Goal: Information Seeking & Learning: Learn about a topic

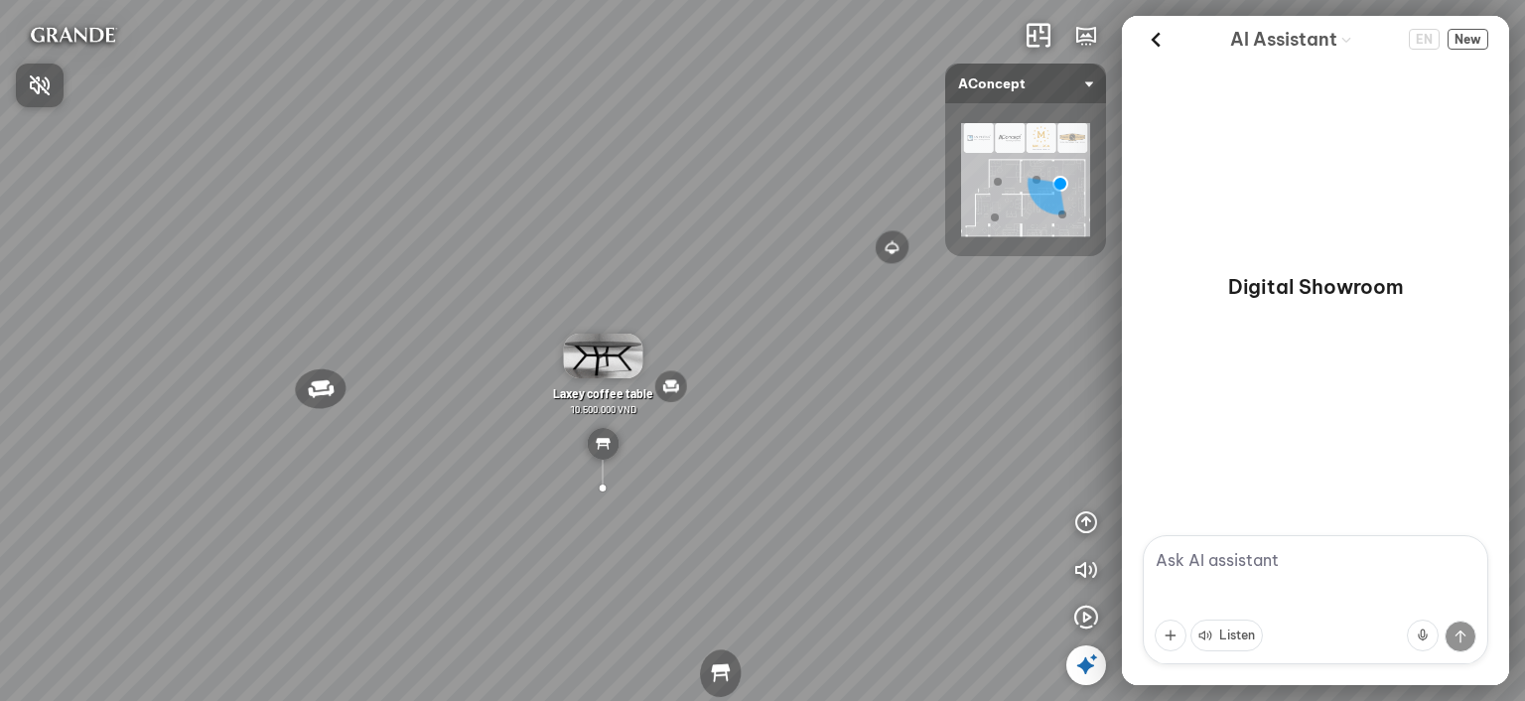
click at [742, 320] on div at bounding box center [762, 350] width 1525 height 701
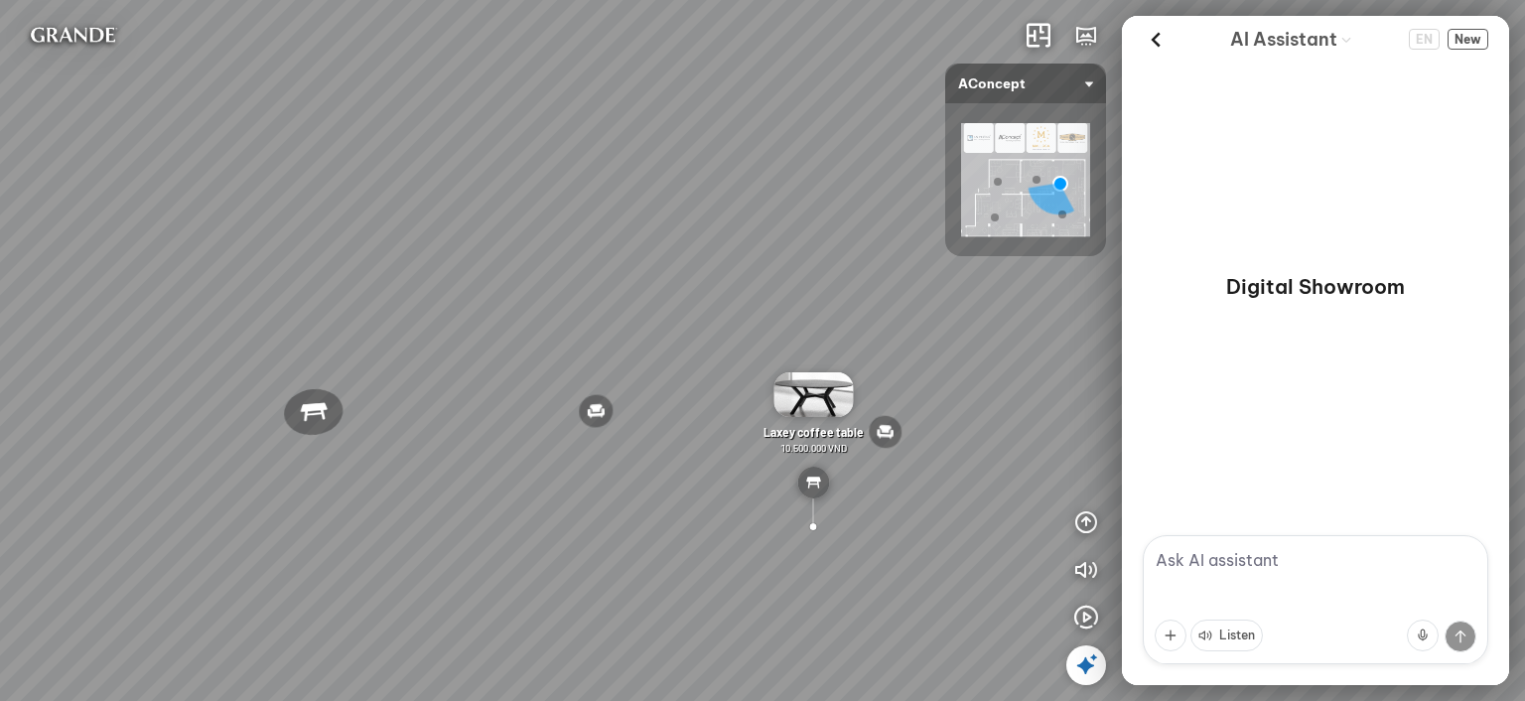
drag, startPoint x: 811, startPoint y: 311, endPoint x: 1091, endPoint y: 352, distance: 283.1
click at [1090, 352] on div "Nanna Lounge Chair Winslow Office Chair Laxey Dining Table Rosalie Vintage Flor…" at bounding box center [762, 350] width 1525 height 701
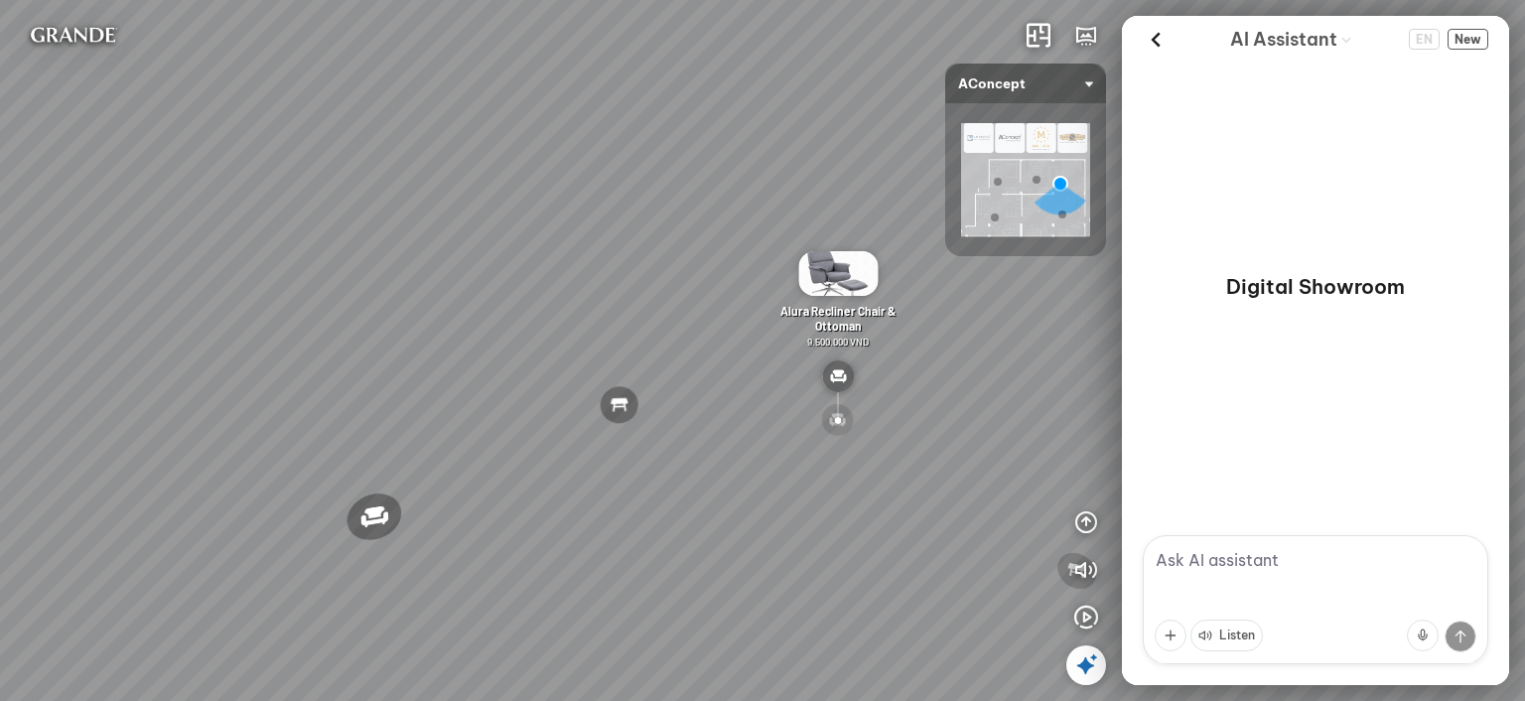
drag, startPoint x: 933, startPoint y: 338, endPoint x: 1105, endPoint y: 343, distance: 171.8
click at [1105, 343] on div "Nanna Lounge Chair Winslow Office Chair Laxey Dining Table Rosalie Vintage Flor…" at bounding box center [762, 350] width 1525 height 701
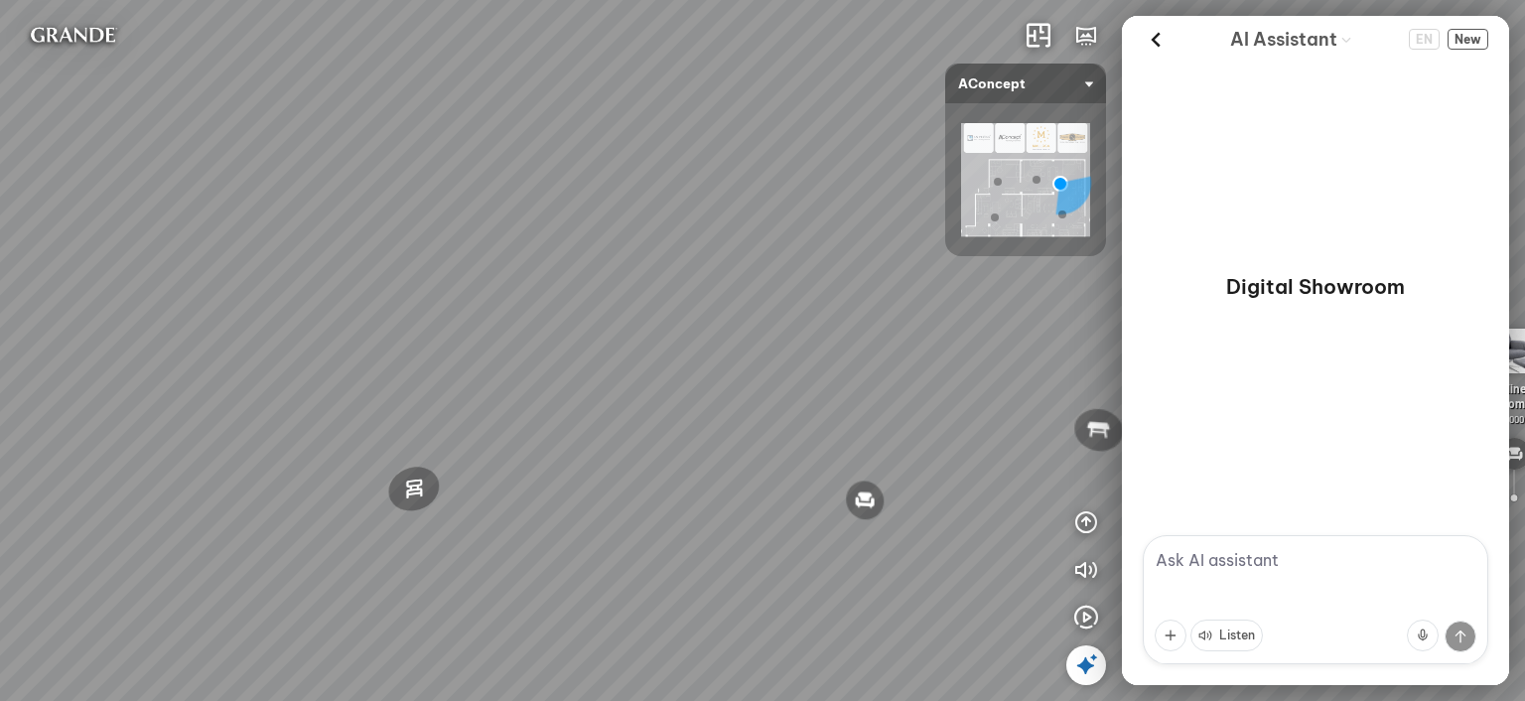
drag, startPoint x: 849, startPoint y: 318, endPoint x: 1023, endPoint y: 310, distance: 173.9
click at [1019, 310] on div "Nanna Lounge Chair Winslow Office Chair Laxey Dining Table Rosalie Vintage Flor…" at bounding box center [762, 350] width 1525 height 701
drag, startPoint x: 832, startPoint y: 325, endPoint x: 879, endPoint y: 204, distance: 129.8
click at [879, 204] on div "Nanna Lounge Chair Winslow Office Chair Laxey Dining Table Rosalie Vintage Flor…" at bounding box center [762, 350] width 1525 height 701
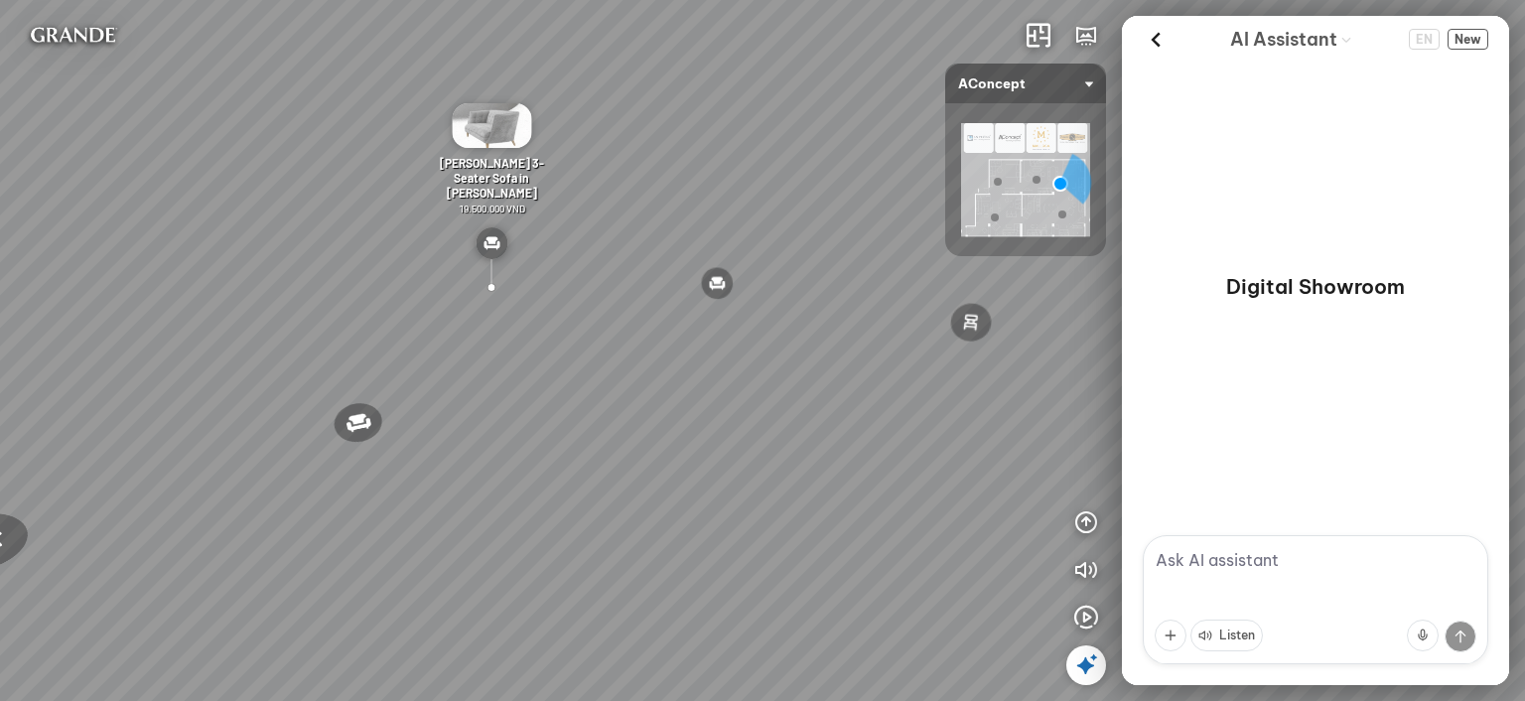
drag, startPoint x: 816, startPoint y: 318, endPoint x: 830, endPoint y: 319, distance: 13.9
click at [830, 319] on div "Nanna Lounge Chair Winslow Office Chair Laxey Dining Table Rosalie Vintage Flor…" at bounding box center [762, 350] width 1525 height 701
click at [1275, 568] on textarea at bounding box center [1316, 599] width 346 height 129
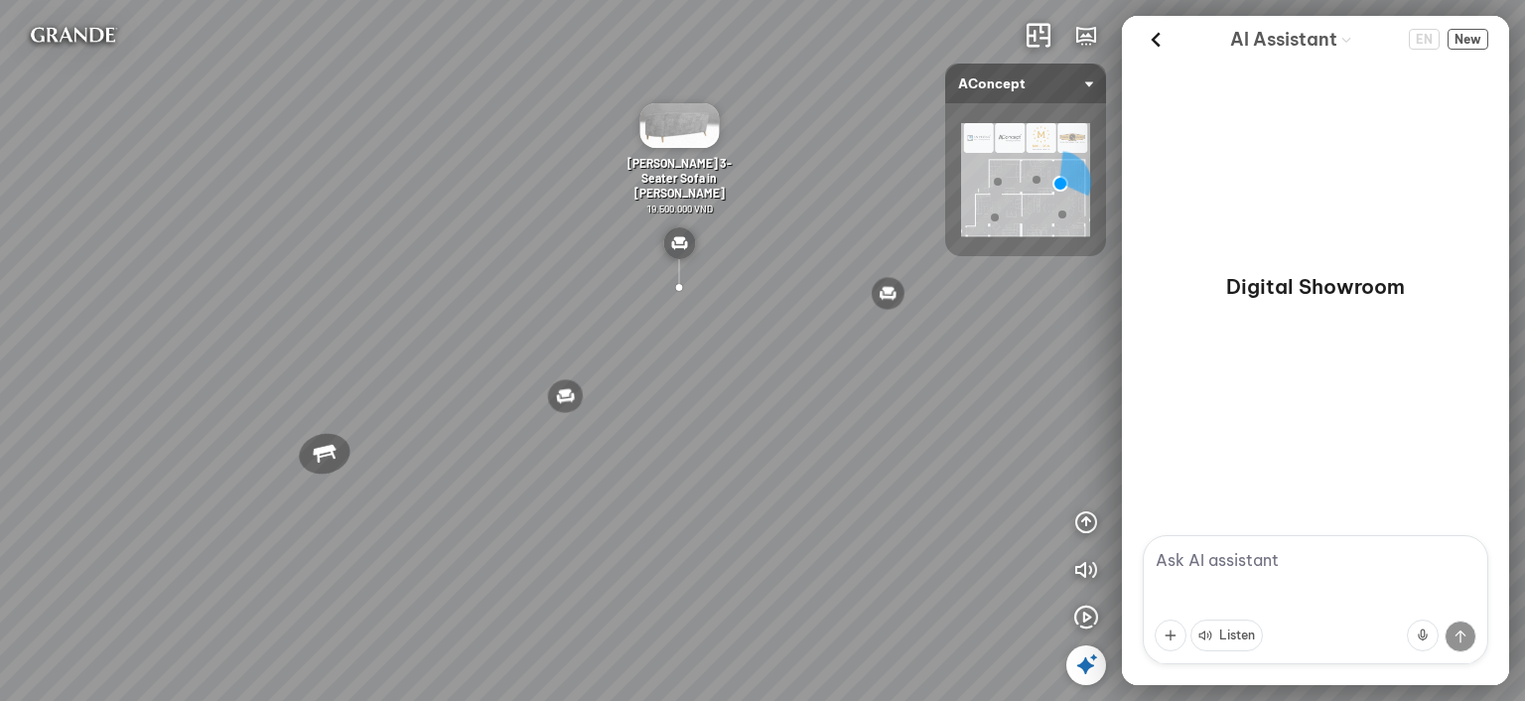
drag, startPoint x: 815, startPoint y: 476, endPoint x: 985, endPoint y: 484, distance: 170.0
click at [985, 484] on div "Nanna Lounge Chair Winslow Office Chair Laxey Dining Table Rosalie Vintage Flor…" at bounding box center [762, 350] width 1525 height 701
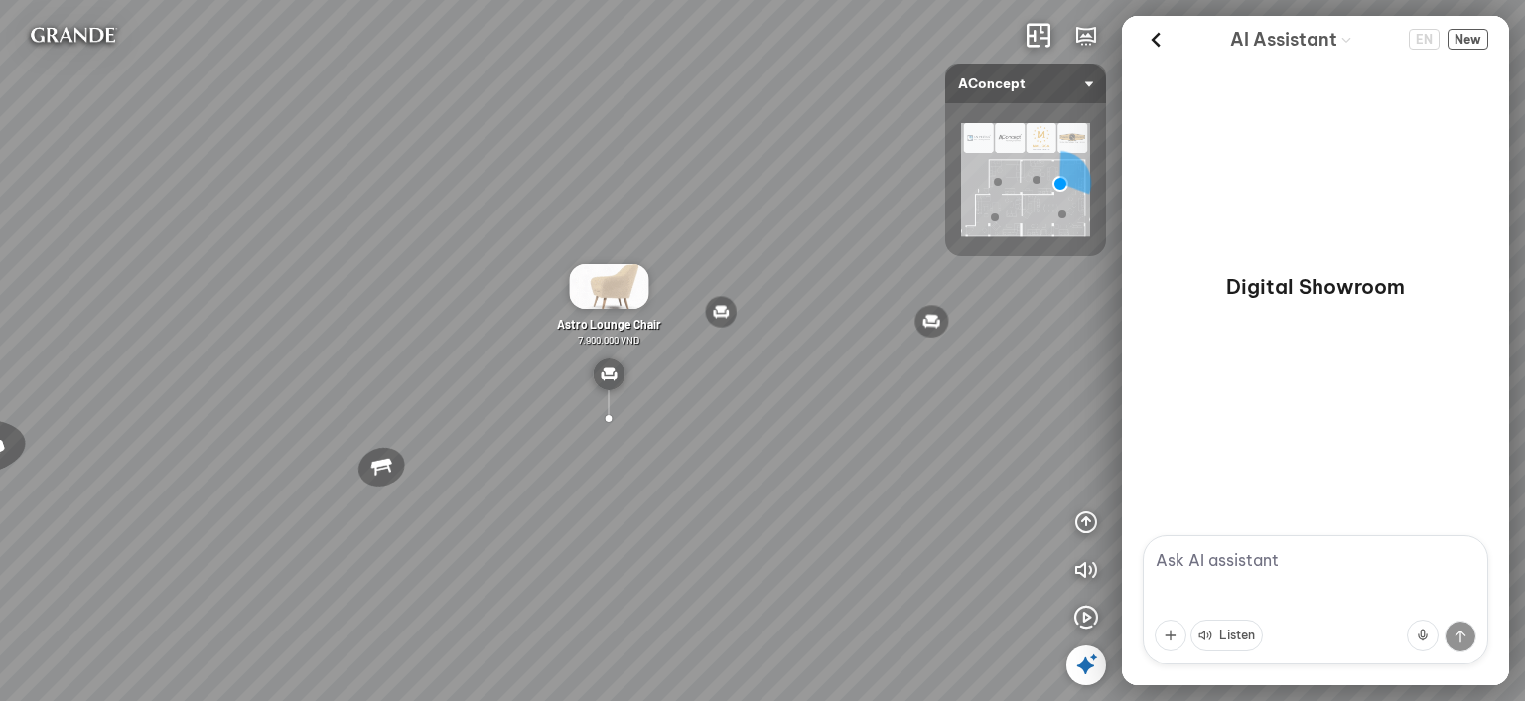
drag, startPoint x: 990, startPoint y: 475, endPoint x: 1014, endPoint y: 491, distance: 28.6
click at [1014, 491] on div "Nanna Lounge Chair Winslow Office Chair Laxey Dining Table Rosalie Vintage Flor…" at bounding box center [762, 350] width 1525 height 701
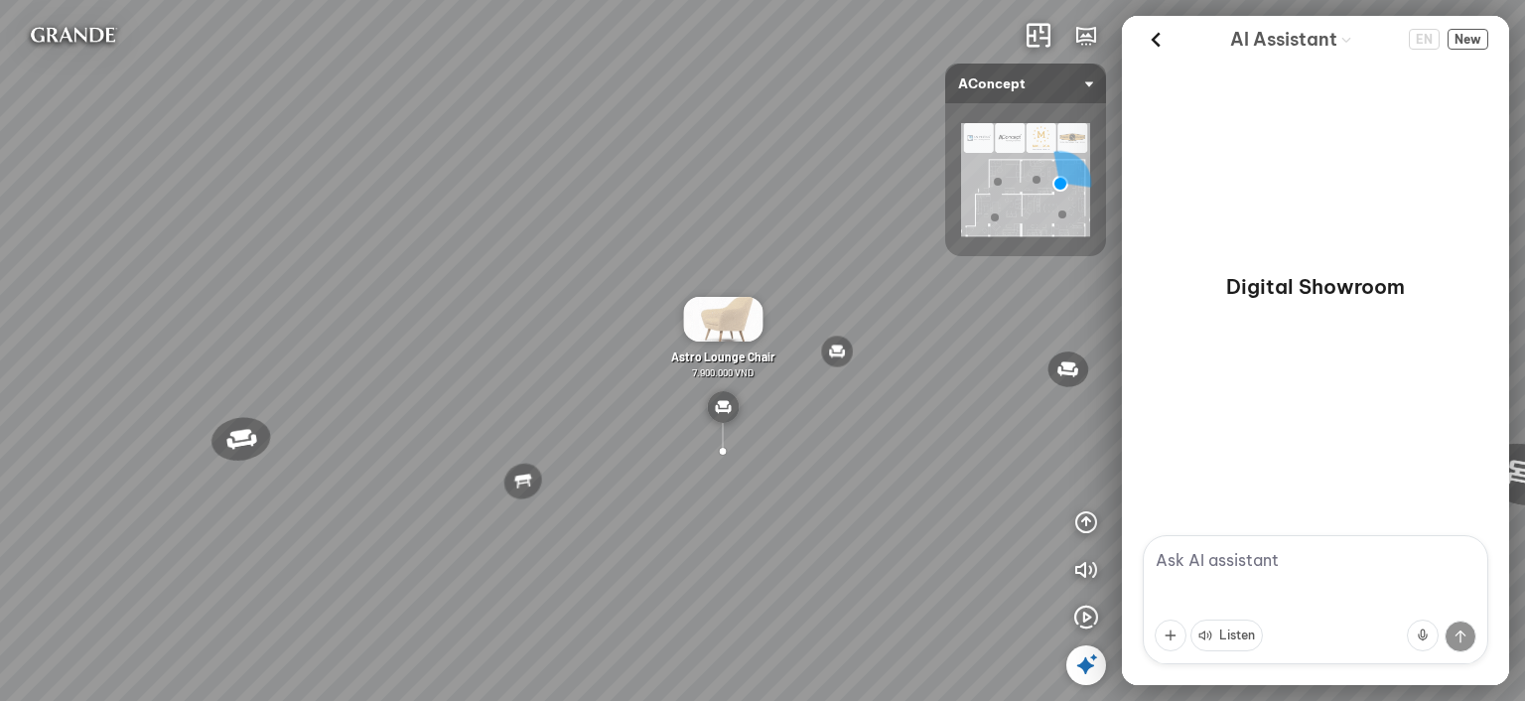
drag, startPoint x: 859, startPoint y: 415, endPoint x: 953, endPoint y: 436, distance: 96.6
click at [955, 436] on div "Nanna Lounge Chair Winslow Office Chair Laxey Dining Table Rosalie Vintage Flor…" at bounding box center [762, 350] width 1525 height 701
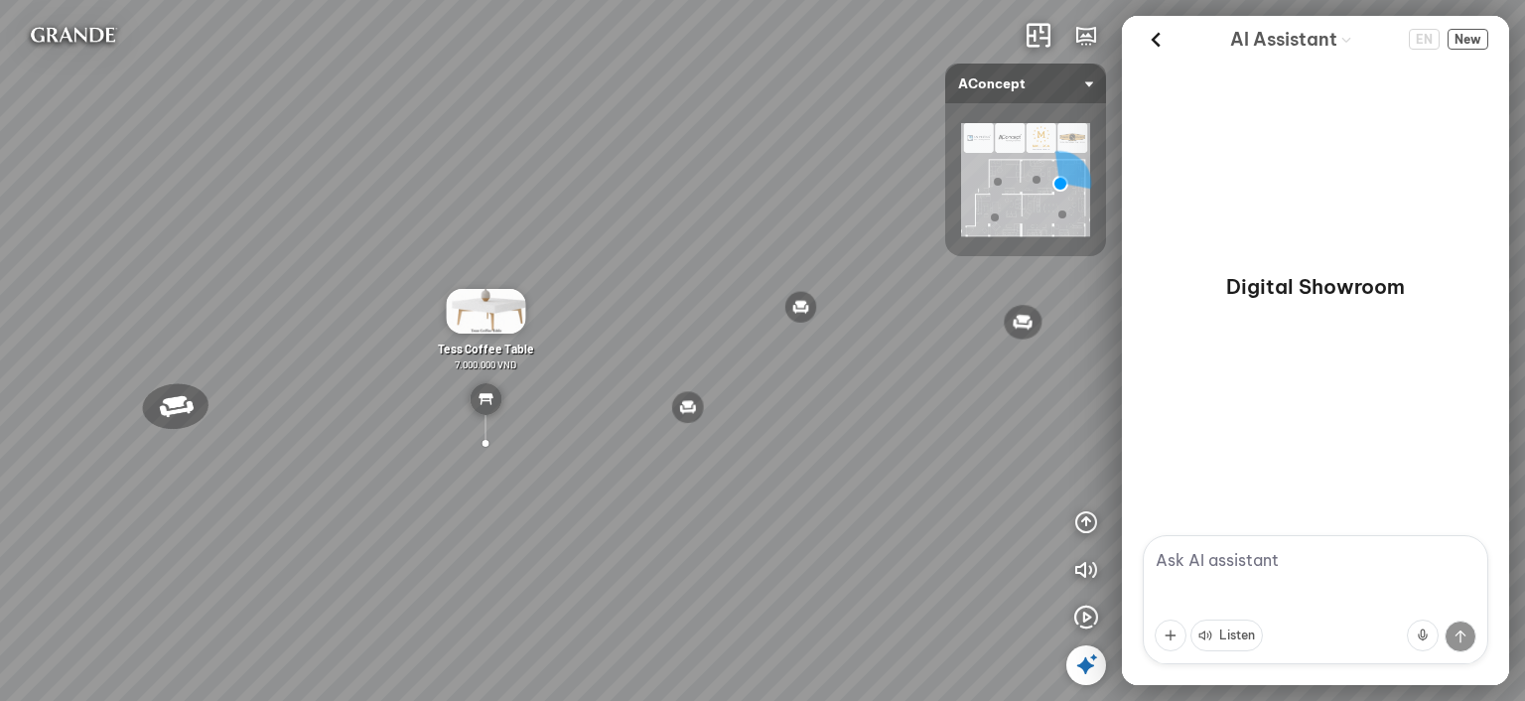
drag, startPoint x: 755, startPoint y: 154, endPoint x: 704, endPoint y: 110, distance: 66.9
click at [704, 110] on div "Nanna Lounge Chair Winslow Office Chair Laxey Dining Table Rosalie Vintage Flor…" at bounding box center [762, 350] width 1525 height 701
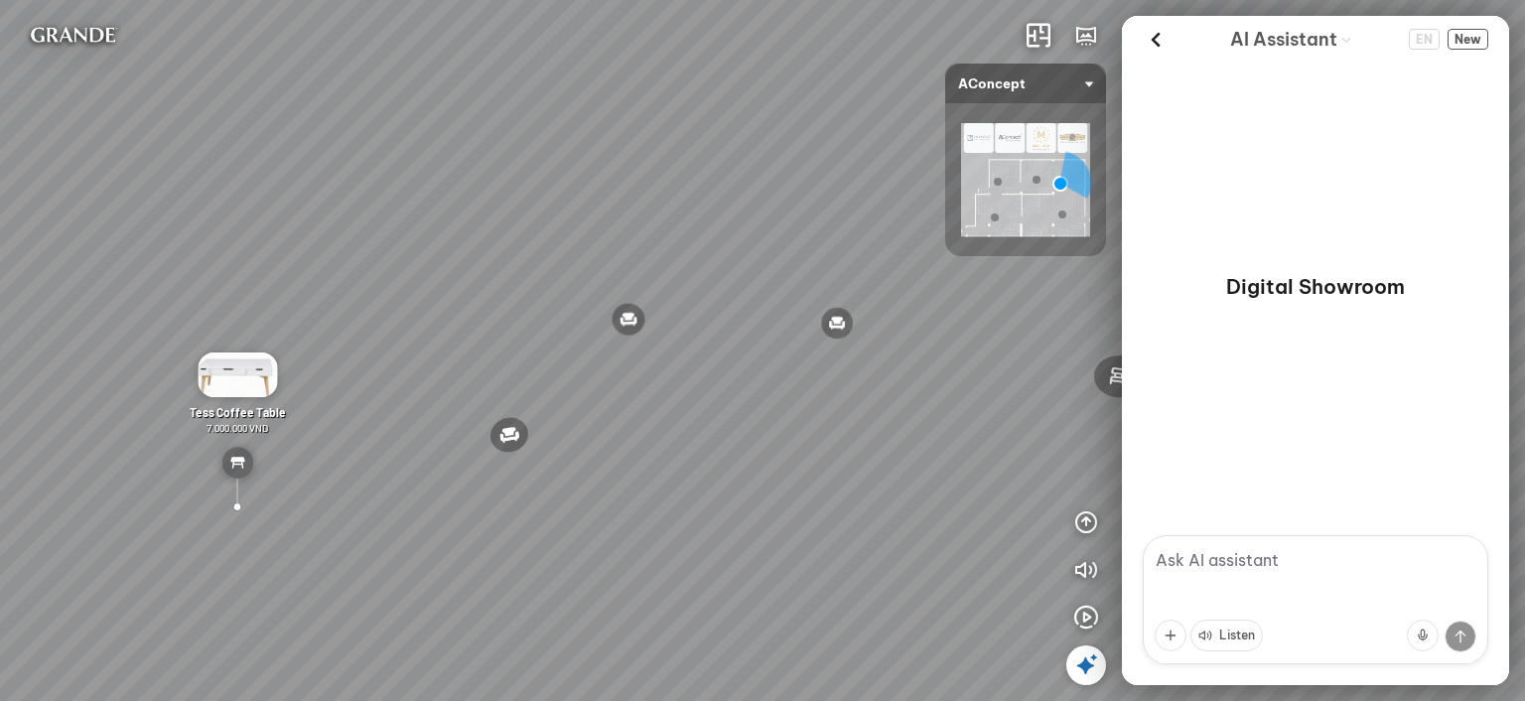
drag, startPoint x: 850, startPoint y: 163, endPoint x: 694, endPoint y: 173, distance: 156.2
click at [694, 173] on div "Nanna Lounge Chair Winslow Office Chair Laxey Dining Table Rosalie Vintage Flor…" at bounding box center [762, 350] width 1525 height 701
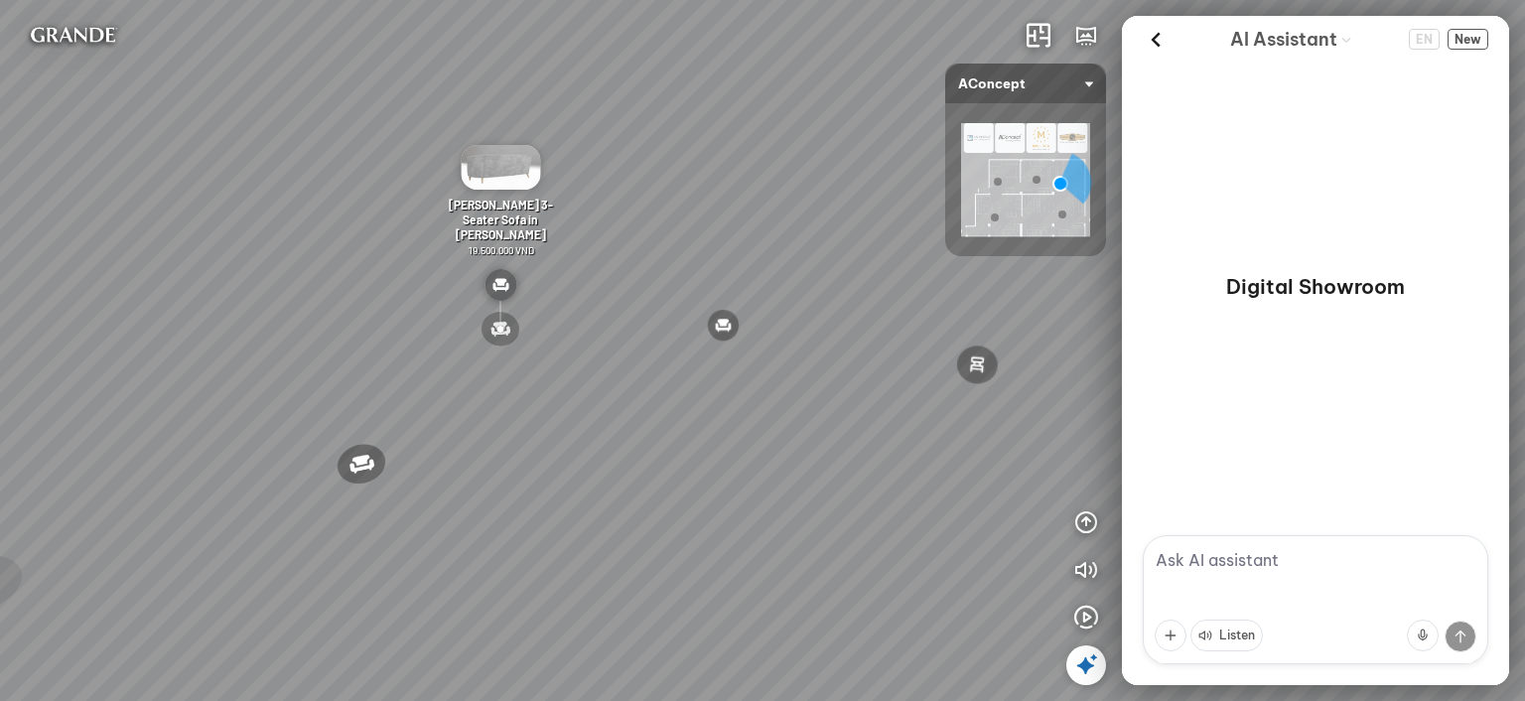
drag, startPoint x: 790, startPoint y: 218, endPoint x: 632, endPoint y: 210, distance: 159.1
click at [632, 210] on div "Nanna Lounge Chair Winslow Office Chair Laxey Dining Table Rosalie Vintage Flor…" at bounding box center [762, 350] width 1525 height 701
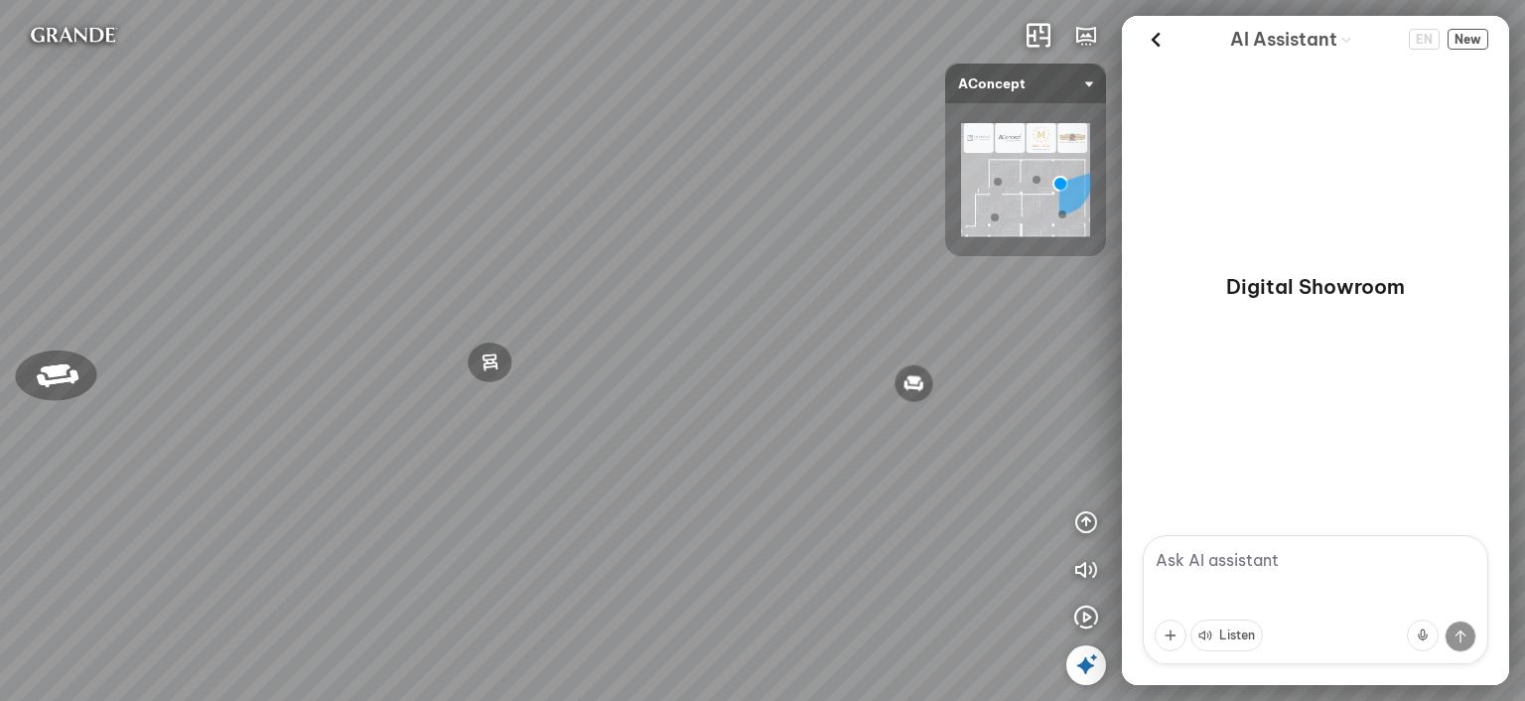
drag, startPoint x: 730, startPoint y: 225, endPoint x: 560, endPoint y: 223, distance: 169.8
click at [560, 223] on div "Nanna Lounge Chair Winslow Office Chair Laxey Dining Table Rosalie Vintage Flor…" at bounding box center [762, 350] width 1525 height 701
drag, startPoint x: 664, startPoint y: 251, endPoint x: 634, endPoint y: 252, distance: 29.8
click at [634, 252] on div "Nanna Lounge Chair Winslow Office Chair Laxey Dining Table Rosalie Vintage Flor…" at bounding box center [762, 350] width 1525 height 701
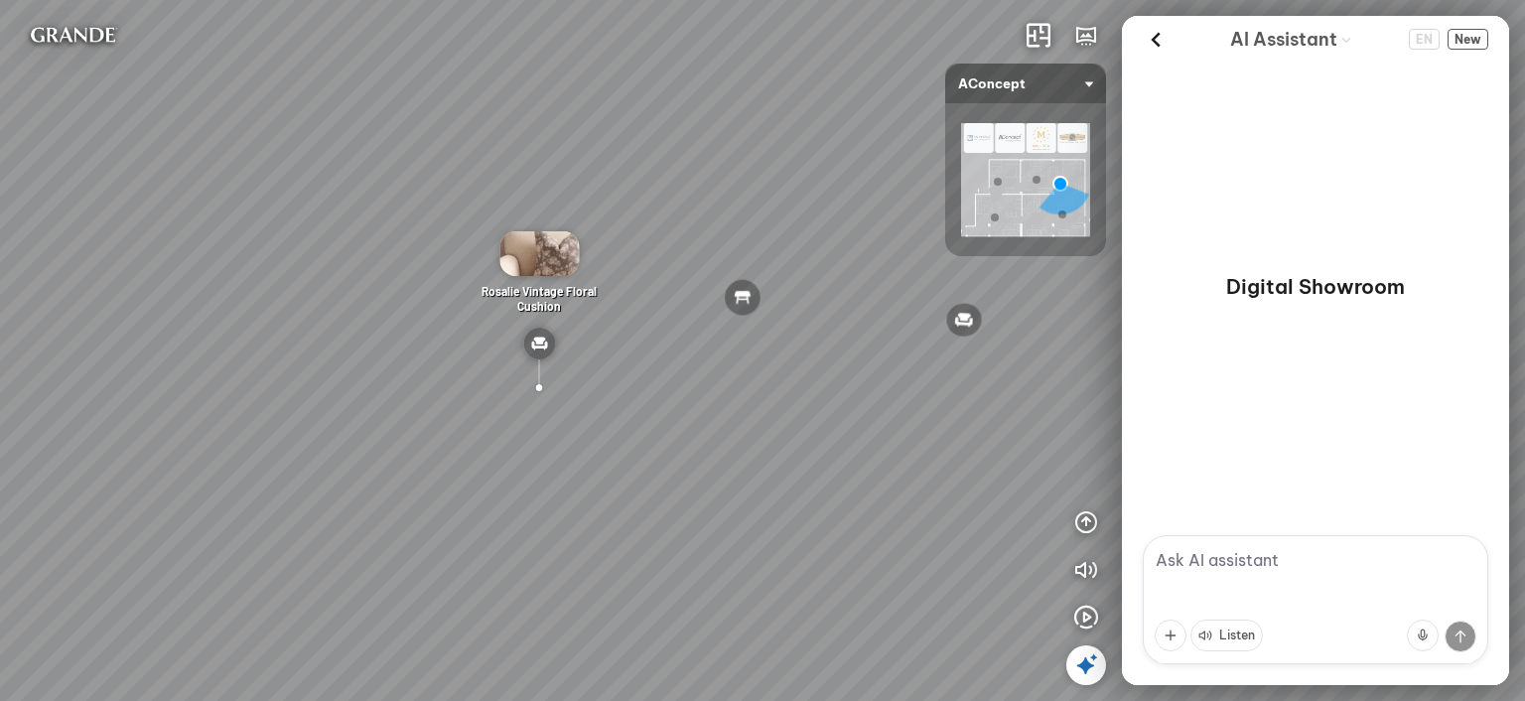
click at [1307, 567] on textarea at bounding box center [1316, 599] width 346 height 129
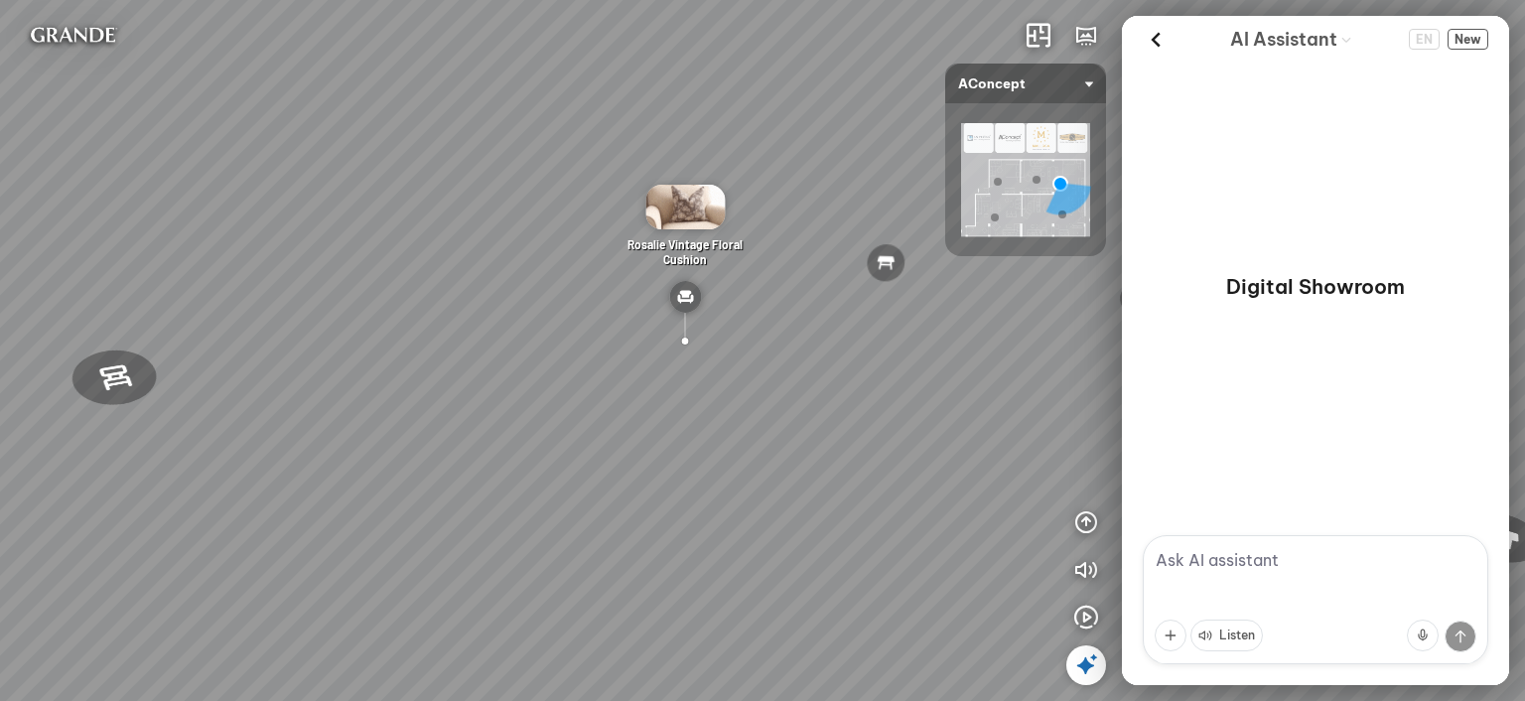
drag, startPoint x: 788, startPoint y: 225, endPoint x: 938, endPoint y: 202, distance: 151.8
click at [934, 190] on div "Nanna Lounge Chair Winslow Office Chair Laxey Dining Table Rosalie Vintage Flor…" at bounding box center [762, 350] width 1525 height 701
drag, startPoint x: 530, startPoint y: 226, endPoint x: 761, endPoint y: 225, distance: 230.4
click at [760, 225] on div "Nanna Lounge Chair Winslow Office Chair Laxey Dining Table Rosalie Vintage Flor…" at bounding box center [762, 350] width 1525 height 701
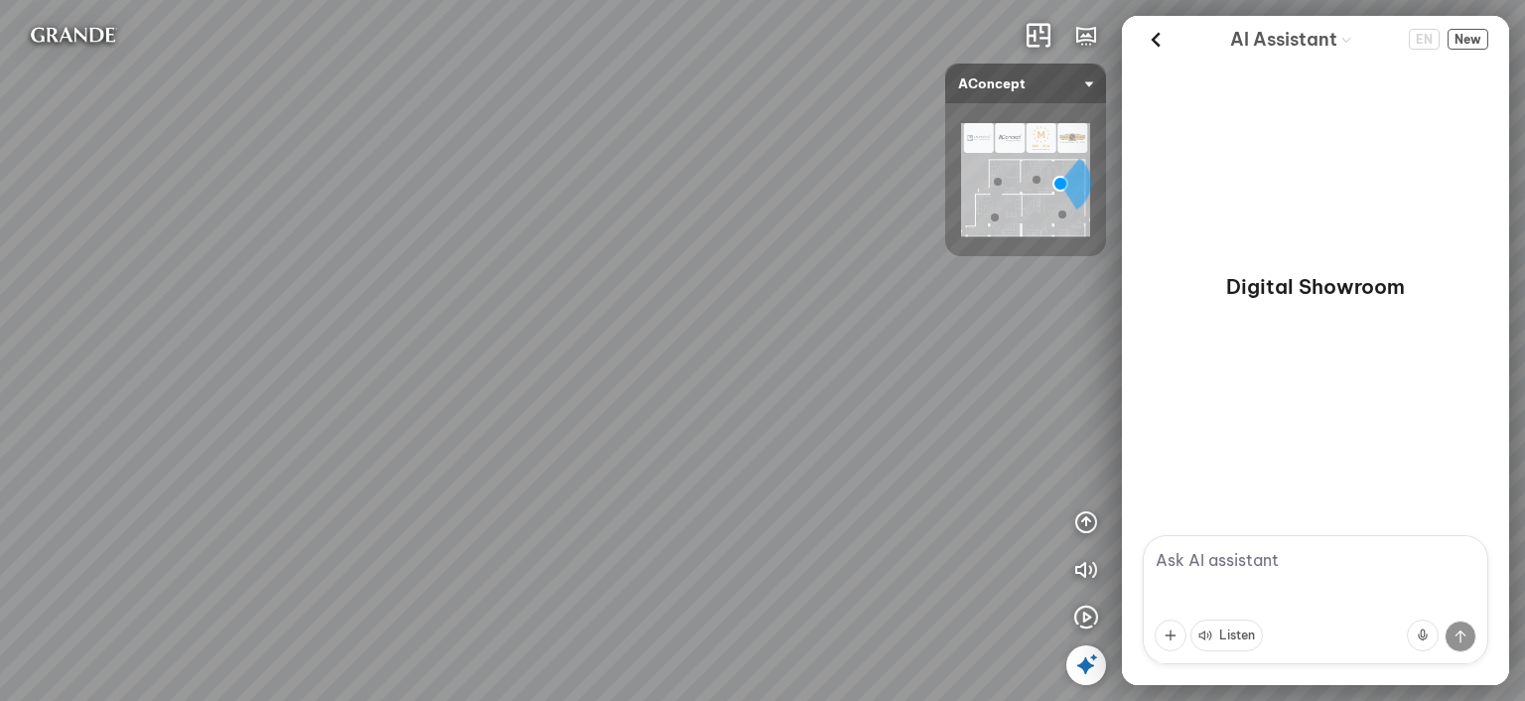
drag, startPoint x: 592, startPoint y: 243, endPoint x: 890, endPoint y: 258, distance: 298.3
click at [890, 258] on div "Nanna Lounge Chair Winslow Office Chair Laxey Dining Table Rosalie Vintage Flor…" at bounding box center [762, 350] width 1525 height 701
drag, startPoint x: 749, startPoint y: 176, endPoint x: 773, endPoint y: 184, distance: 26.1
click at [773, 184] on div "Nanna Lounge Chair Winslow Office Chair Laxey Dining Table Rosalie Vintage Flor…" at bounding box center [762, 350] width 1525 height 701
drag, startPoint x: 958, startPoint y: 338, endPoint x: 800, endPoint y: 315, distance: 159.5
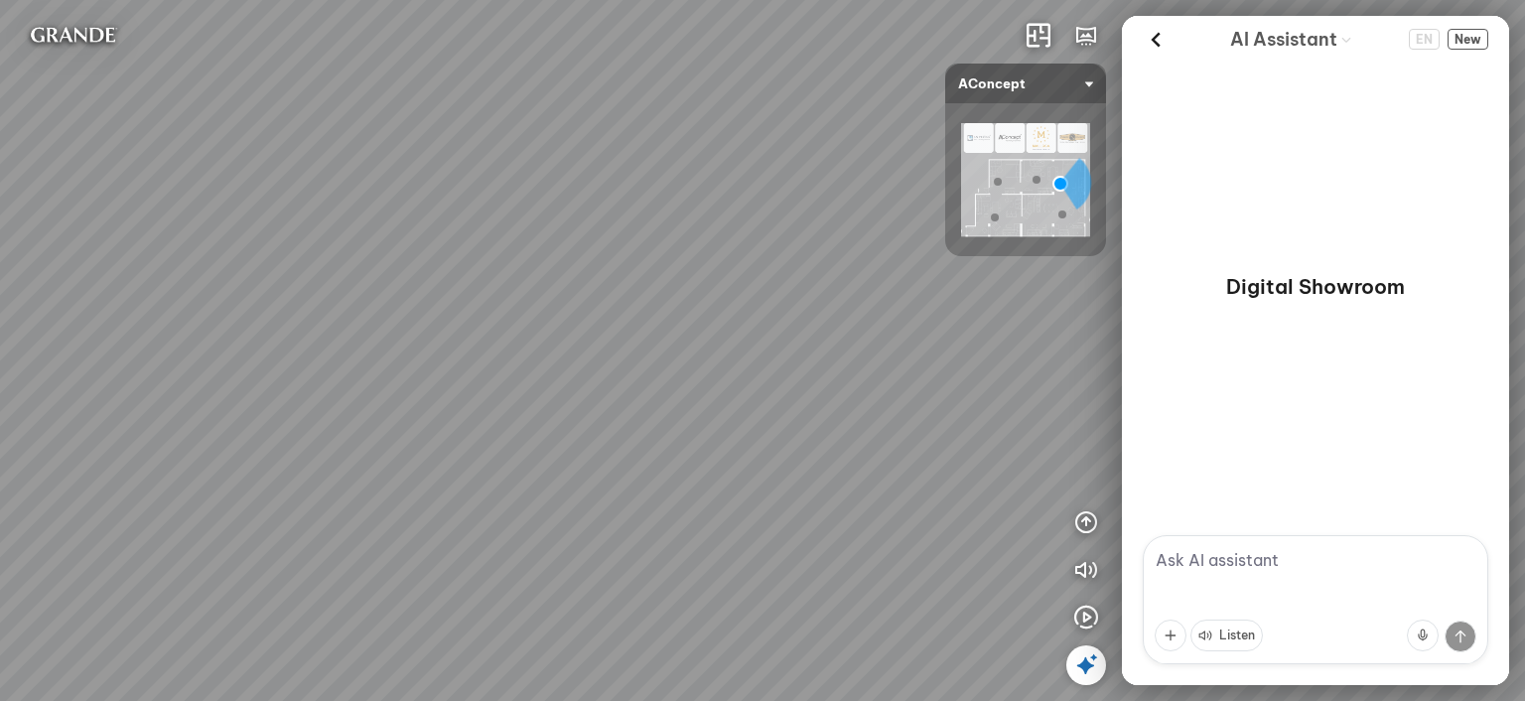
drag, startPoint x: 687, startPoint y: 336, endPoint x: 651, endPoint y: 327, distance: 36.8
click at [651, 327] on div "Nanna Lounge Chair Winslow Office Chair Laxey Dining Table Rosalie Vintage Flor…" at bounding box center [762, 350] width 1525 height 701
drag, startPoint x: 722, startPoint y: 318, endPoint x: 660, endPoint y: 335, distance: 63.8
click at [660, 335] on div "Nanna Lounge Chair Winslow Office Chair Laxey Dining Table Rosalie Vintage Flor…" at bounding box center [762, 350] width 1525 height 701
drag, startPoint x: 735, startPoint y: 270, endPoint x: 789, endPoint y: 272, distance: 54.6
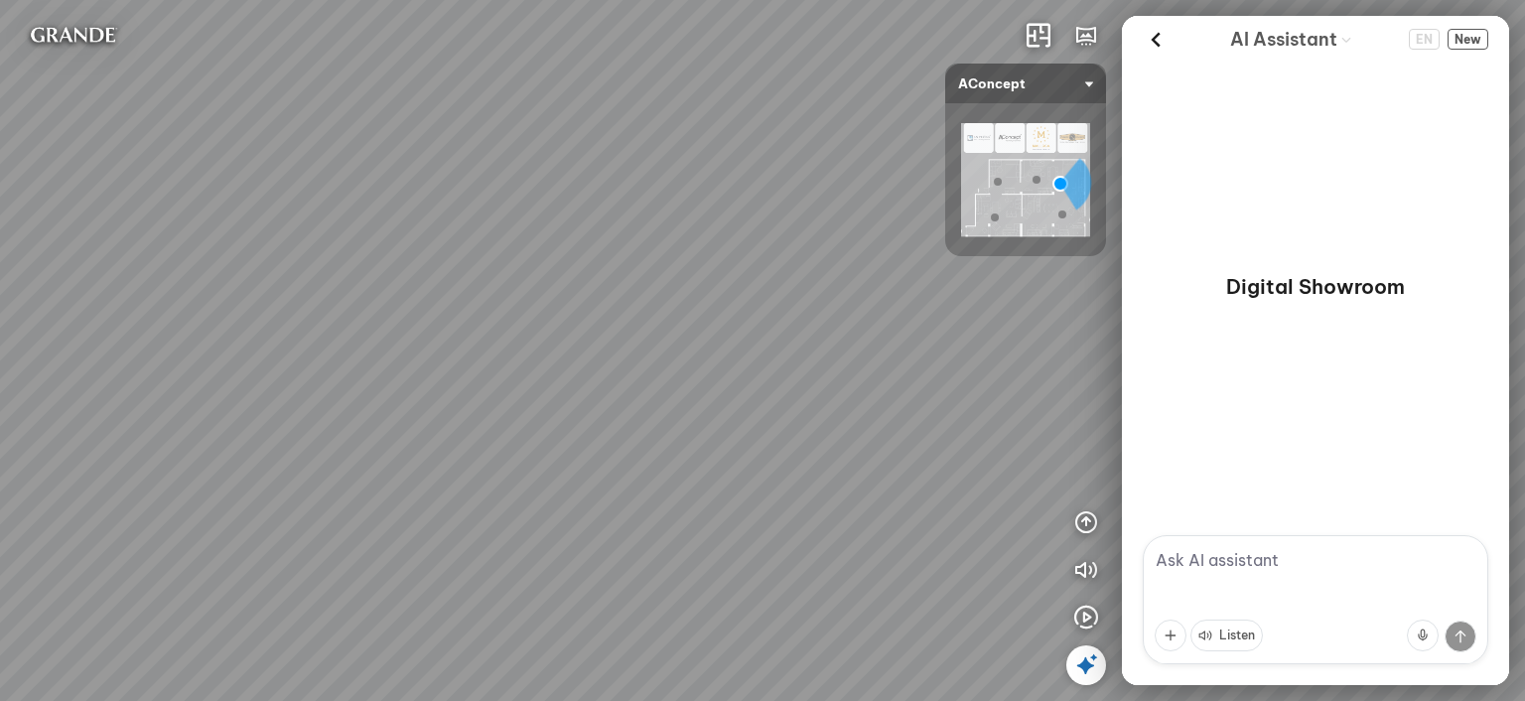
click at [789, 272] on div "Nanna Lounge Chair Winslow Office Chair Laxey Dining Table Rosalie Vintage Flor…" at bounding box center [762, 350] width 1525 height 701
drag, startPoint x: 835, startPoint y: 251, endPoint x: 858, endPoint y: 253, distance: 22.9
click at [858, 253] on div "Nanna Lounge Chair Winslow Office Chair Laxey Dining Table Rosalie Vintage Flor…" at bounding box center [762, 350] width 1525 height 701
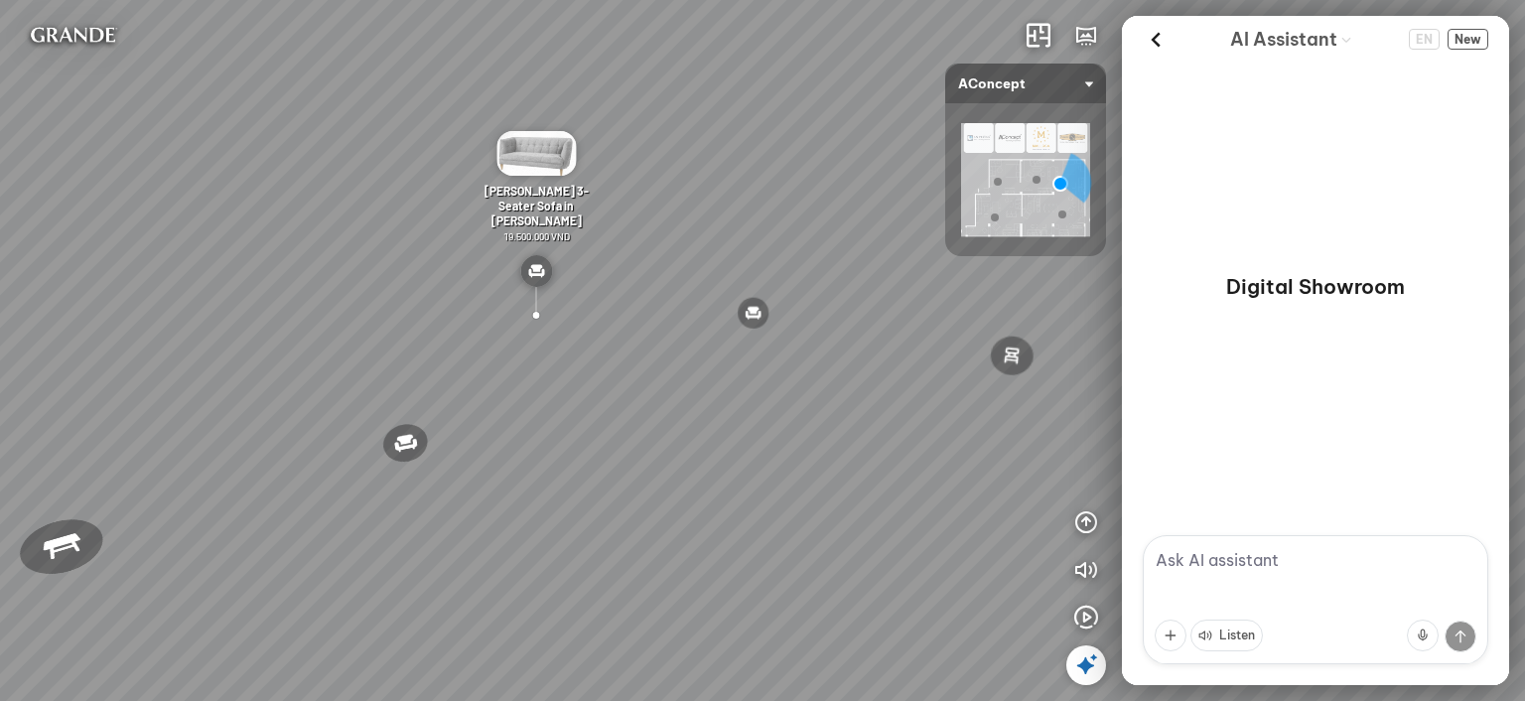
drag, startPoint x: 724, startPoint y: 229, endPoint x: 797, endPoint y: 233, distance: 73.6
click at [797, 233] on div "Nanna Lounge Chair Winslow Office Chair Laxey Dining Table Rosalie Vintage Flor…" at bounding box center [762, 350] width 1525 height 701
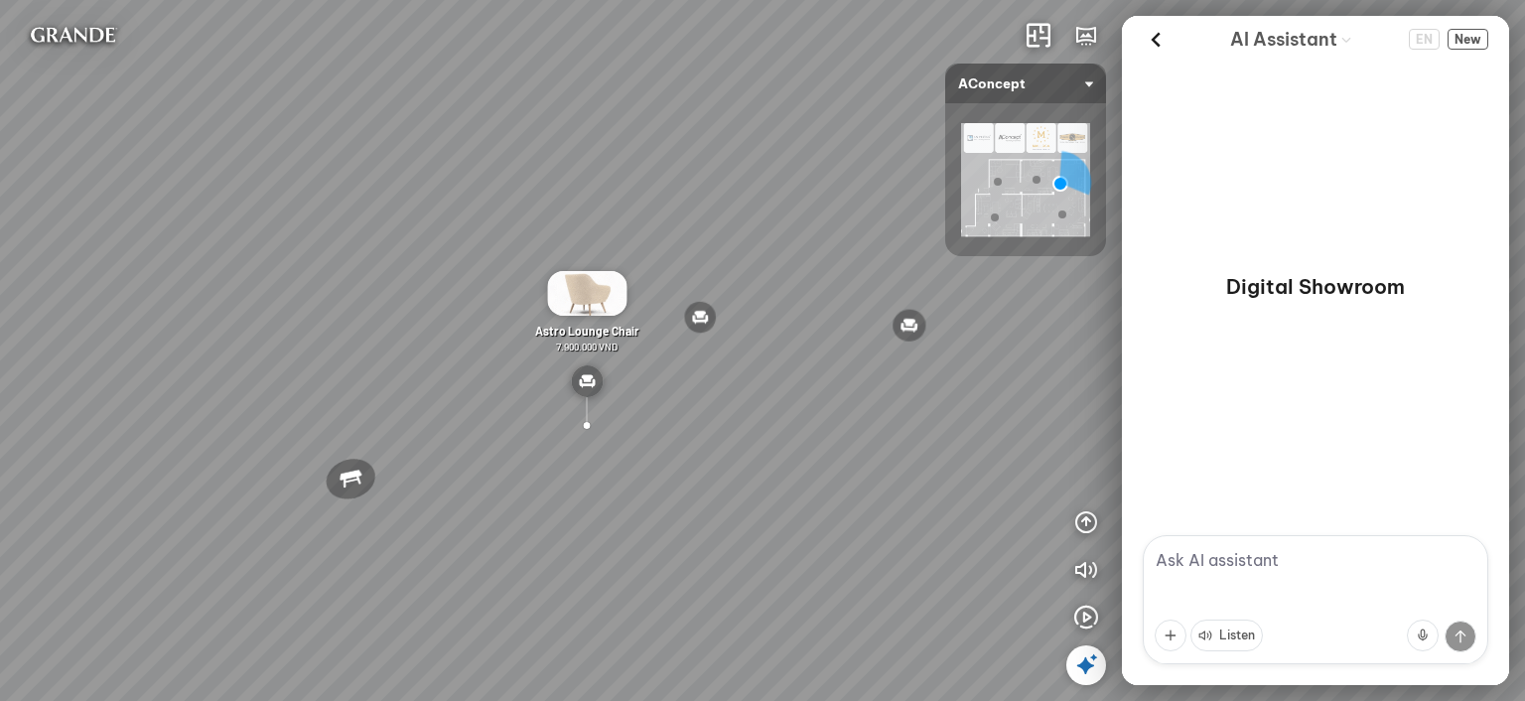
drag, startPoint x: 683, startPoint y: 226, endPoint x: 766, endPoint y: 231, distance: 82.6
click at [766, 231] on div "Nanna Lounge Chair Winslow Office Chair Laxey Dining Table Rosalie Vintage Flor…" at bounding box center [762, 350] width 1525 height 701
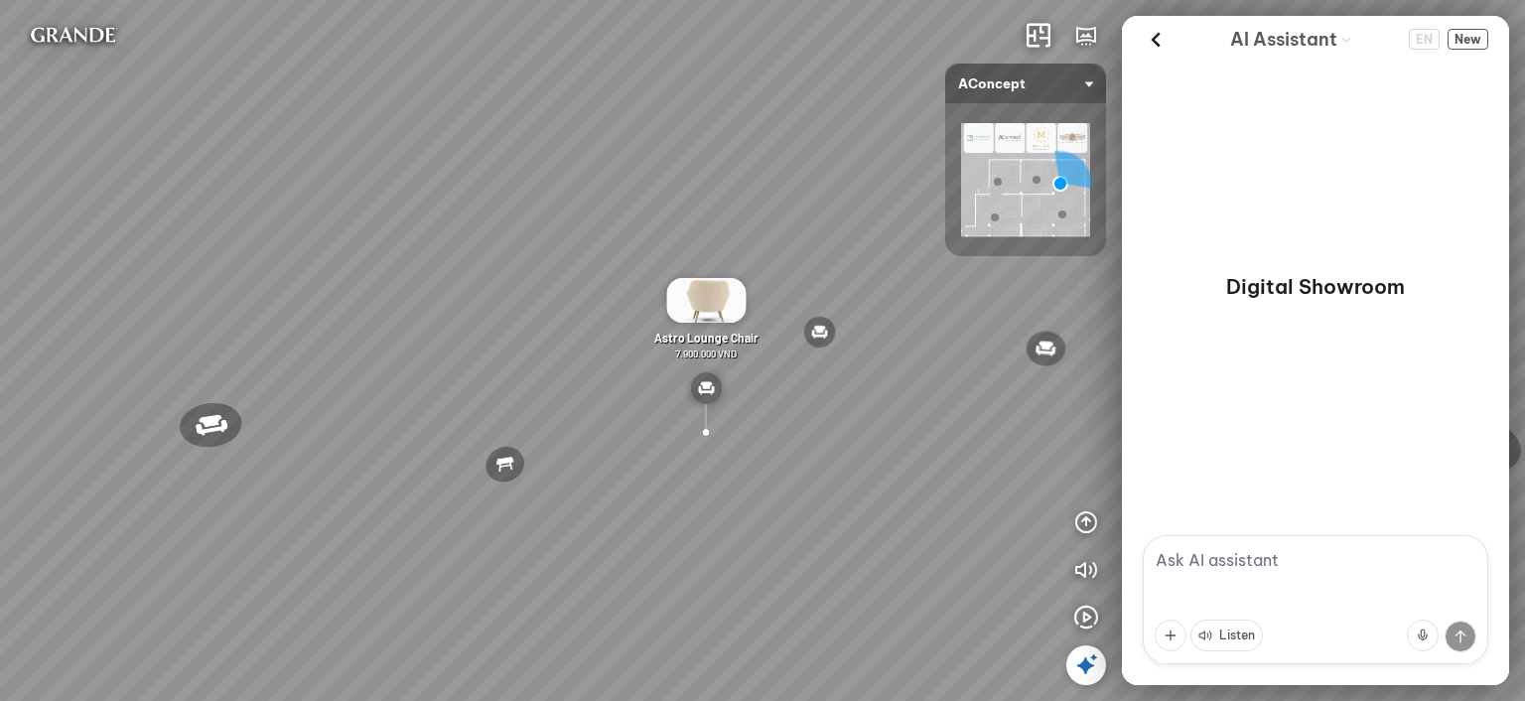
drag, startPoint x: 650, startPoint y: 211, endPoint x: 761, endPoint y: 225, distance: 111.1
click at [761, 225] on div "Nanna Lounge Chair Winslow Office Chair Laxey Dining Table Rosalie Vintage Flor…" at bounding box center [762, 350] width 1525 height 701
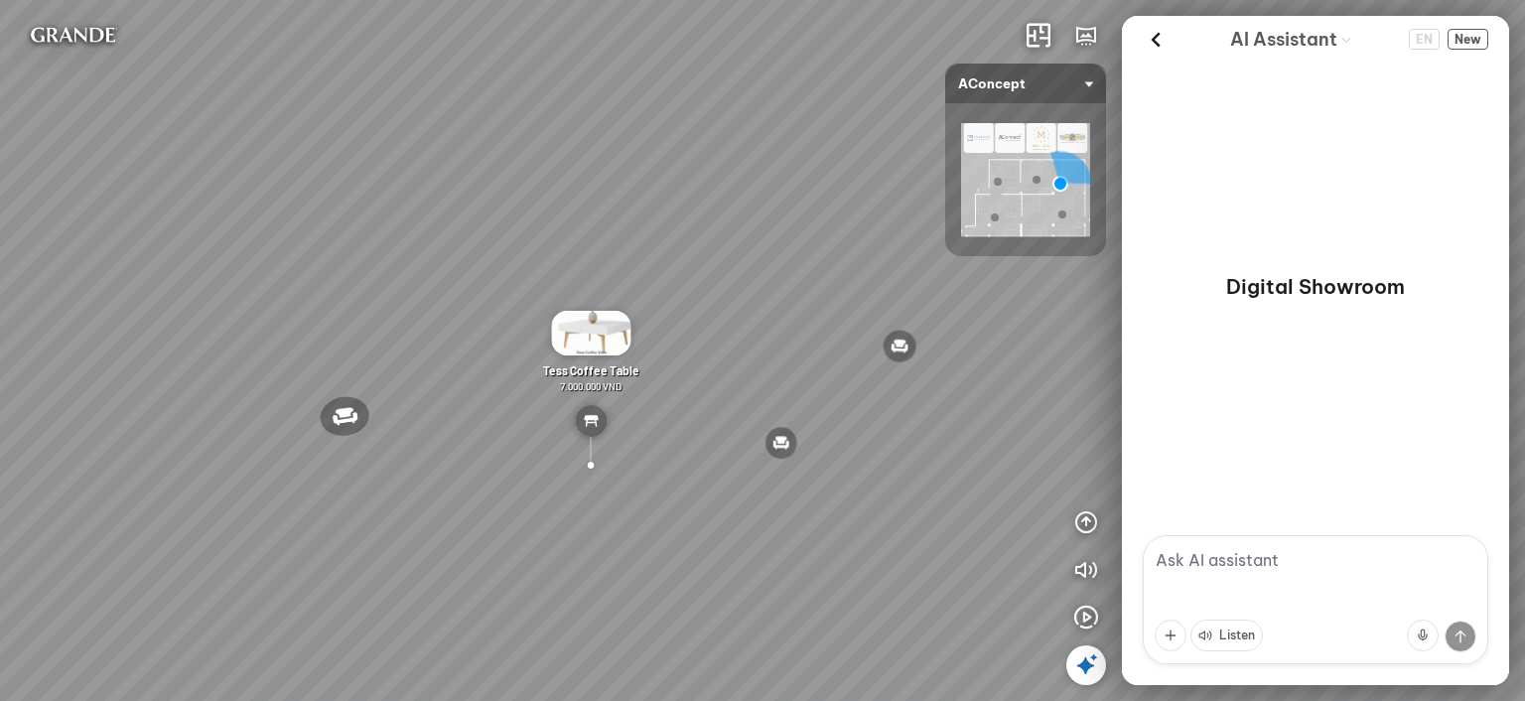
drag, startPoint x: 621, startPoint y: 224, endPoint x: 699, endPoint y: 236, distance: 79.3
click at [699, 236] on div "Nanna Lounge Chair Winslow Office Chair Laxey Dining Table Rosalie Vintage Flor…" at bounding box center [762, 350] width 1525 height 701
click at [1307, 560] on textarea at bounding box center [1316, 599] width 346 height 129
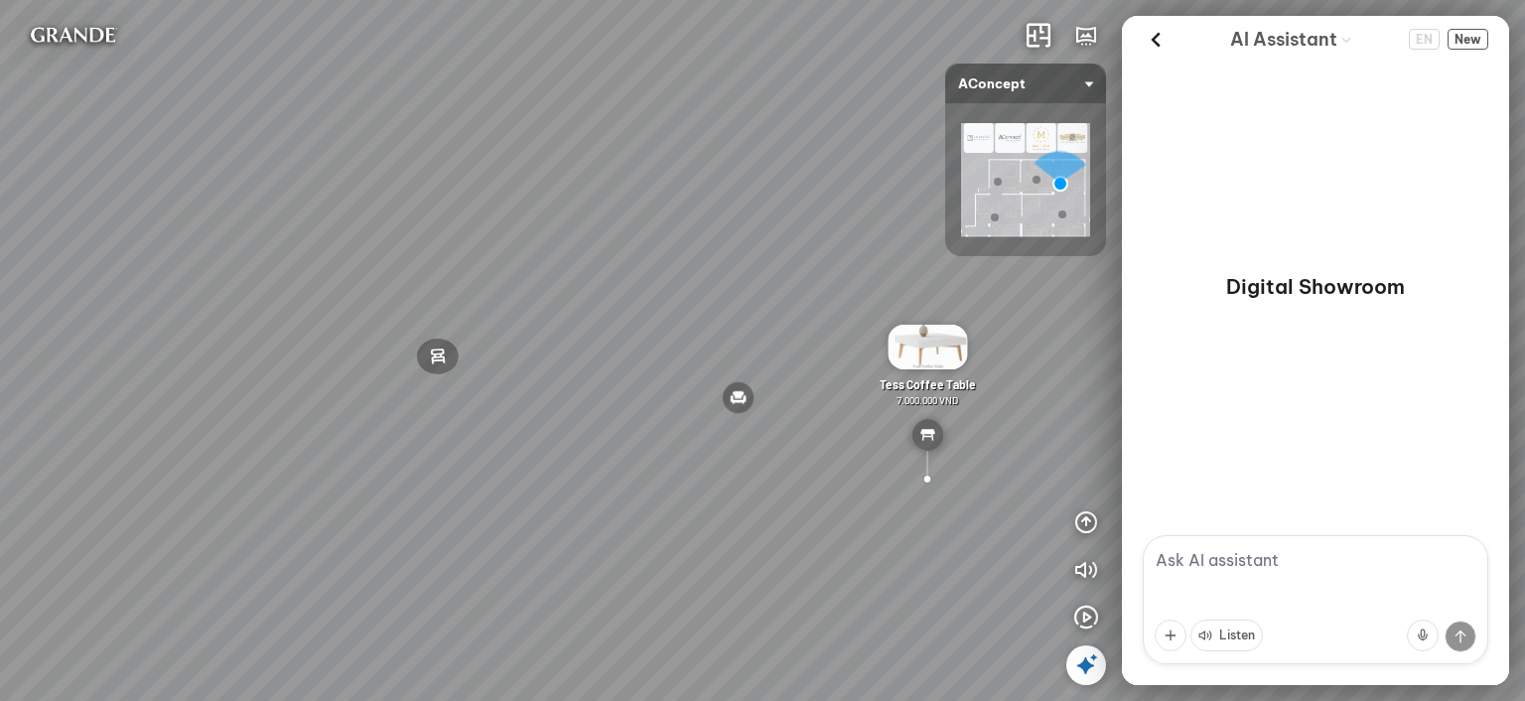
drag, startPoint x: 767, startPoint y: 202, endPoint x: 921, endPoint y: 215, distance: 155.5
click at [981, 213] on div "Nanna Lounge Chair Winslow Office Chair Laxey Dining Table Rosalie Vintage Flor…" at bounding box center [762, 350] width 1525 height 701
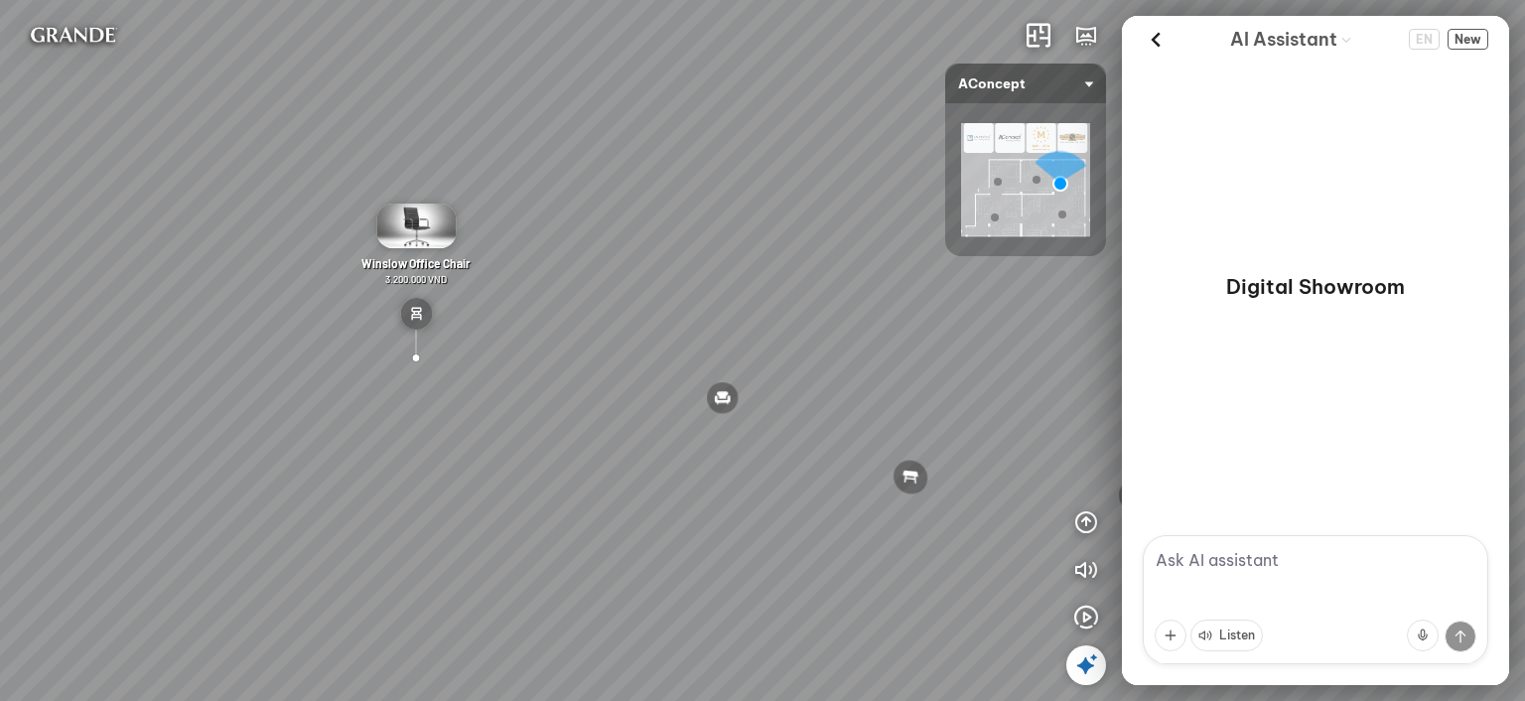
click at [1270, 557] on textarea at bounding box center [1316, 599] width 346 height 129
type textarea "gợi ý cho tôi mẫu gạch đẹp"
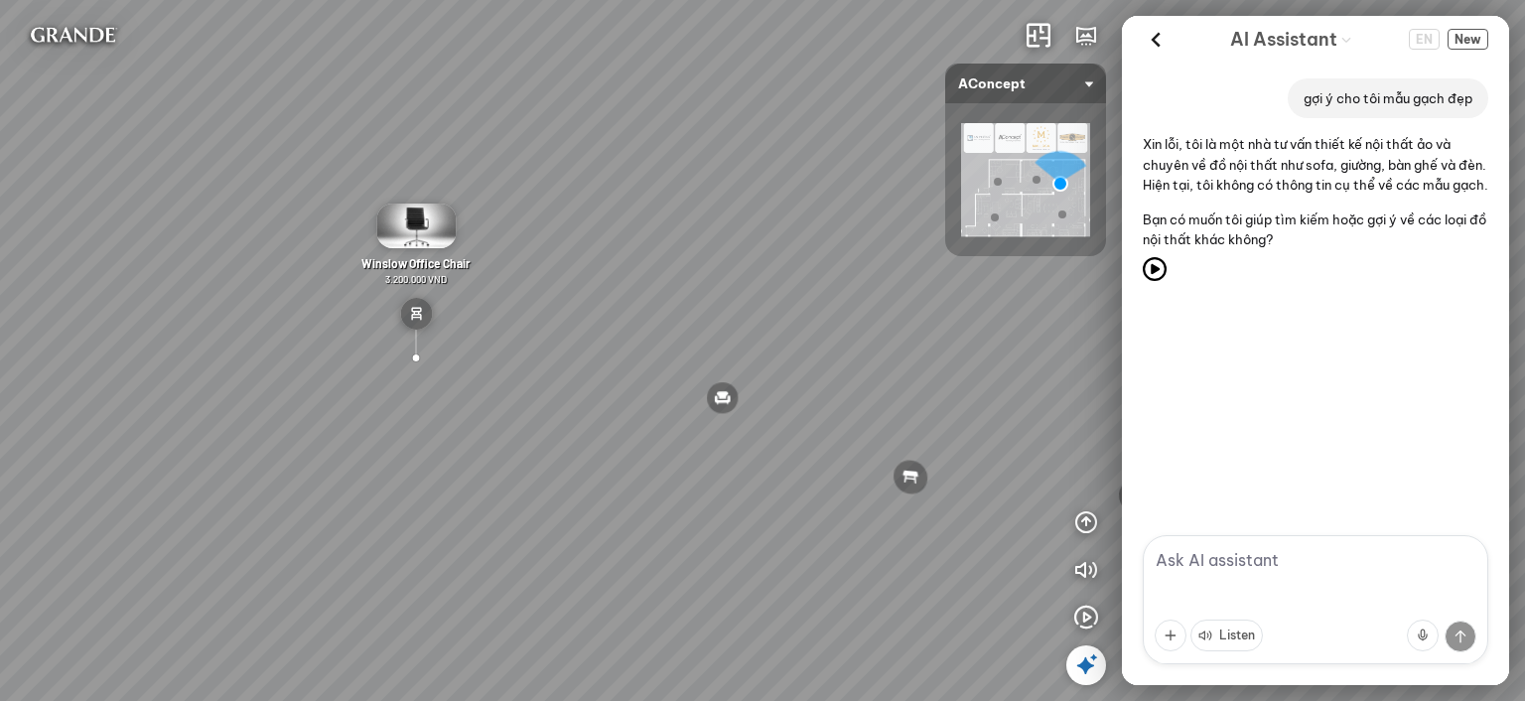
click at [1297, 555] on textarea at bounding box center [1316, 599] width 346 height 129
type textarea "[MEDICAL_DATA] quan phòng khách"
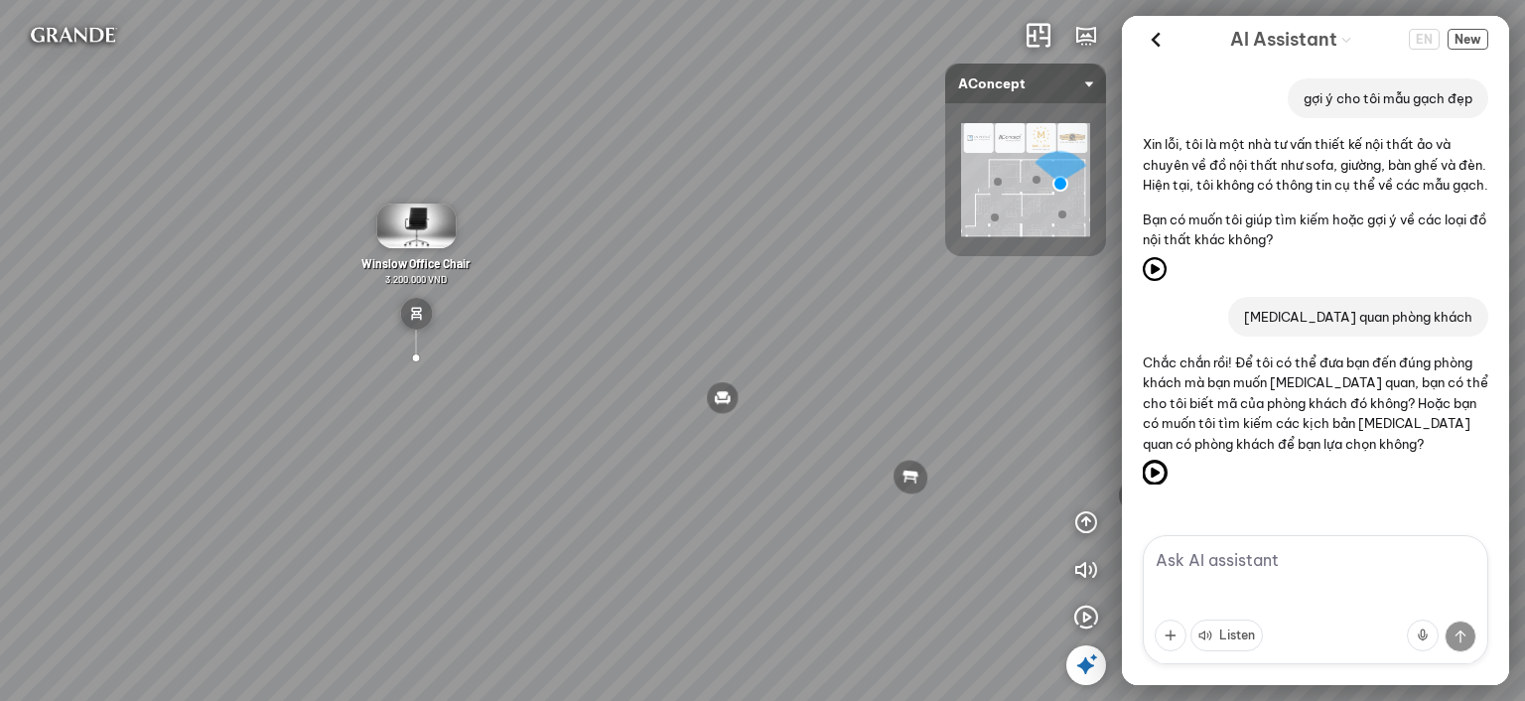
click at [1160, 477] on icon at bounding box center [1155, 473] width 24 height 24
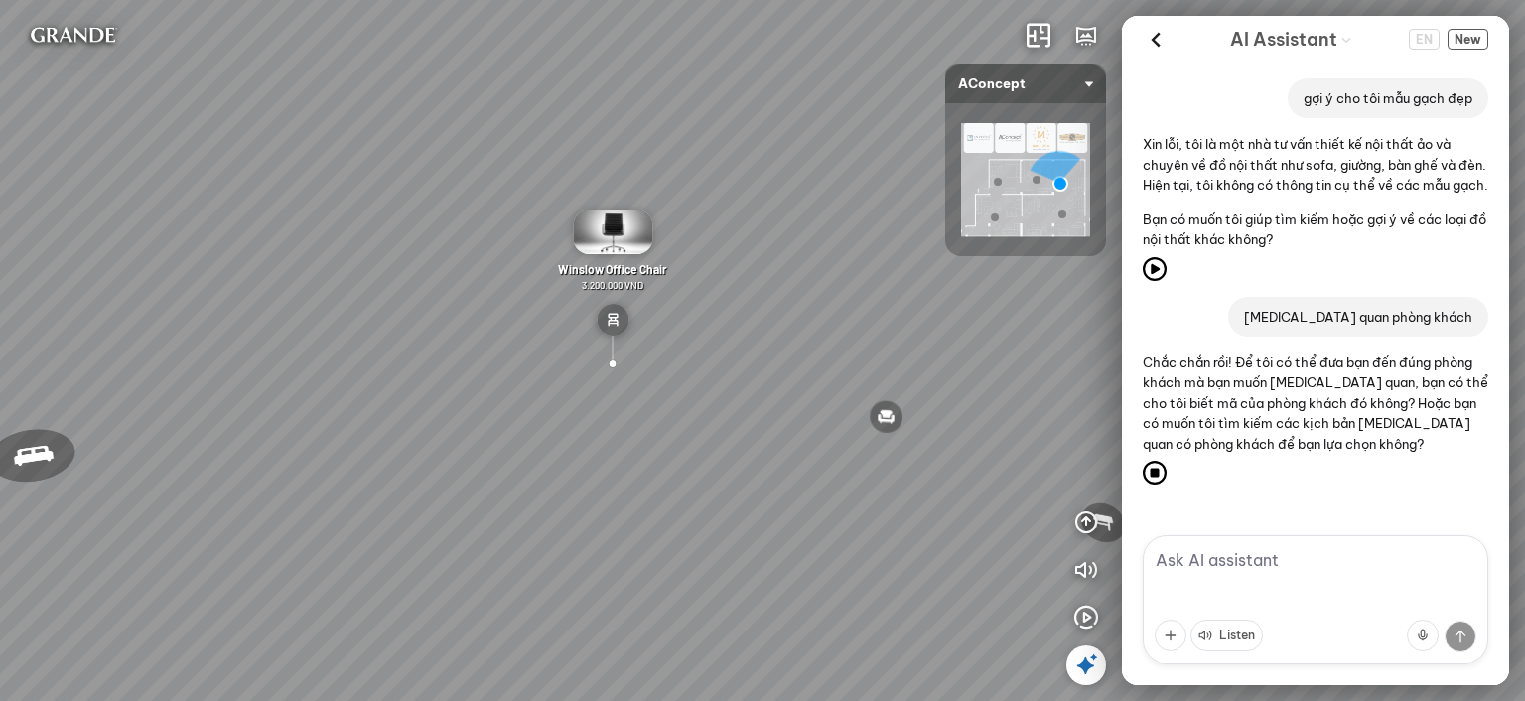
drag, startPoint x: 743, startPoint y: 297, endPoint x: 1088, endPoint y: 337, distance: 347.8
click at [1053, 336] on div "Nanna Lounge Chair Winslow Office Chair Laxey Dining Table Rosalie Vintage Flor…" at bounding box center [762, 350] width 1525 height 701
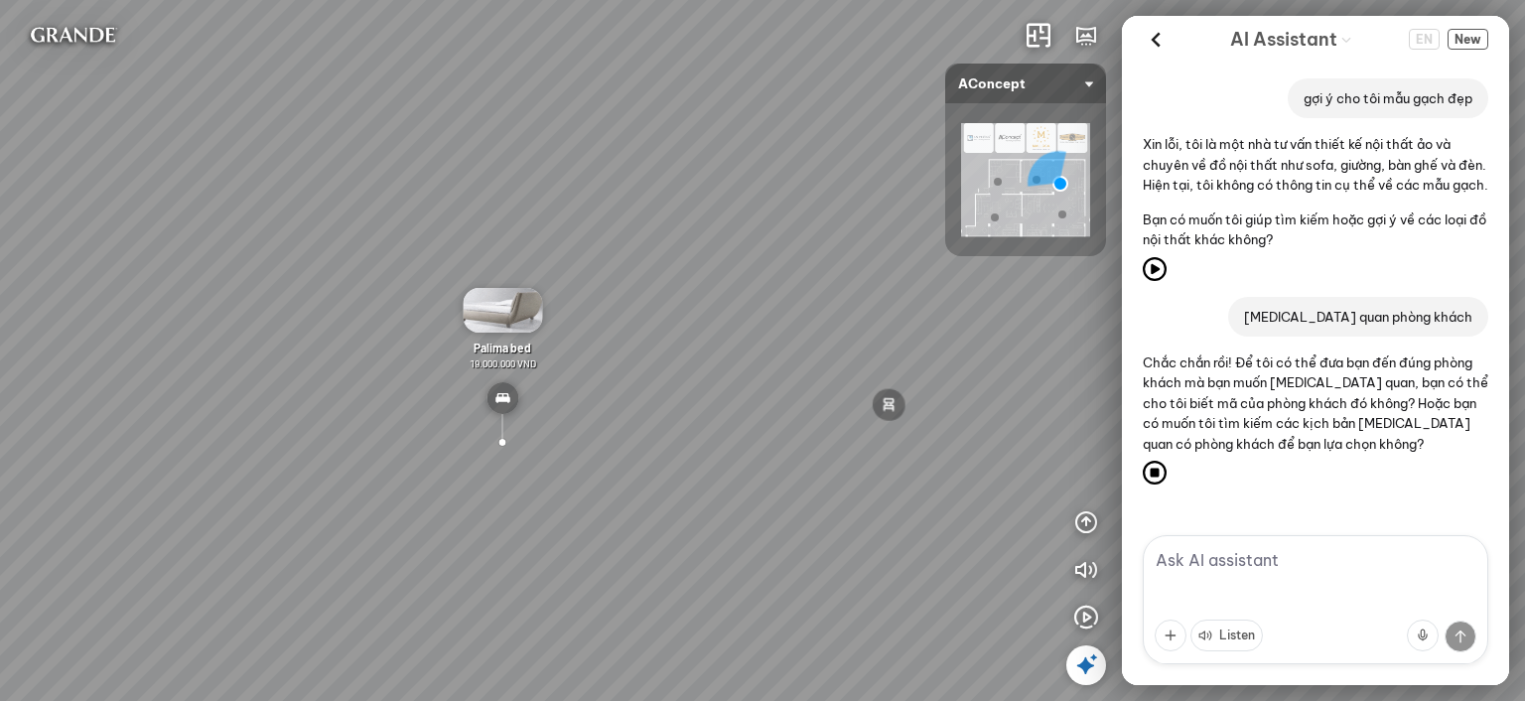
drag, startPoint x: 817, startPoint y: 319, endPoint x: 438, endPoint y: 317, distance: 379.3
click at [477, 306] on div "Nanna Lounge Chair Winslow Office Chair Laxey Dining Table Rosalie Vintage Flor…" at bounding box center [762, 350] width 1525 height 701
drag, startPoint x: 709, startPoint y: 342, endPoint x: 613, endPoint y: 340, distance: 96.3
click at [618, 340] on div "Nanna Lounge Chair Winslow Office Chair Laxey Dining Table Rosalie Vintage Flor…" at bounding box center [762, 350] width 1525 height 701
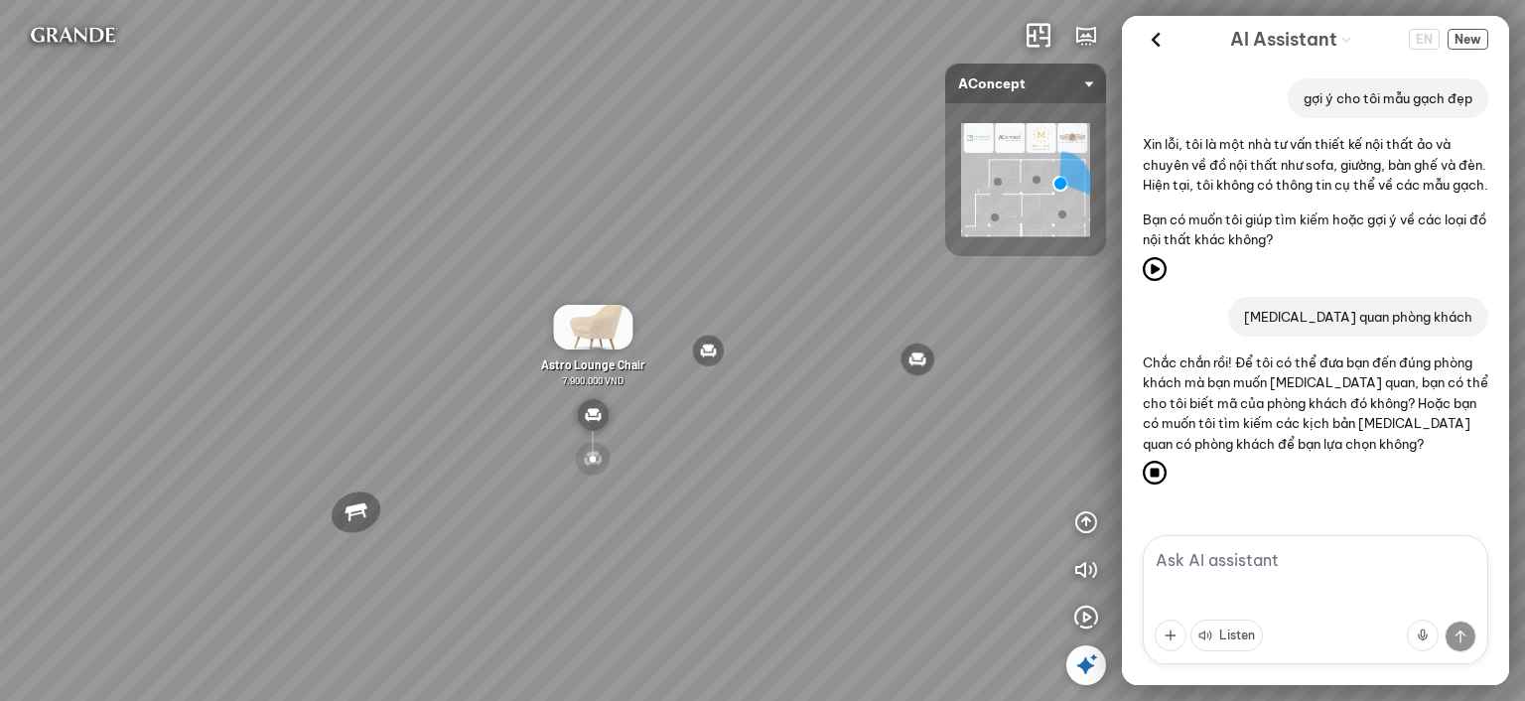
click at [658, 327] on div "Nanna Lounge Chair Winslow Office Chair Laxey Dining Table Rosalie Vintage Flor…" at bounding box center [762, 350] width 1525 height 701
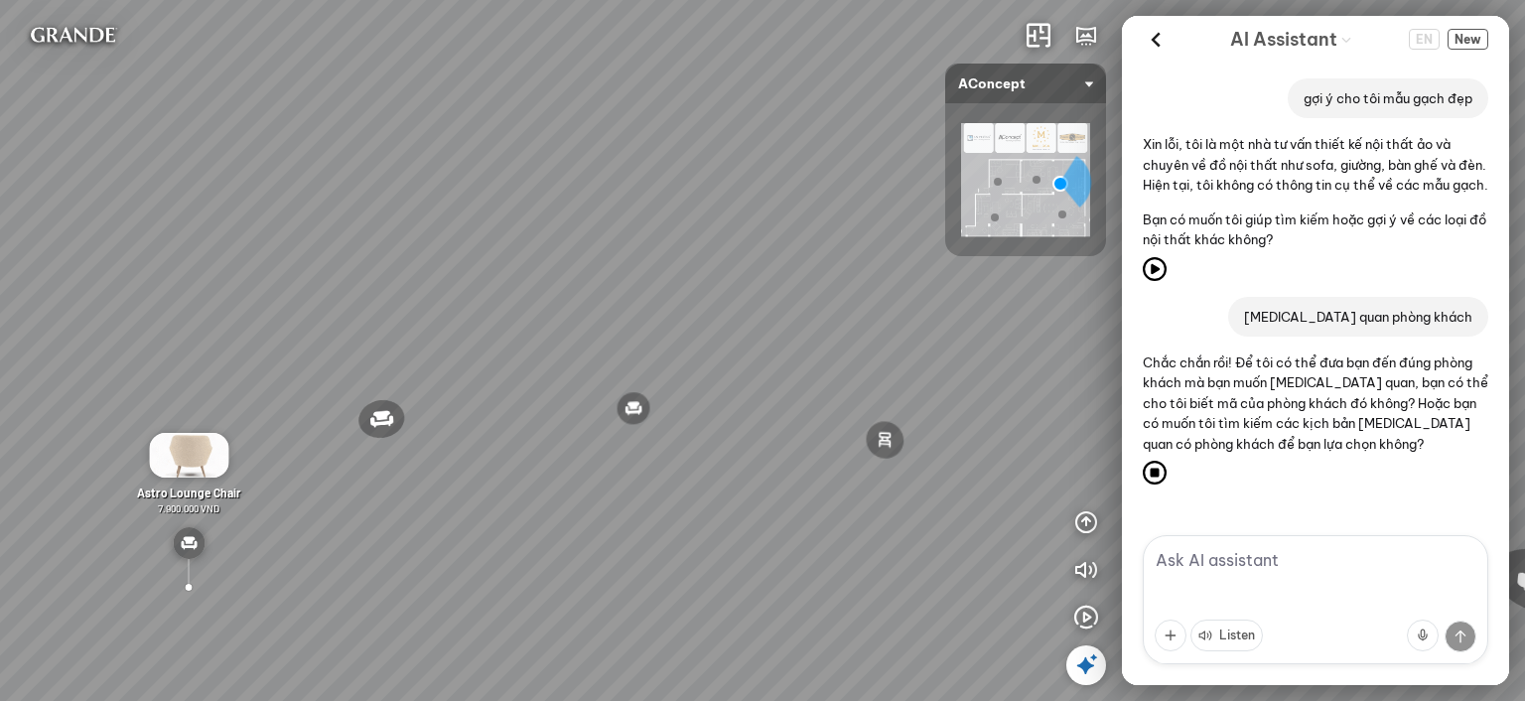
drag, startPoint x: 744, startPoint y: 325, endPoint x: 683, endPoint y: 396, distance: 93.7
click at [683, 396] on div "Nanna Lounge Chair Winslow Office Chair Laxey Dining Table Rosalie Vintage Flor…" at bounding box center [762, 350] width 1525 height 701
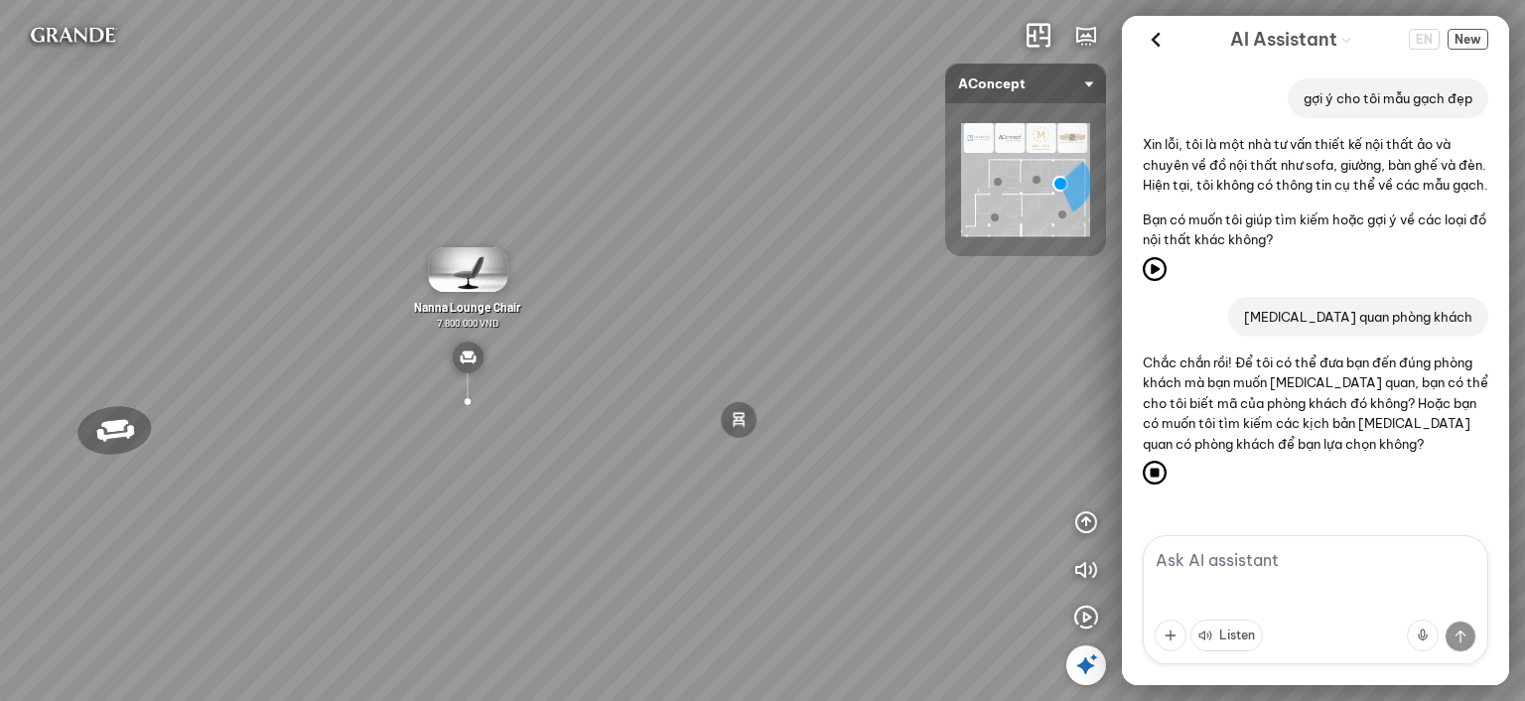
drag, startPoint x: 765, startPoint y: 444, endPoint x: 618, endPoint y: 427, distance: 147.9
click at [618, 427] on div "Nanna Lounge Chair Winslow Office Chair Laxey Dining Table Rosalie Vintage Flor…" at bounding box center [762, 350] width 1525 height 701
click at [1242, 637] on button "Listen" at bounding box center [1227, 636] width 72 height 32
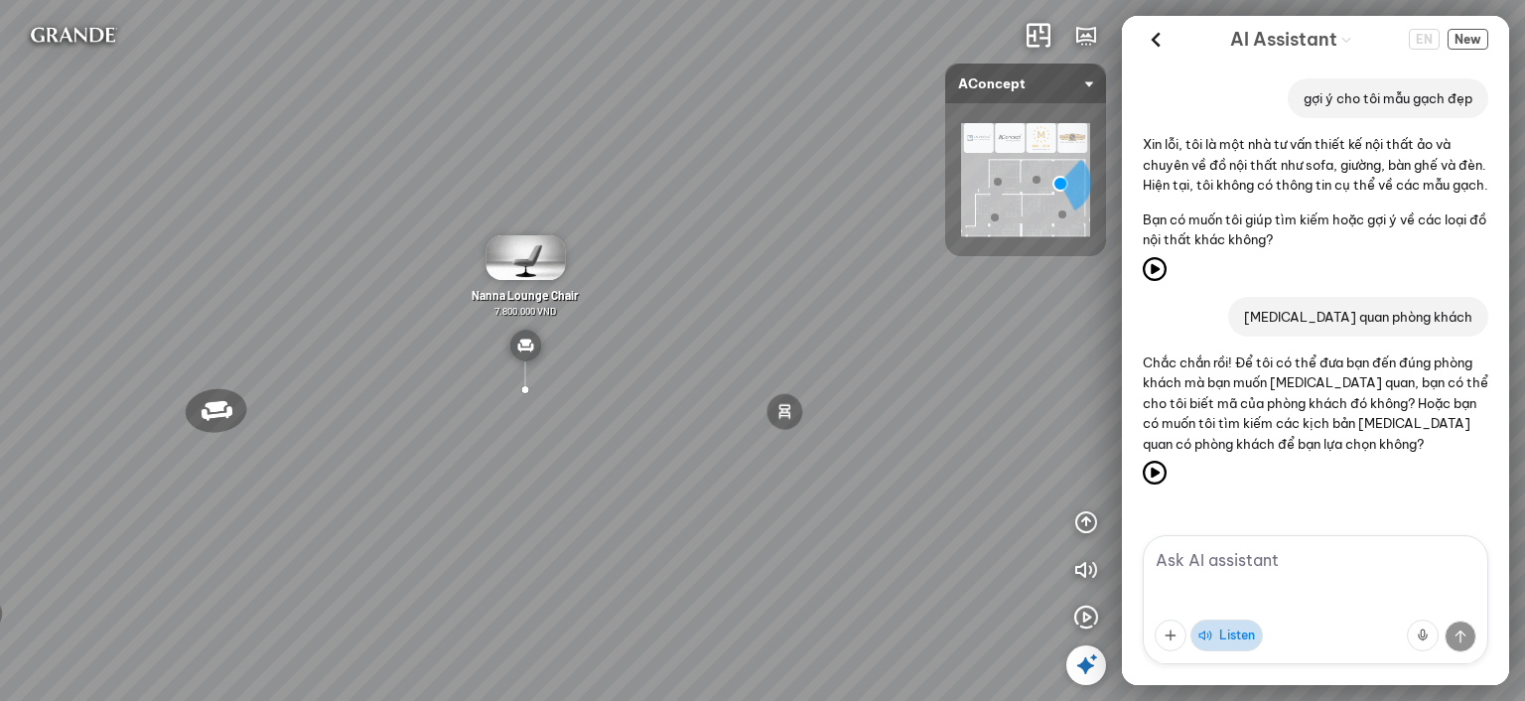
drag, startPoint x: 697, startPoint y: 294, endPoint x: 746, endPoint y: 287, distance: 49.1
click at [746, 287] on div "Nanna Lounge Chair Winslow Office Chair Laxey Dining Table Rosalie Vintage Flor…" at bounding box center [762, 350] width 1525 height 701
click at [1155, 39] on icon at bounding box center [1156, 40] width 30 height 30
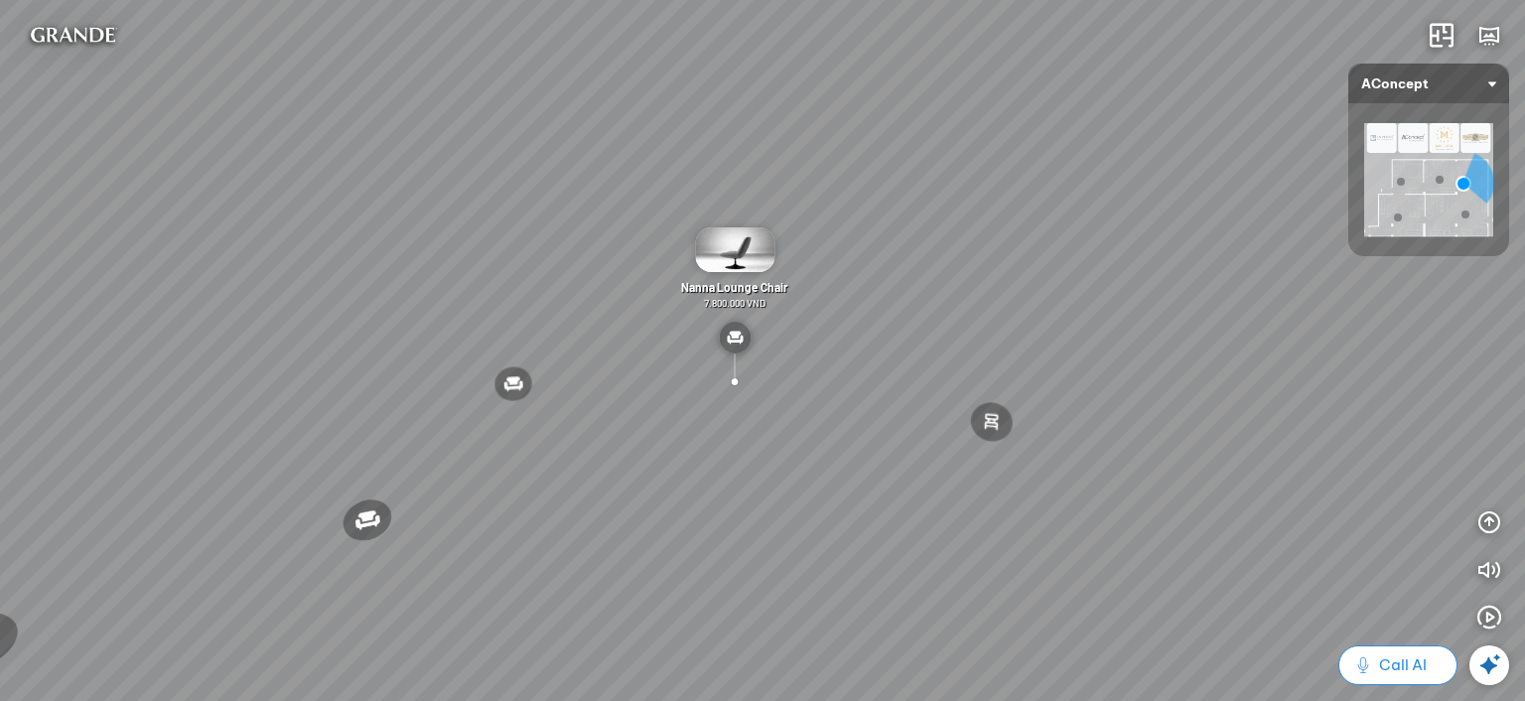
click at [1418, 666] on span "Call AI" at bounding box center [1403, 665] width 48 height 24
click at [1410, 665] on div "Calling" at bounding box center [1397, 665] width 119 height 40
click at [1489, 662] on icon at bounding box center [1489, 665] width 24 height 24
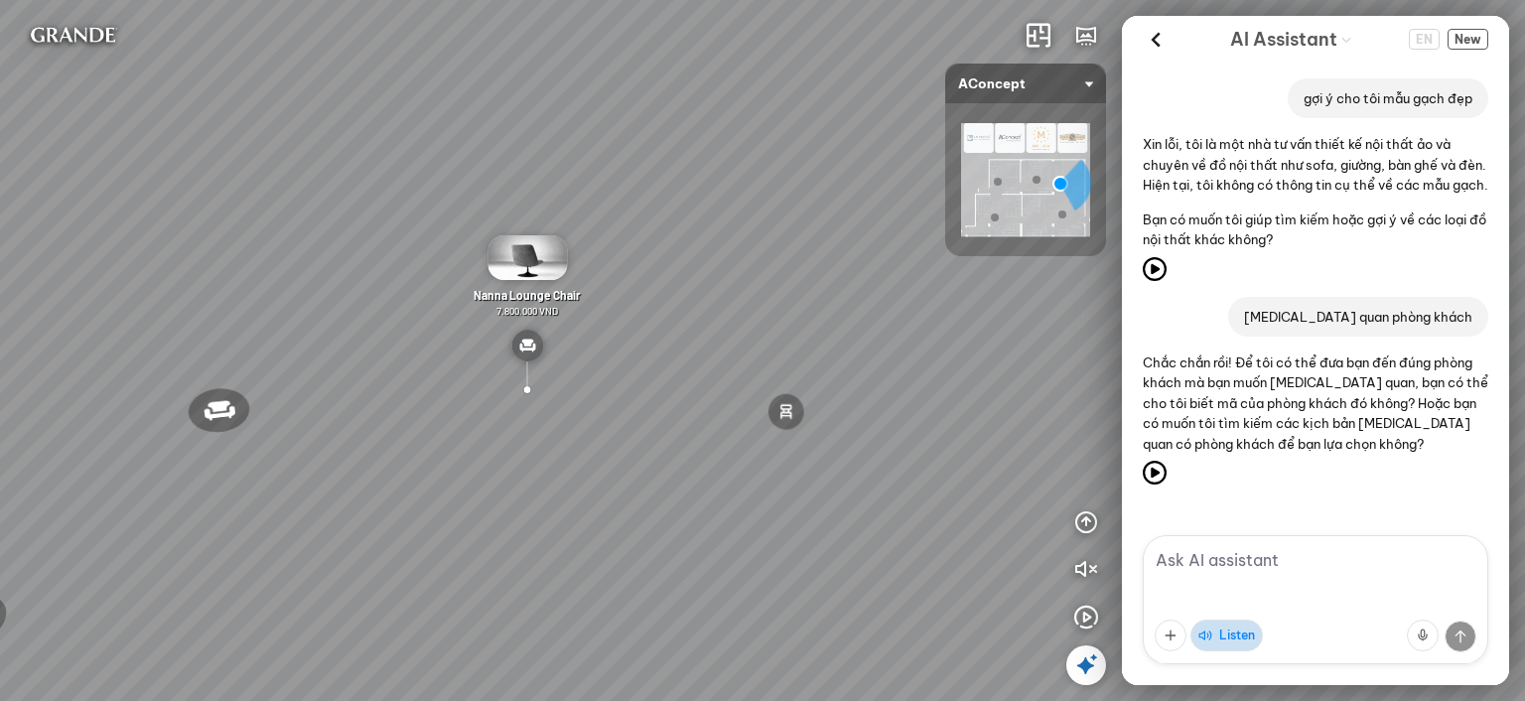
click at [1287, 571] on textarea at bounding box center [1316, 599] width 346 height 129
type textarea "cho tôi xem mẫu sofa đắt nhất"
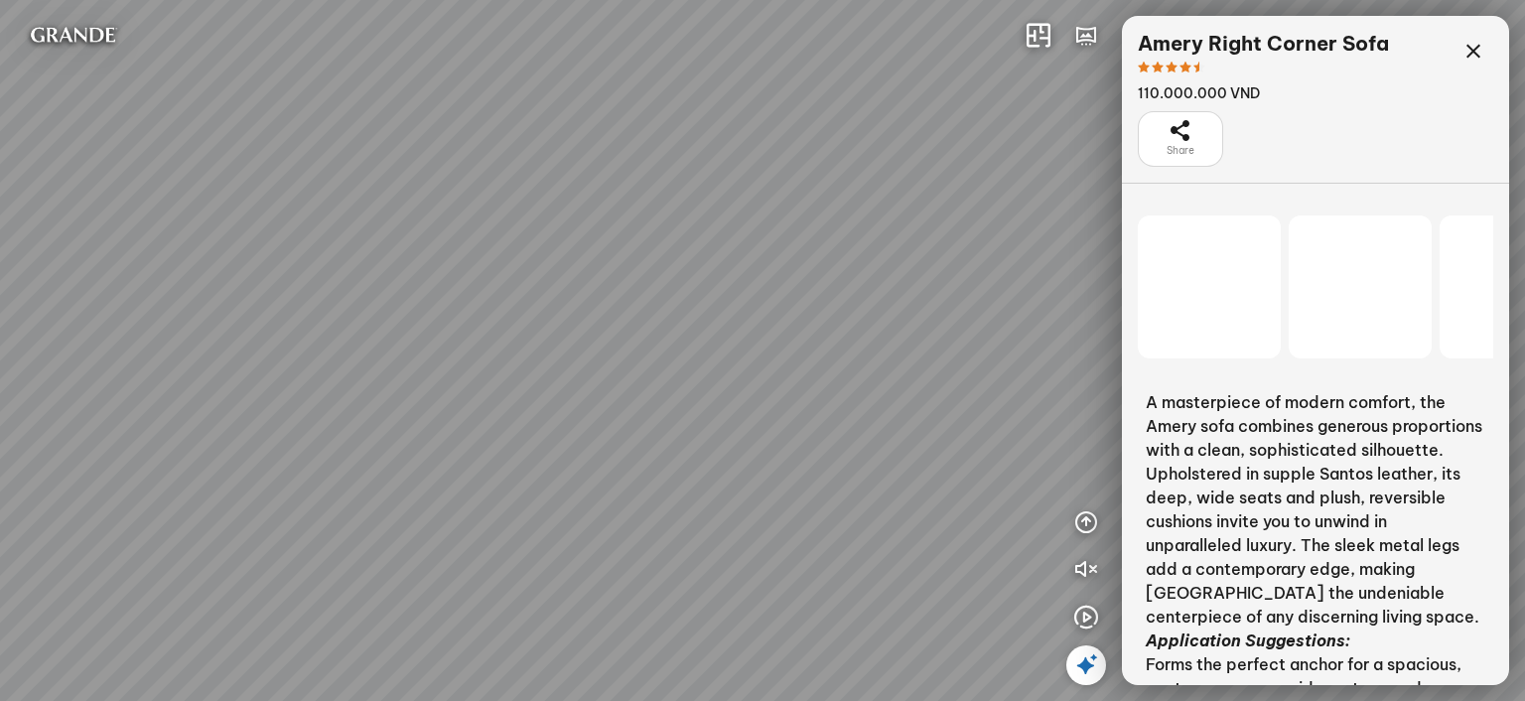
scroll to position [4181, 0]
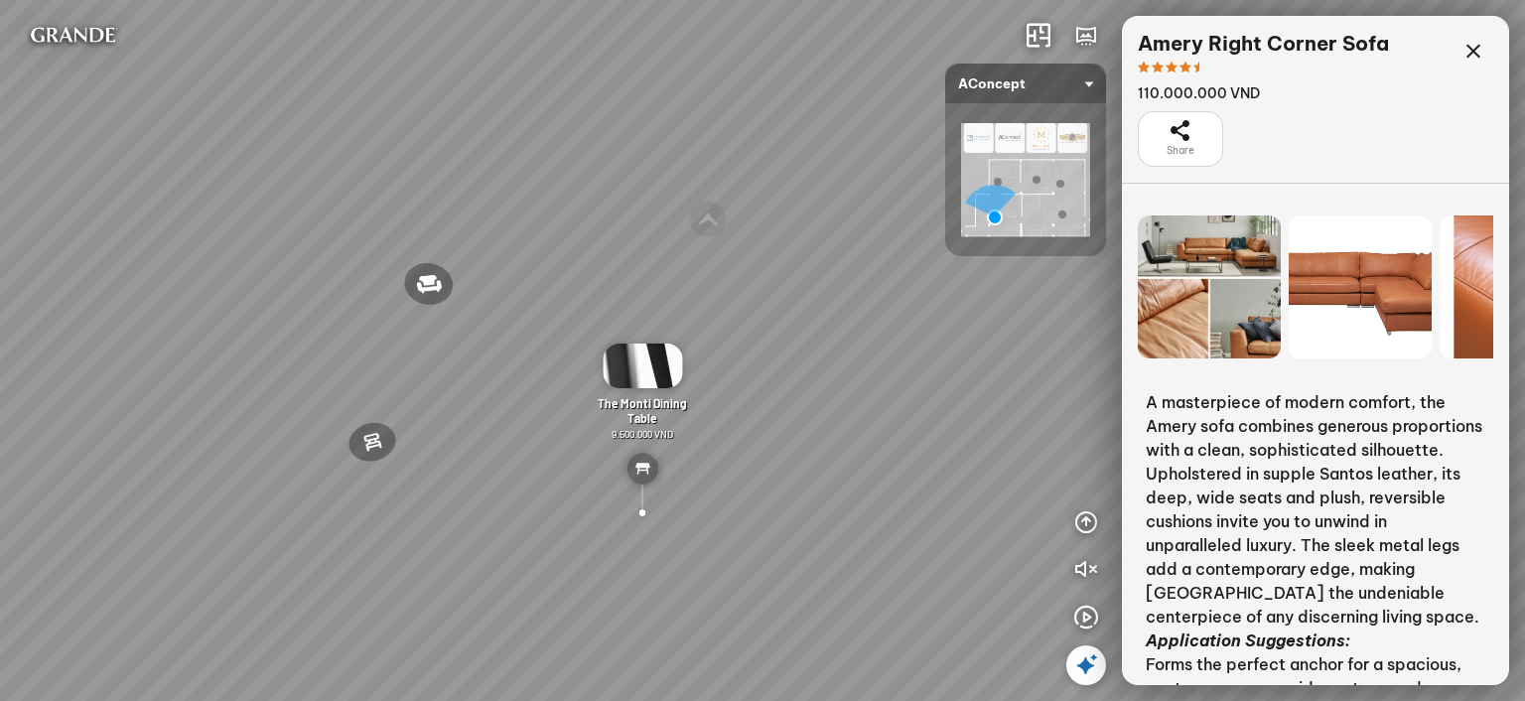
drag, startPoint x: 778, startPoint y: 334, endPoint x: 864, endPoint y: 167, distance: 187.4
click at [868, 167] on div "Amery Right Corner Sofa 110.000.000 VND Biloxi 2-seater sofa 15.000.000 VND Per…" at bounding box center [762, 350] width 1525 height 701
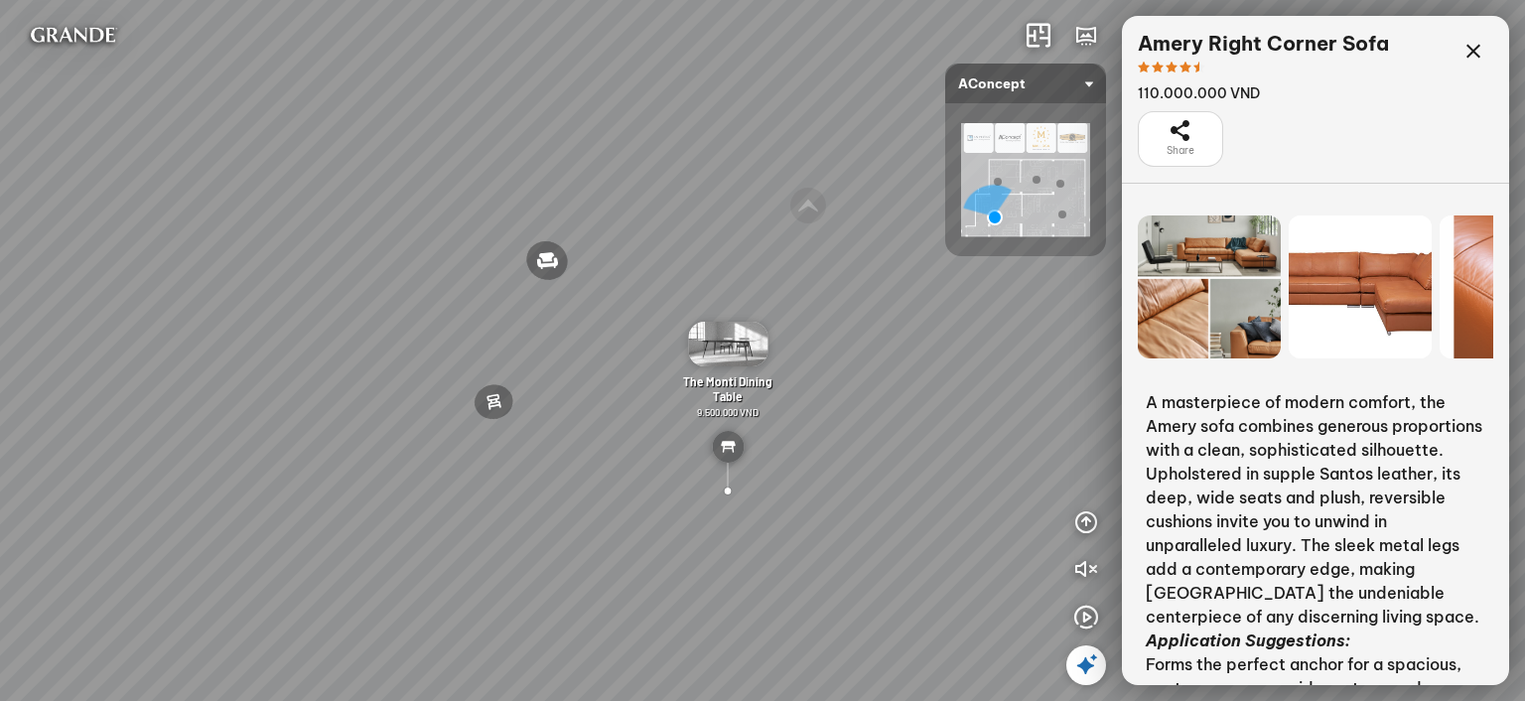
drag, startPoint x: 600, startPoint y: 200, endPoint x: 756, endPoint y: 195, distance: 156.0
click at [756, 195] on div "Amery Right Corner Sofa 110.000.000 VND Biloxi 2-seater sofa 15.000.000 VND Per…" at bounding box center [762, 350] width 1525 height 701
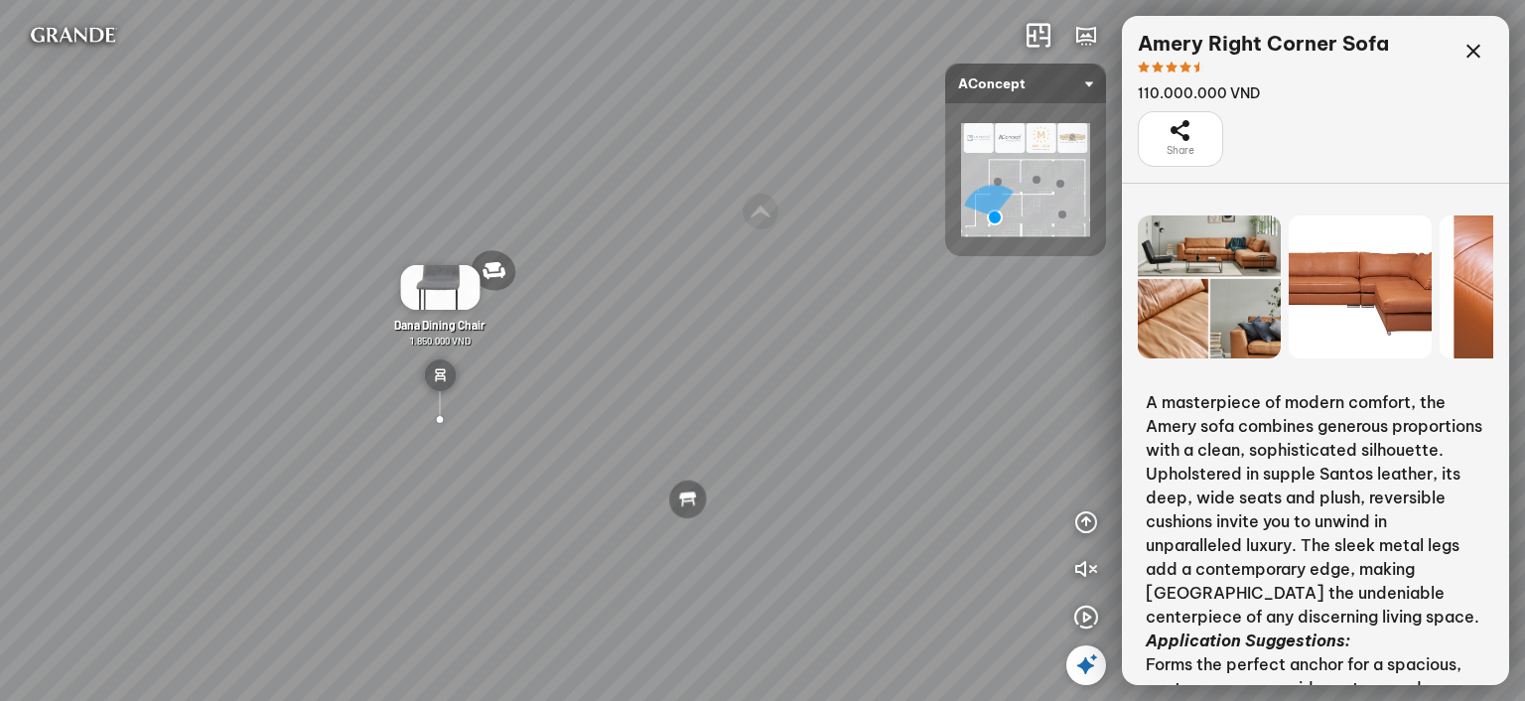
drag, startPoint x: 639, startPoint y: 193, endPoint x: 570, endPoint y: 198, distance: 69.7
click at [570, 198] on div "Amery Right Corner Sofa 110.000.000 VND Biloxi 2-seater sofa 15.000.000 VND Per…" at bounding box center [762, 350] width 1525 height 701
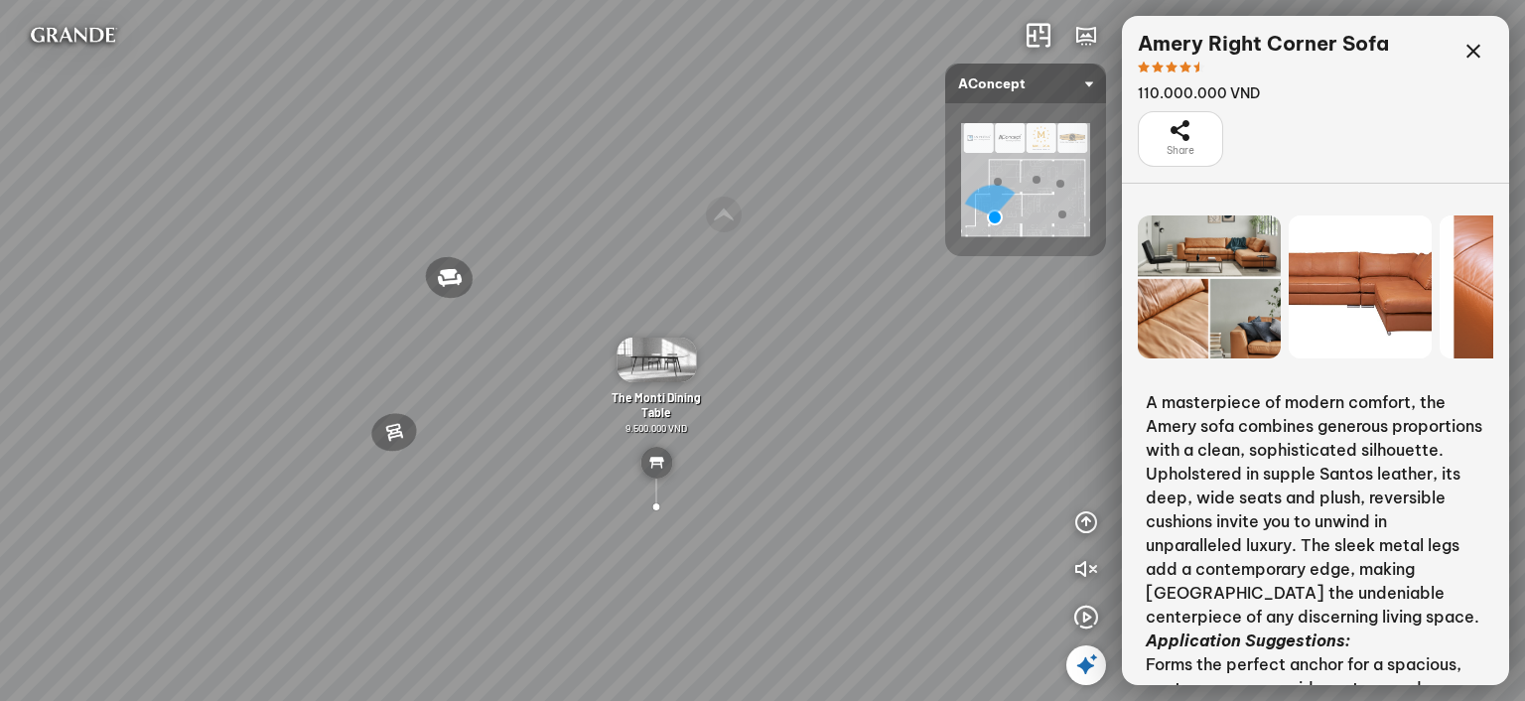
click at [695, 221] on div "Amery Right Corner Sofa 110.000.000 VND Biloxi 2-seater sofa 15.000.000 VND Per…" at bounding box center [762, 350] width 1525 height 701
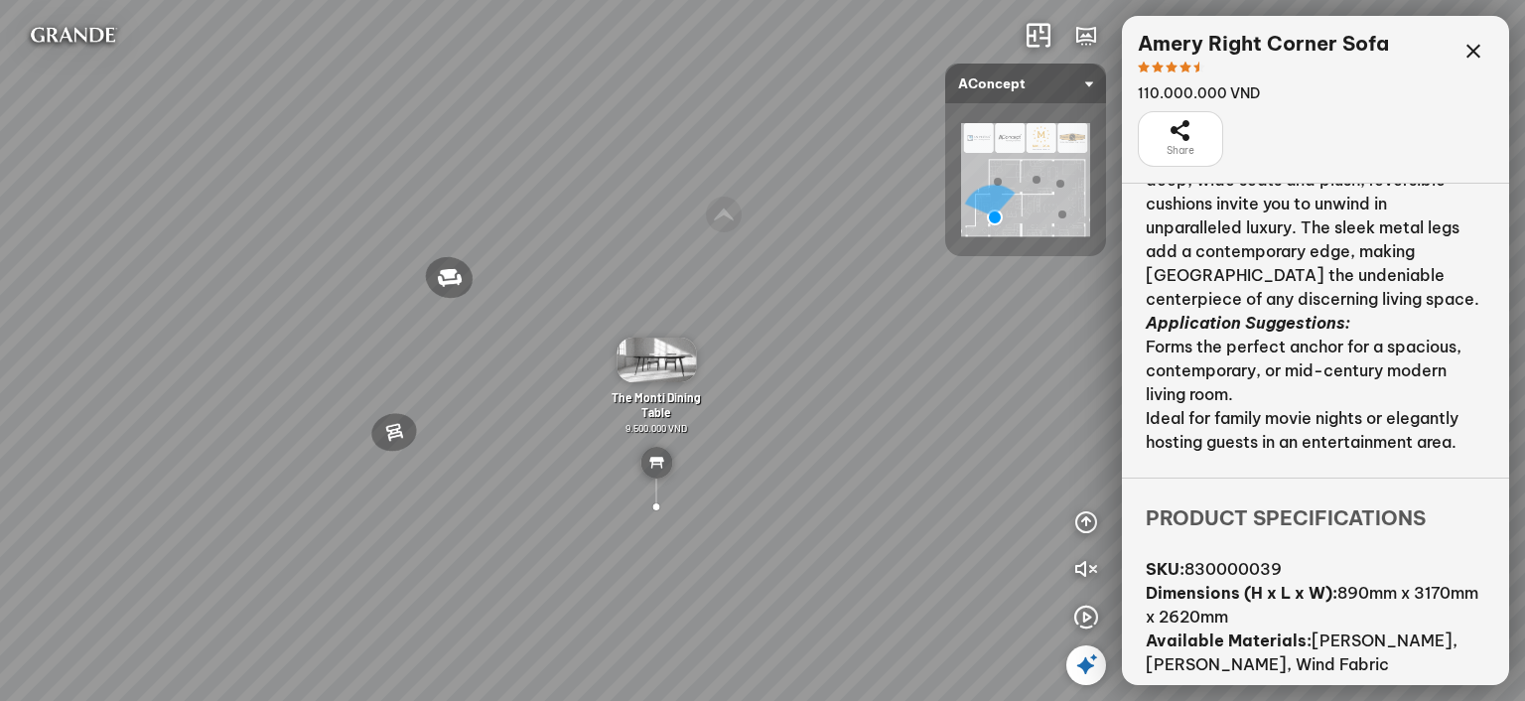
scroll to position [333, 0]
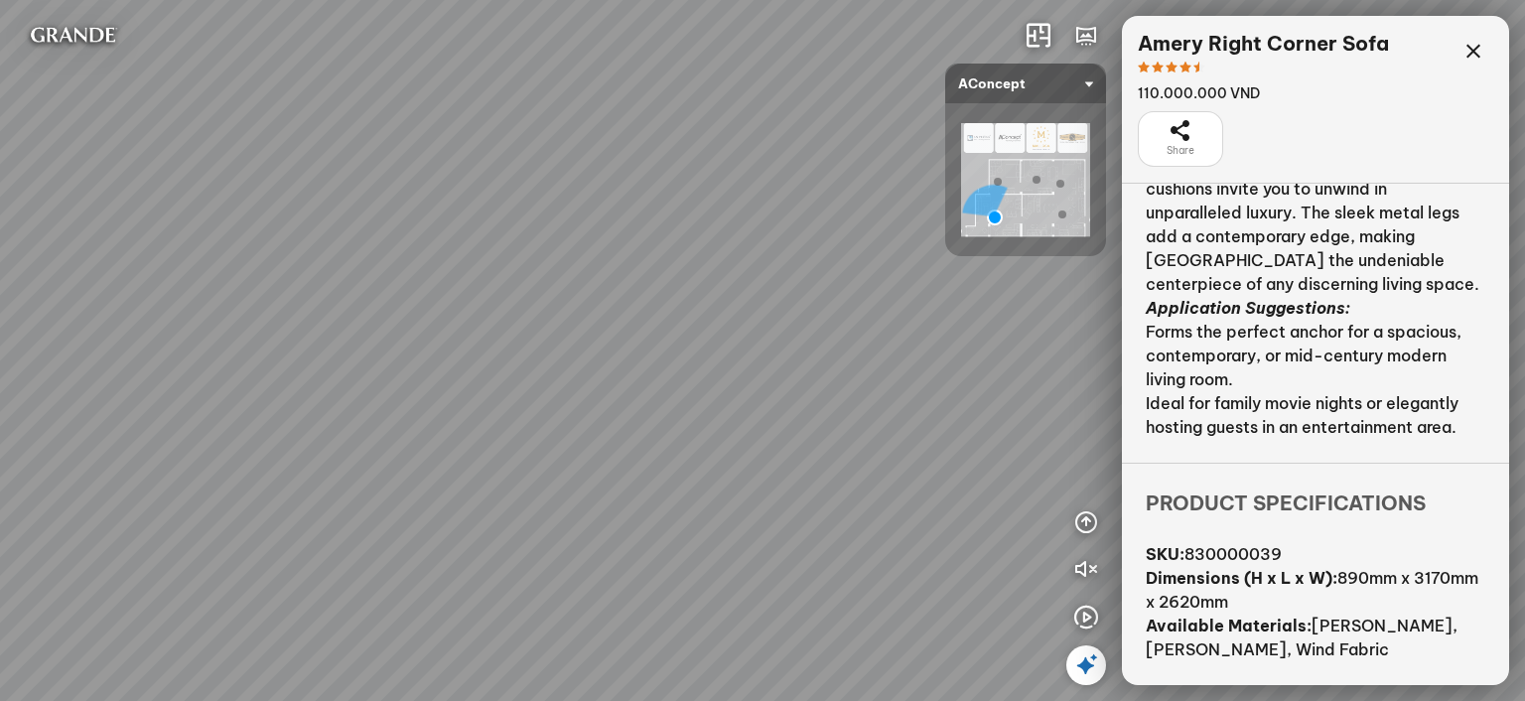
drag, startPoint x: 499, startPoint y: 187, endPoint x: 652, endPoint y: 218, distance: 156.2
click at [653, 218] on div "Amery Right Corner Sofa 110.000.000 VND Biloxi 2-seater sofa 15.000.000 VND Per…" at bounding box center [762, 350] width 1525 height 701
click at [658, 564] on div "Amery Right Corner Sofa 110.000.000 VND Biloxi 2-seater sofa 15.000.000 VND Per…" at bounding box center [762, 350] width 1525 height 701
drag, startPoint x: 912, startPoint y: 380, endPoint x: 473, endPoint y: 377, distance: 438.9
click at [473, 377] on div "Florence Bedside Table 3.000.000 VND The Cadiz Coffee Table 5.500.000 VND Sunde…" at bounding box center [762, 350] width 1525 height 701
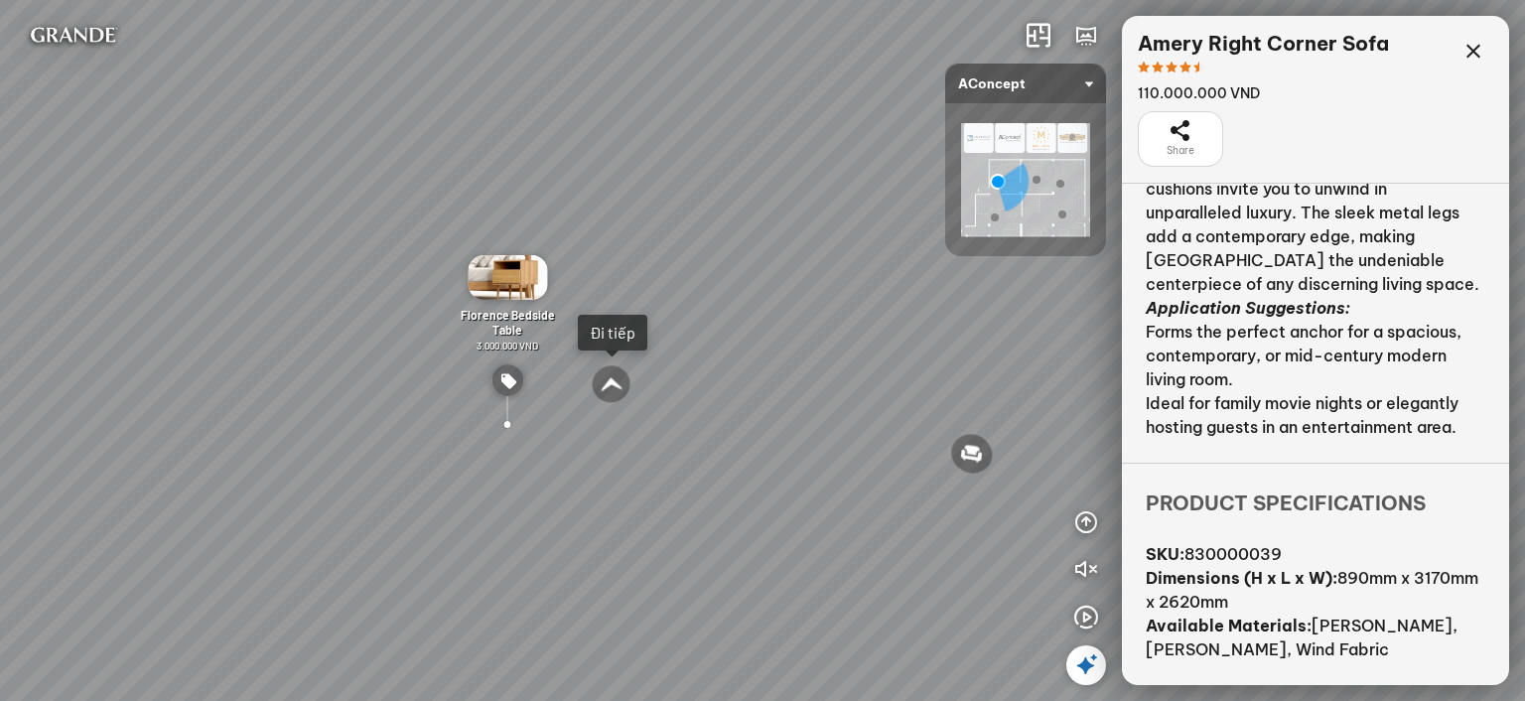
click at [610, 387] on div at bounding box center [611, 384] width 43 height 43
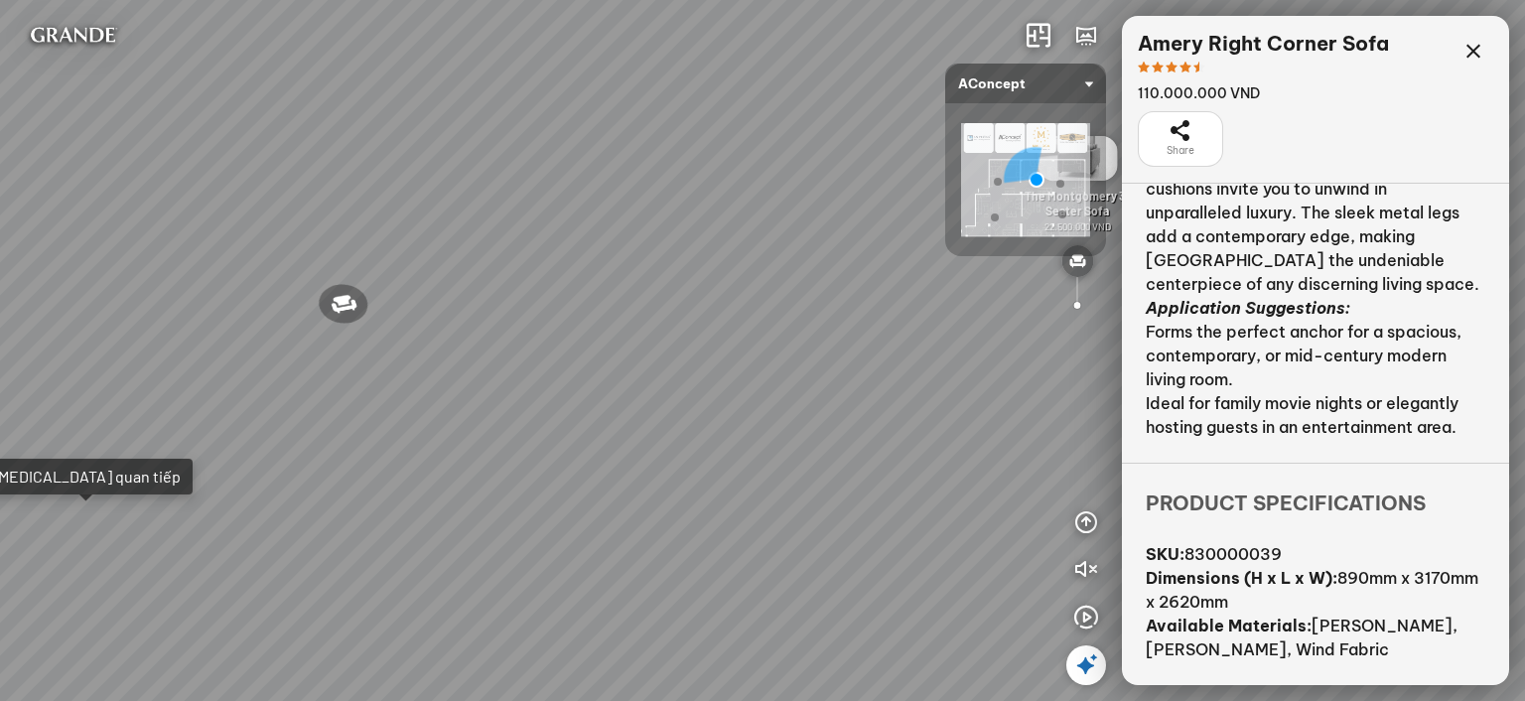
drag, startPoint x: 567, startPoint y: 307, endPoint x: 973, endPoint y: 280, distance: 407.0
click at [973, 280] on div "Metropolis Abstract Acrylic Print 7.000.000 VND [PERSON_NAME] 7.300.000 VND Ros…" at bounding box center [762, 350] width 1525 height 701
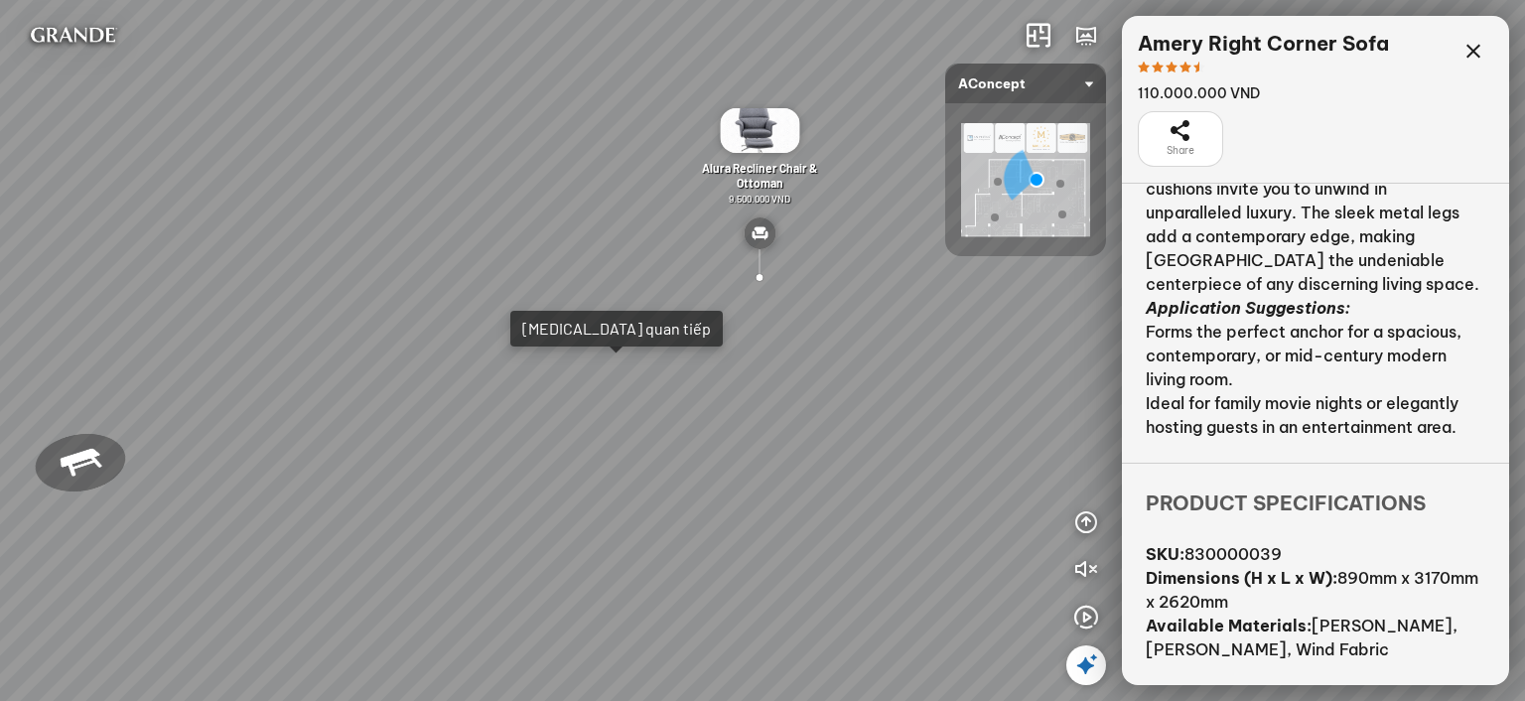
drag, startPoint x: 591, startPoint y: 349, endPoint x: 963, endPoint y: 368, distance: 372.9
click at [963, 368] on div "Metropolis Abstract Acrylic Print 7.000.000 VND [PERSON_NAME] 7.300.000 VND Ros…" at bounding box center [762, 350] width 1525 height 701
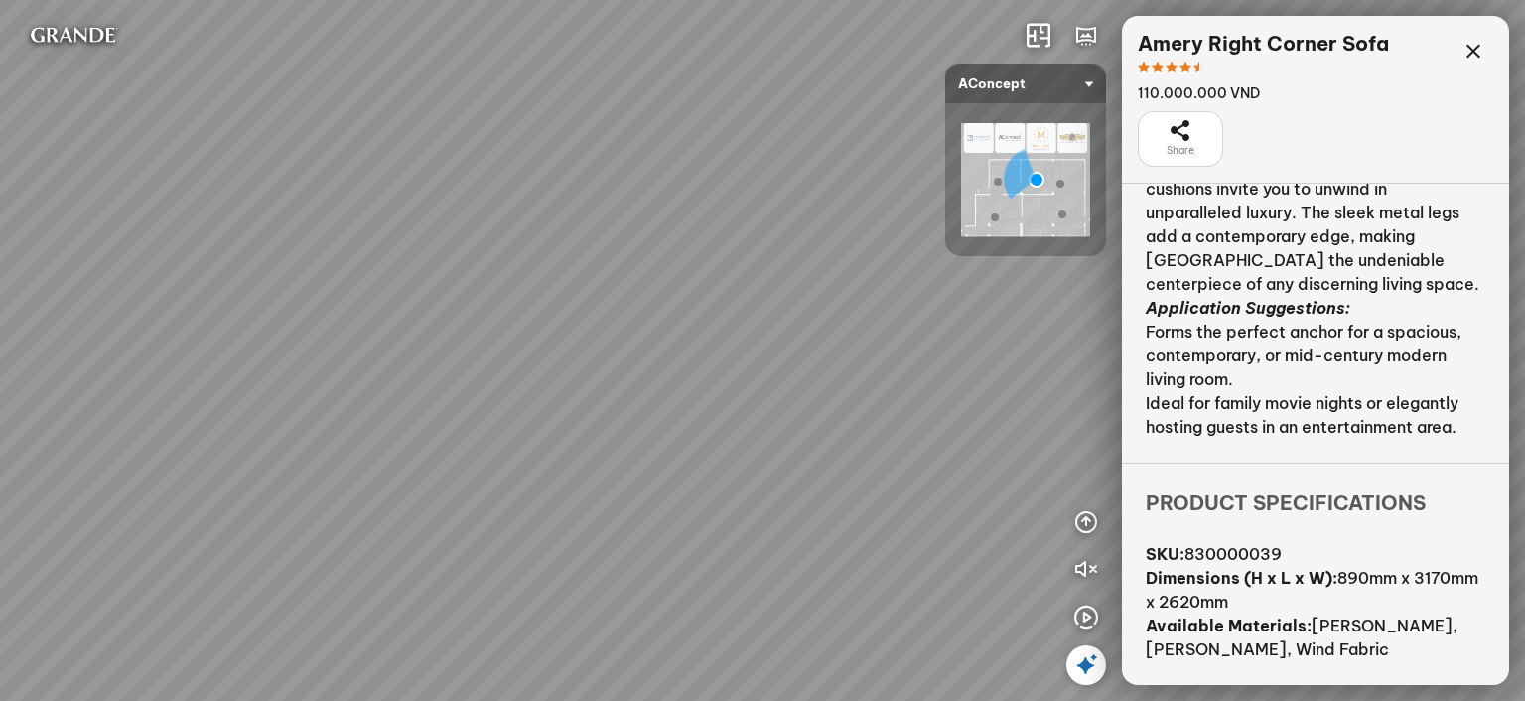
drag, startPoint x: 768, startPoint y: 352, endPoint x: 656, endPoint y: 427, distance: 133.8
click at [656, 427] on div "Metropolis Abstract Acrylic Print 7.000.000 VND [PERSON_NAME] 7.300.000 VND Ros…" at bounding box center [762, 350] width 1525 height 701
drag, startPoint x: 896, startPoint y: 470, endPoint x: 371, endPoint y: 432, distance: 525.6
click at [371, 432] on div "Metropolis Abstract Acrylic Print 7.000.000 VND [PERSON_NAME] 7.300.000 VND Ros…" at bounding box center [762, 350] width 1525 height 701
drag, startPoint x: 300, startPoint y: 449, endPoint x: 280, endPoint y: 448, distance: 19.9
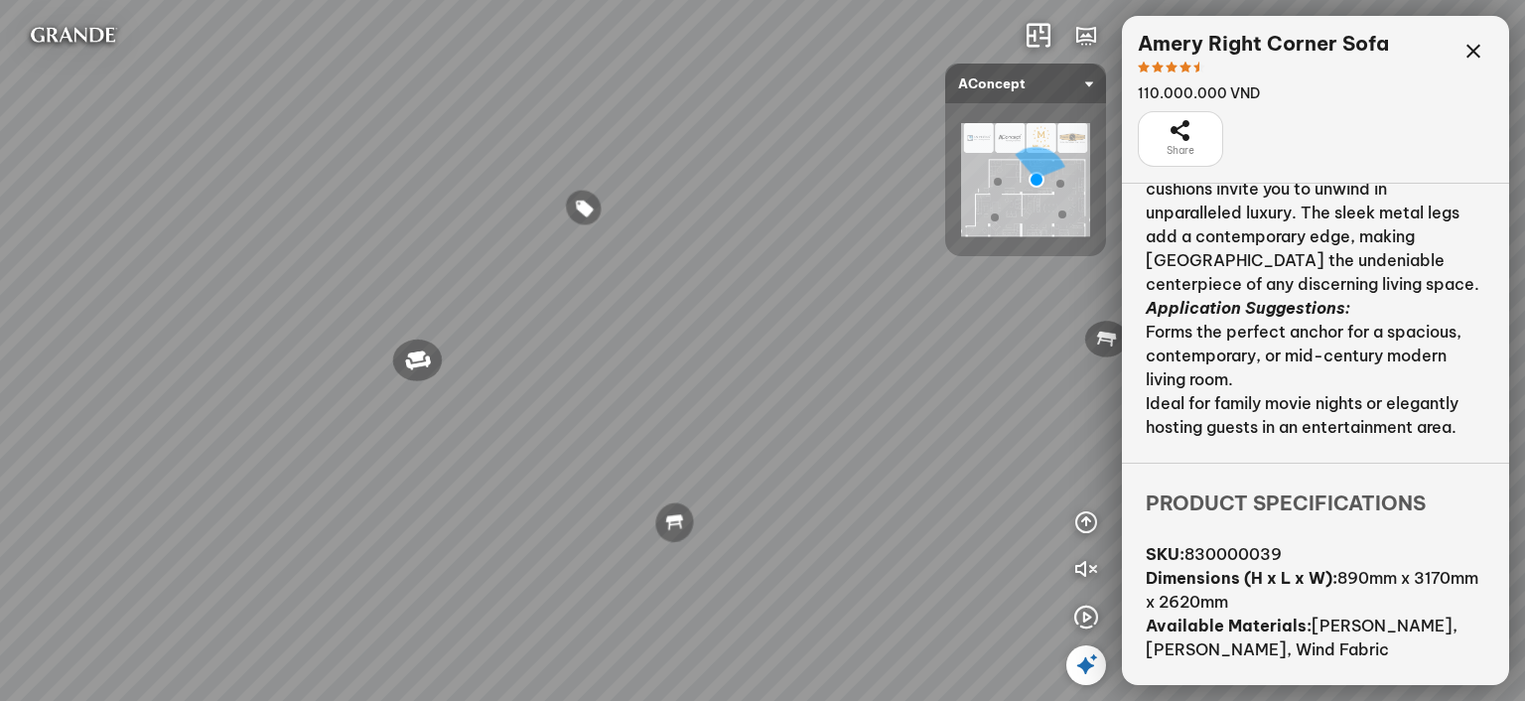
click at [268, 449] on div "Metropolis Abstract Acrylic Print 7.000.000 VND [PERSON_NAME] 7.300.000 VND Ros…" at bounding box center [762, 350] width 1525 height 701
drag, startPoint x: 407, startPoint y: 434, endPoint x: 726, endPoint y: 422, distance: 319.0
click at [726, 422] on div "Metropolis Abstract Acrylic Print 7.000.000 VND [PERSON_NAME] 7.300.000 VND Ros…" at bounding box center [762, 350] width 1525 height 701
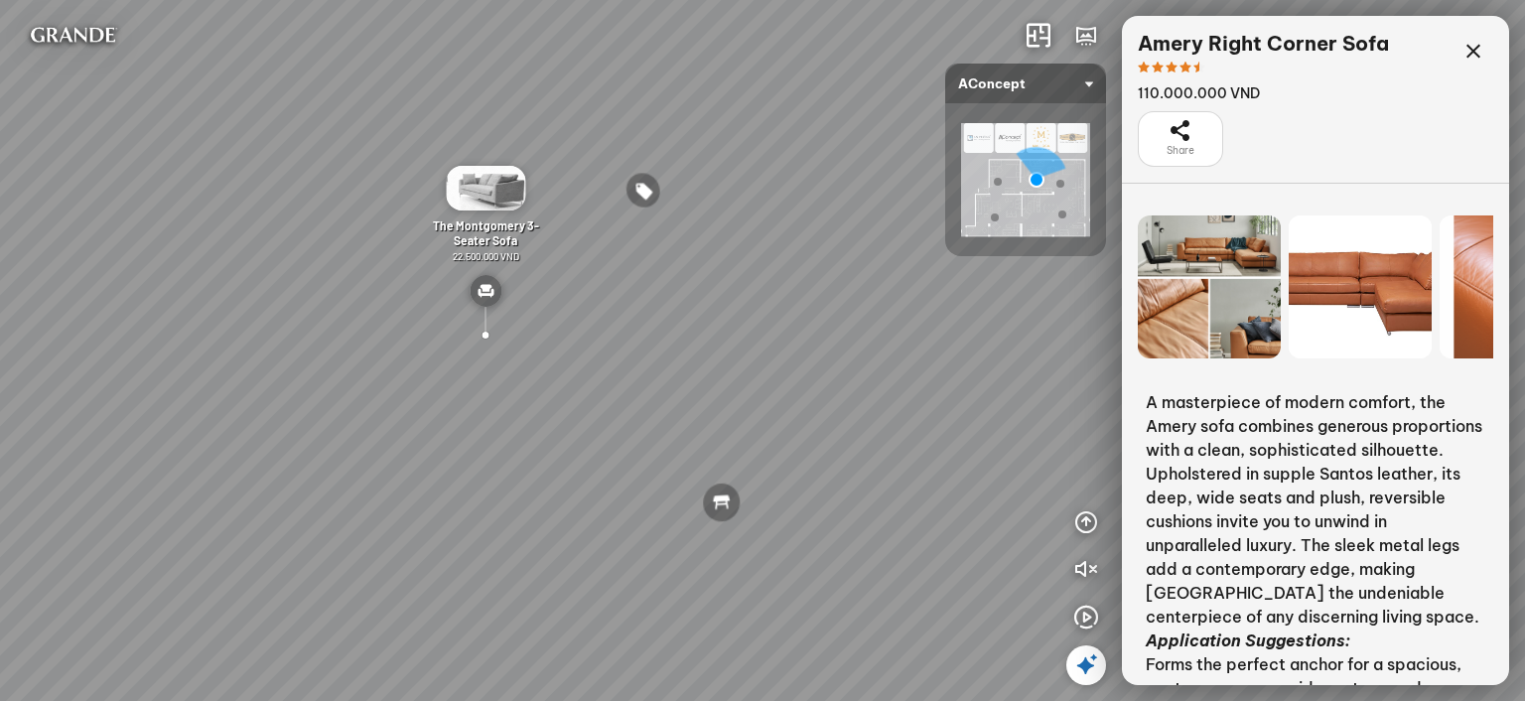
click at [1224, 285] on div at bounding box center [1209, 286] width 143 height 143
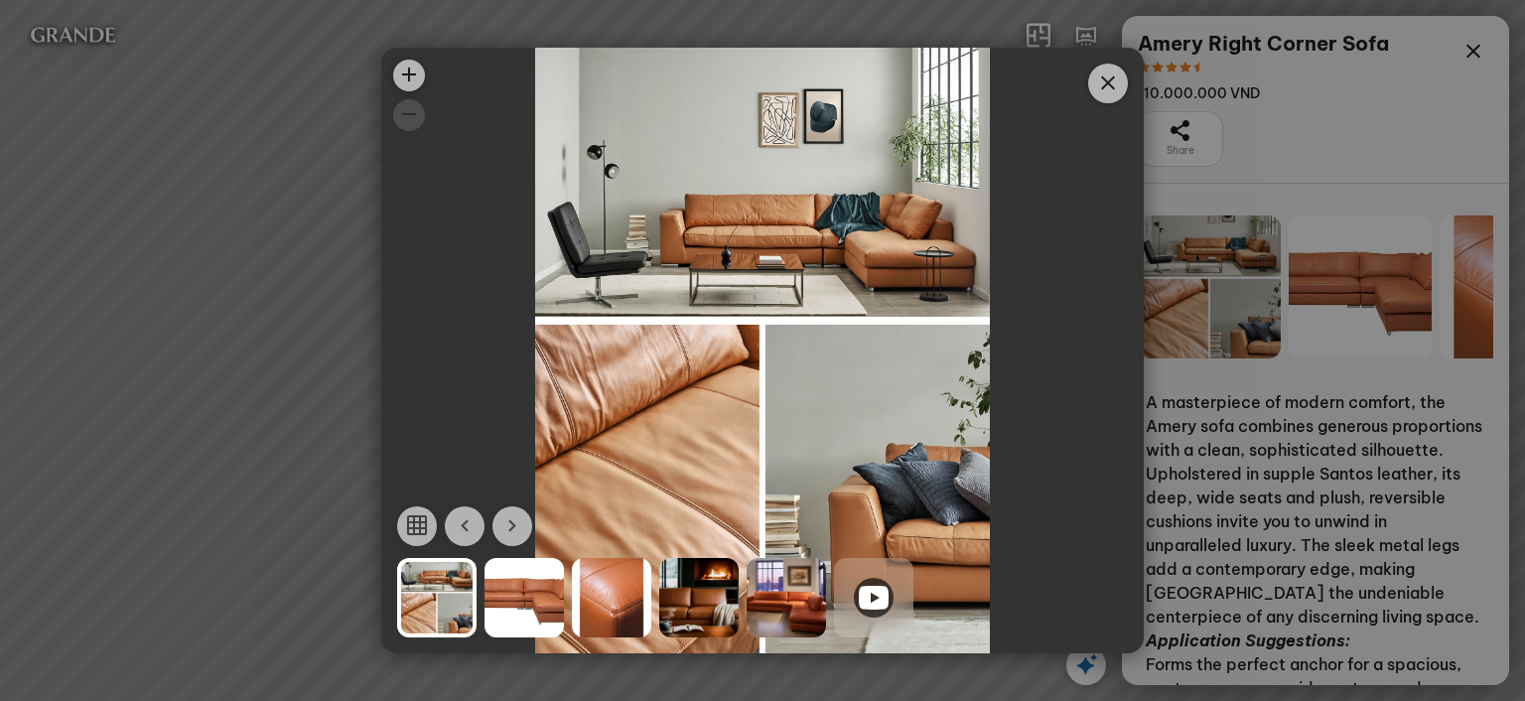
click at [534, 591] on div at bounding box center [524, 597] width 79 height 79
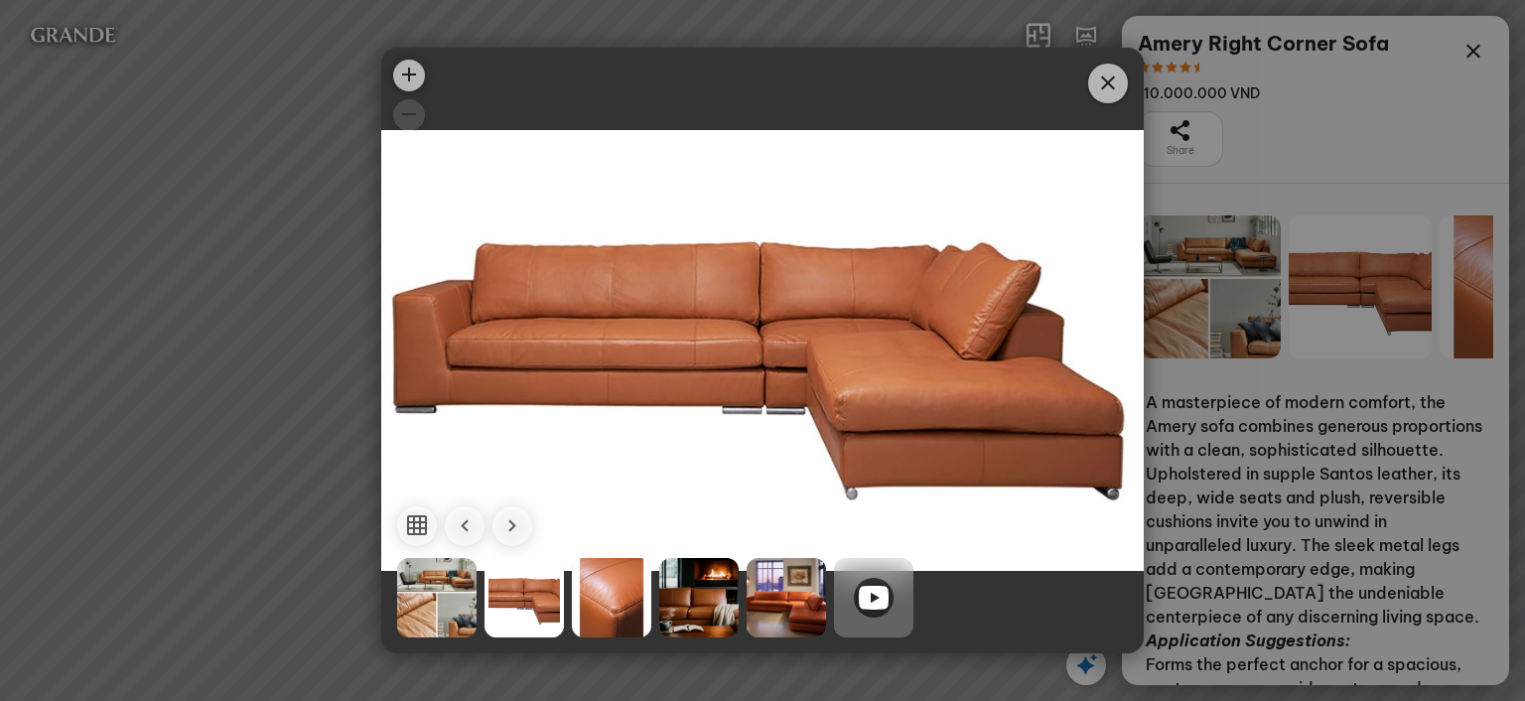
click at [513, 532] on icon "button" at bounding box center [512, 526] width 24 height 24
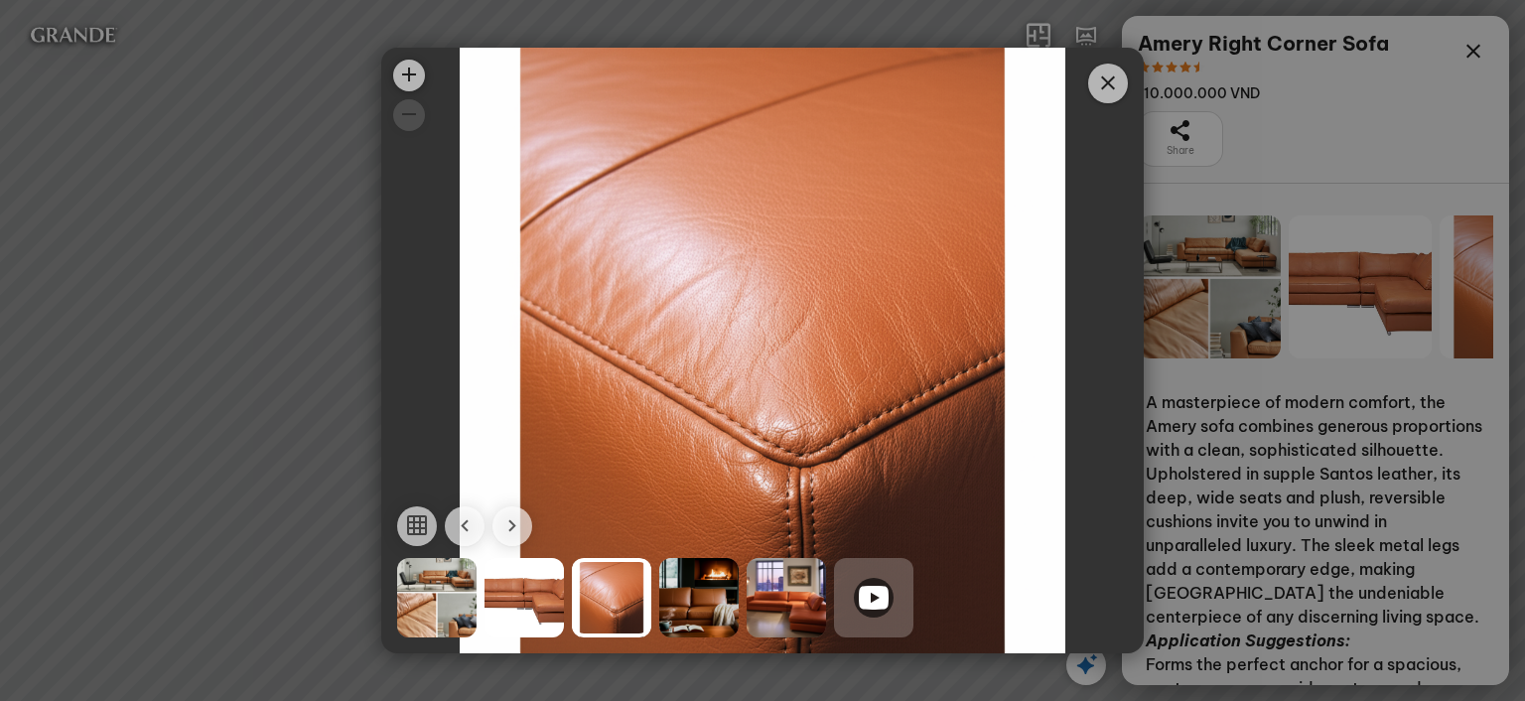
click at [512, 526] on icon "button" at bounding box center [512, 526] width 24 height 24
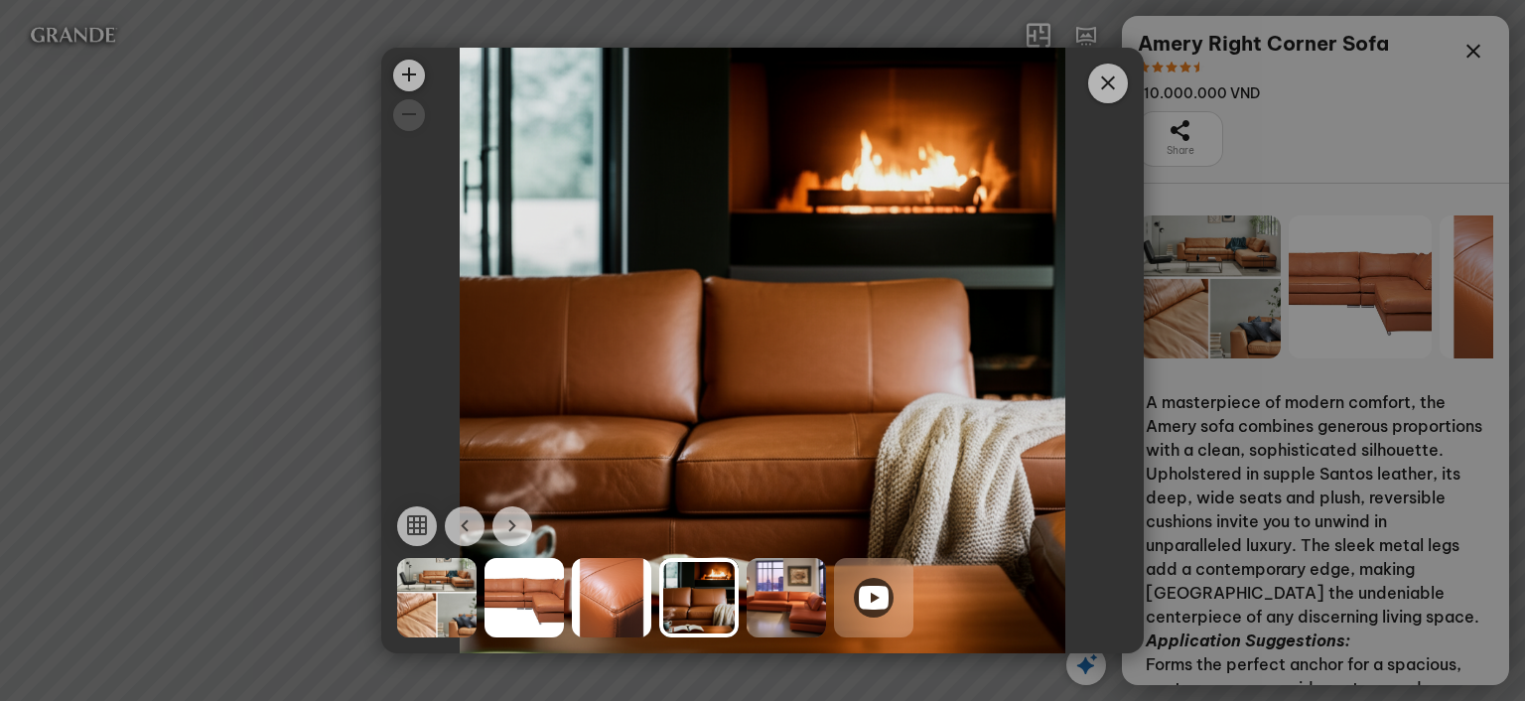
click at [512, 526] on icon "button" at bounding box center [512, 526] width 24 height 24
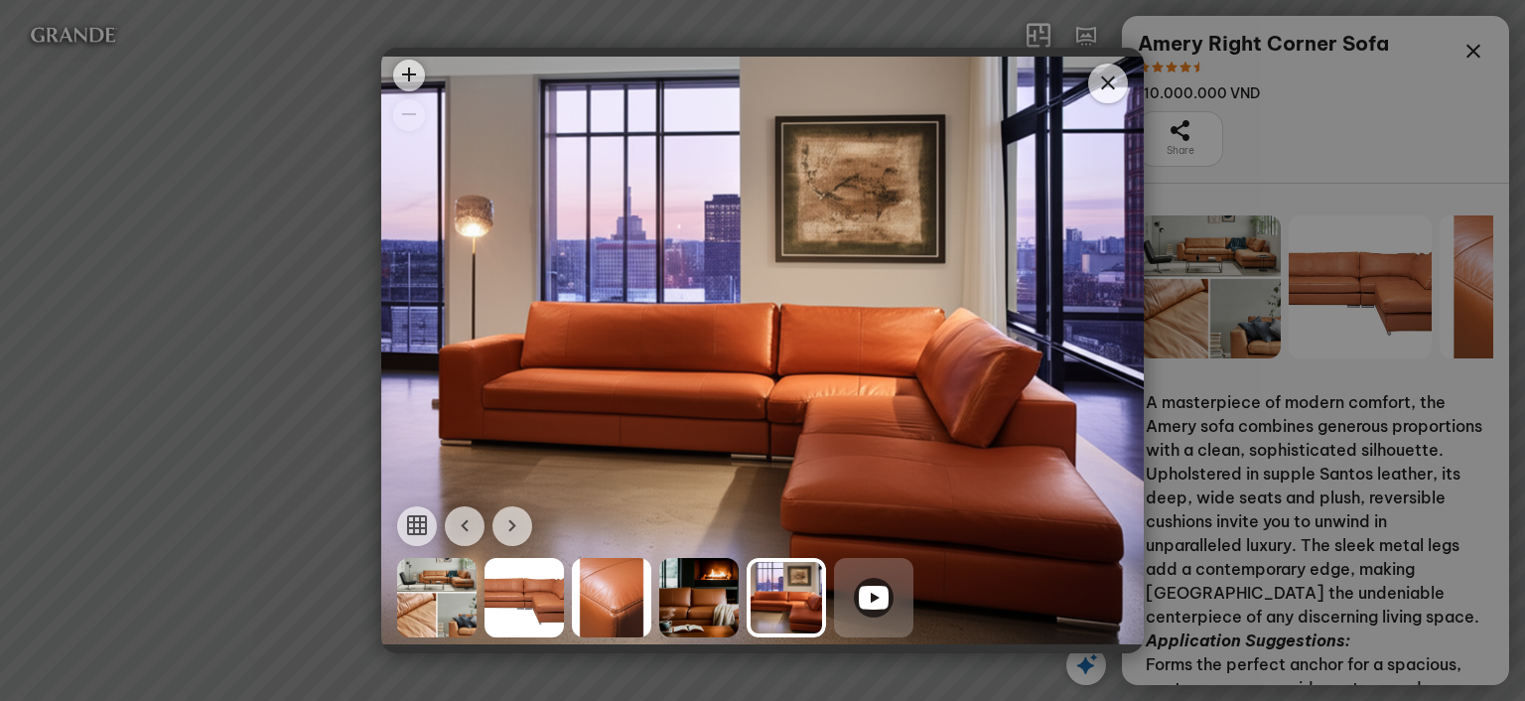
click at [1112, 82] on icon "Close" at bounding box center [1108, 83] width 24 height 24
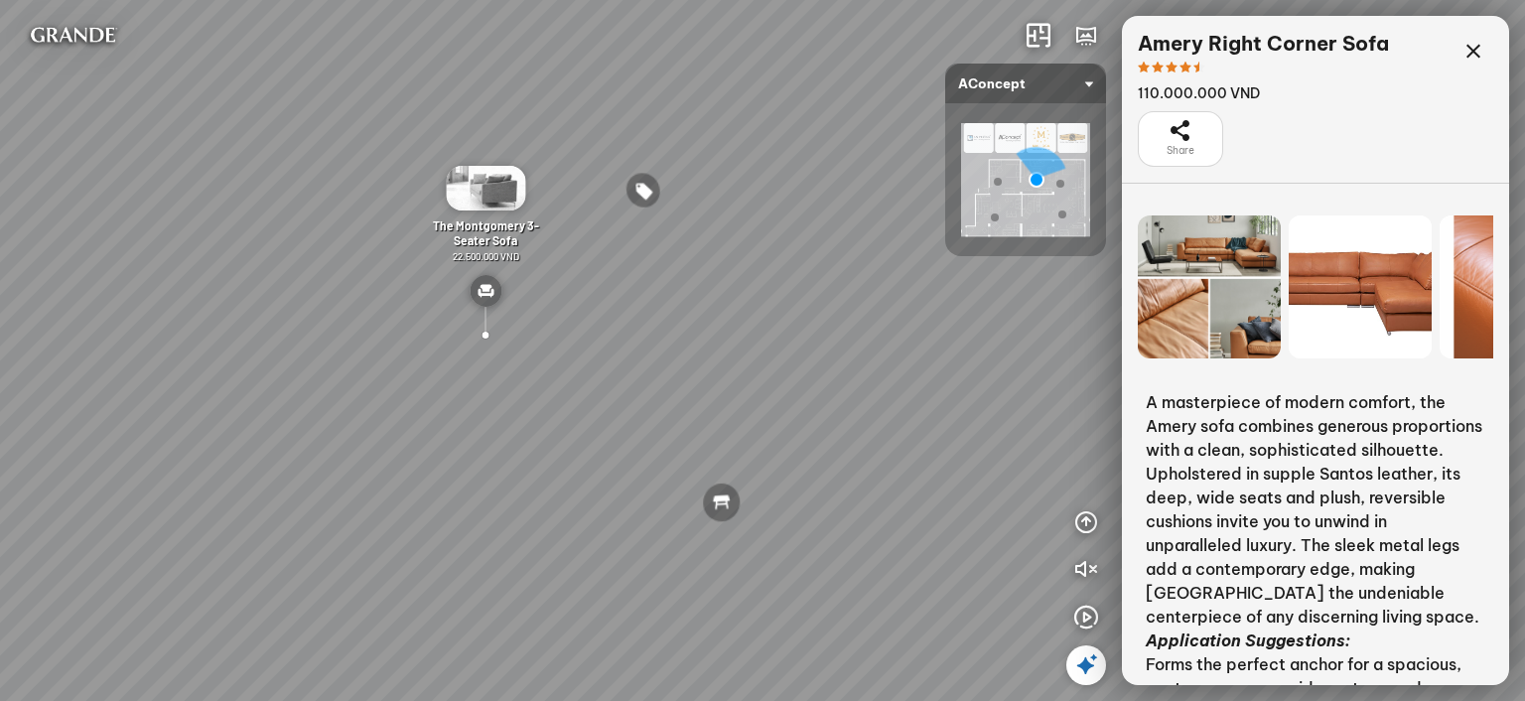
scroll to position [333, 0]
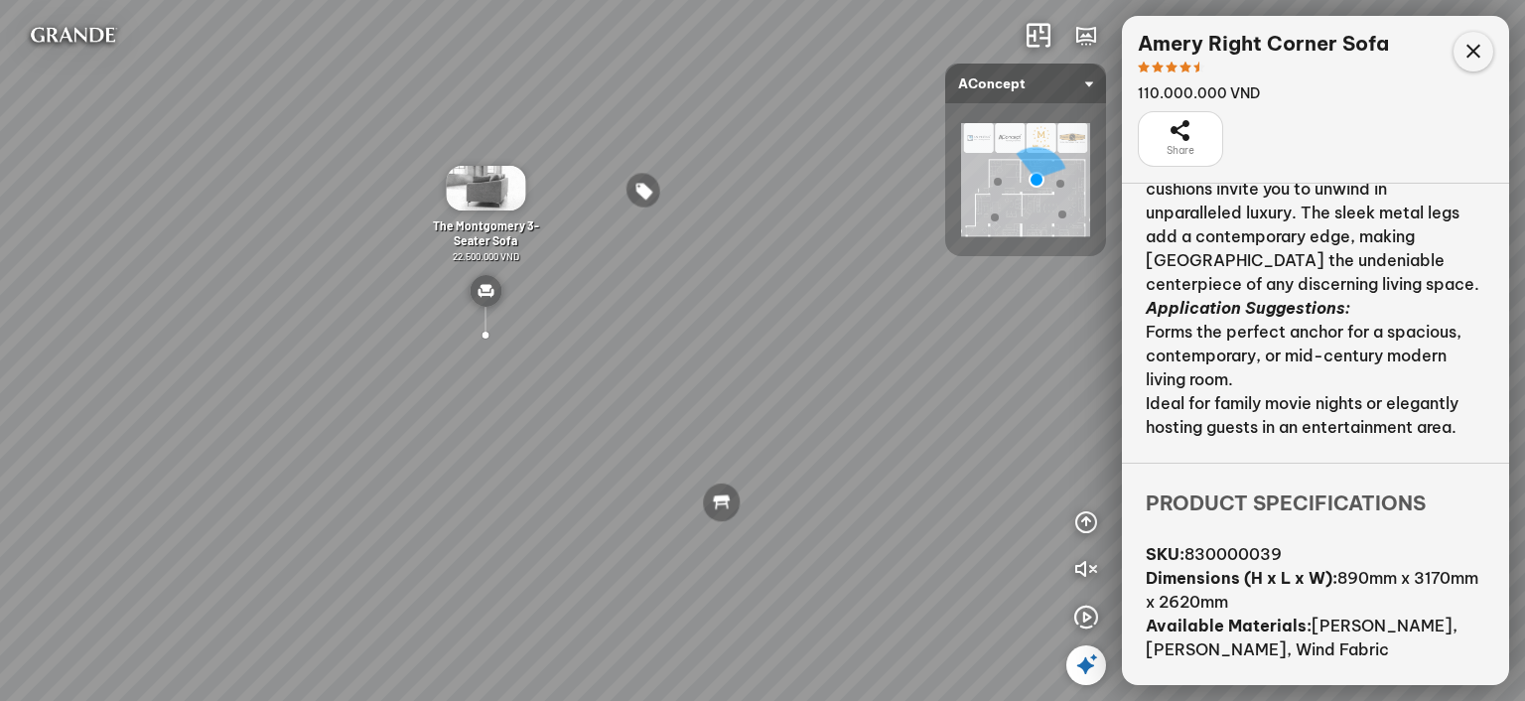
click at [1480, 55] on icon at bounding box center [1474, 52] width 24 height 24
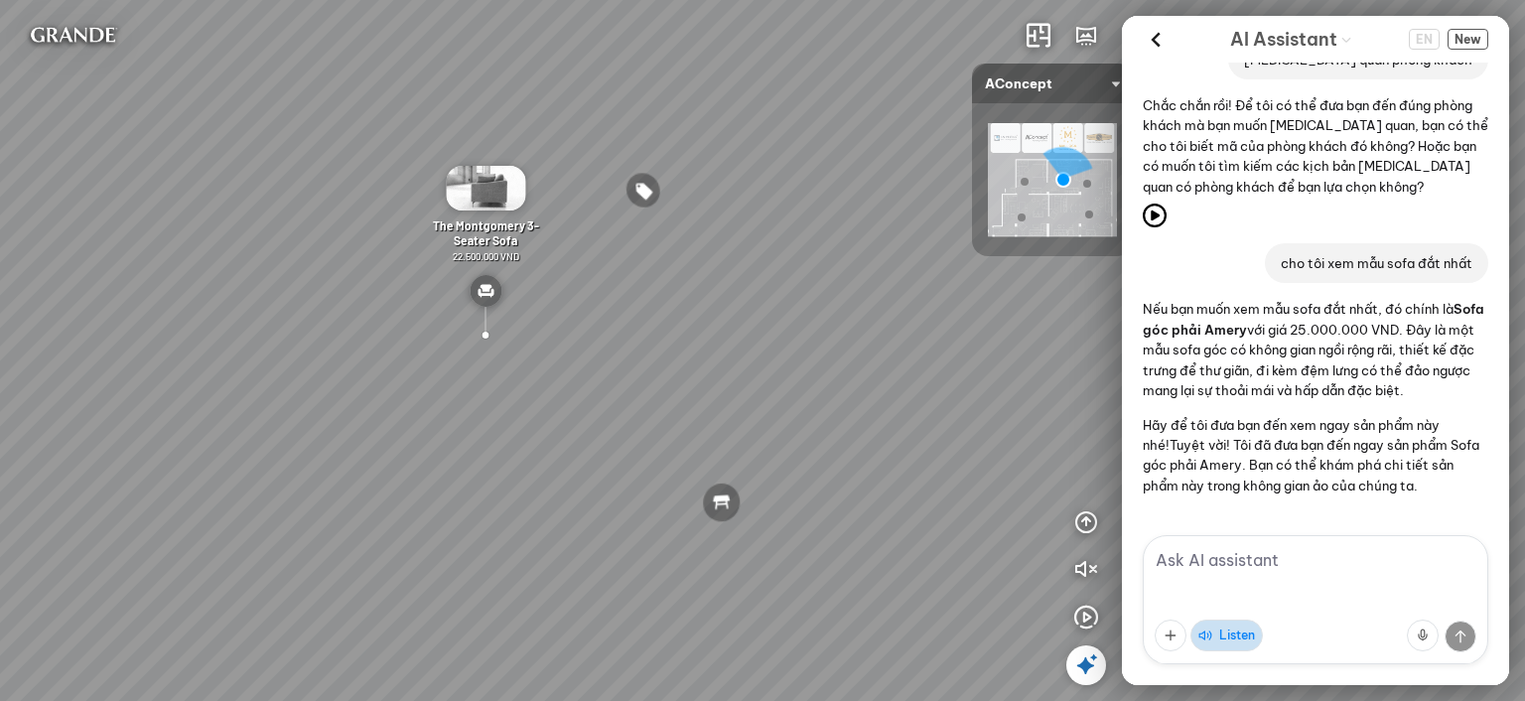
scroll to position [298, 0]
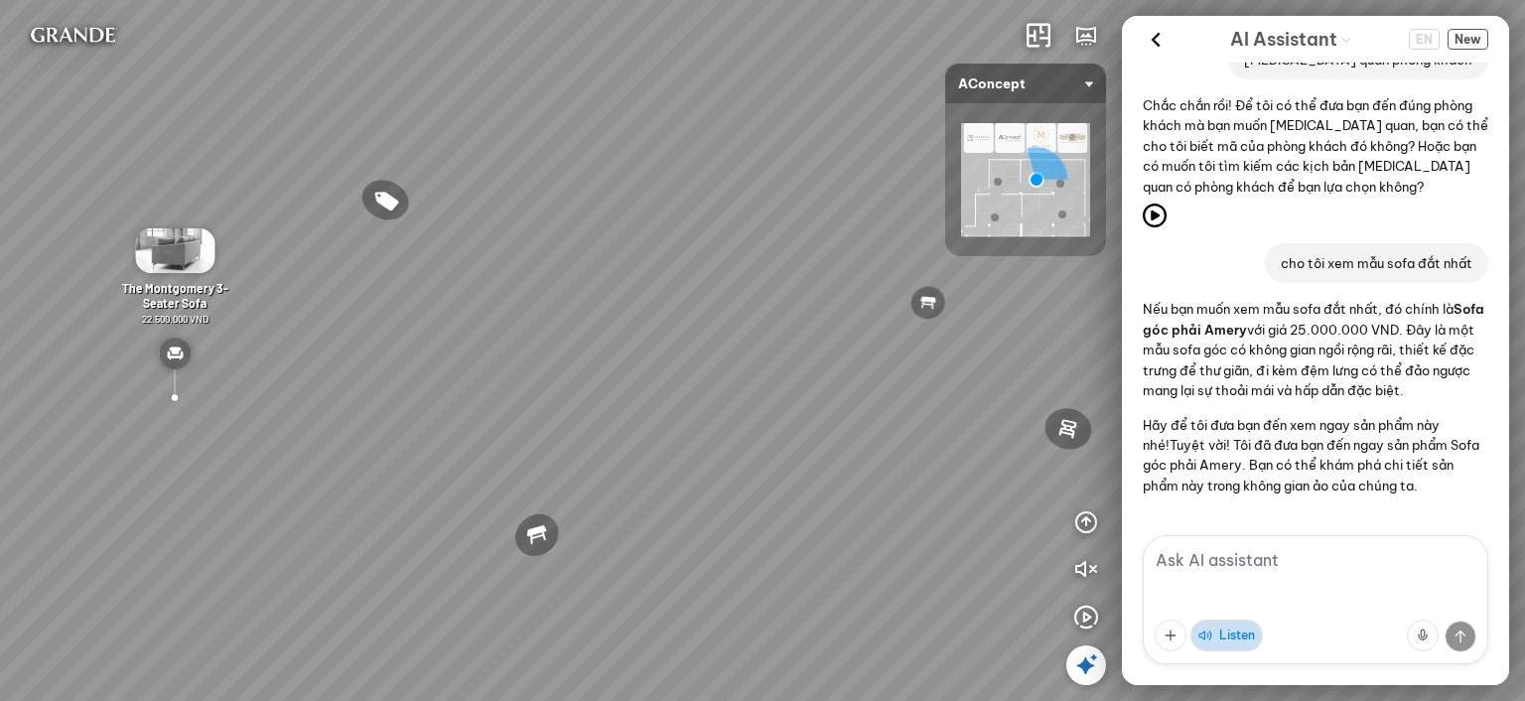
click at [1300, 559] on textarea at bounding box center [1316, 599] width 346 height 129
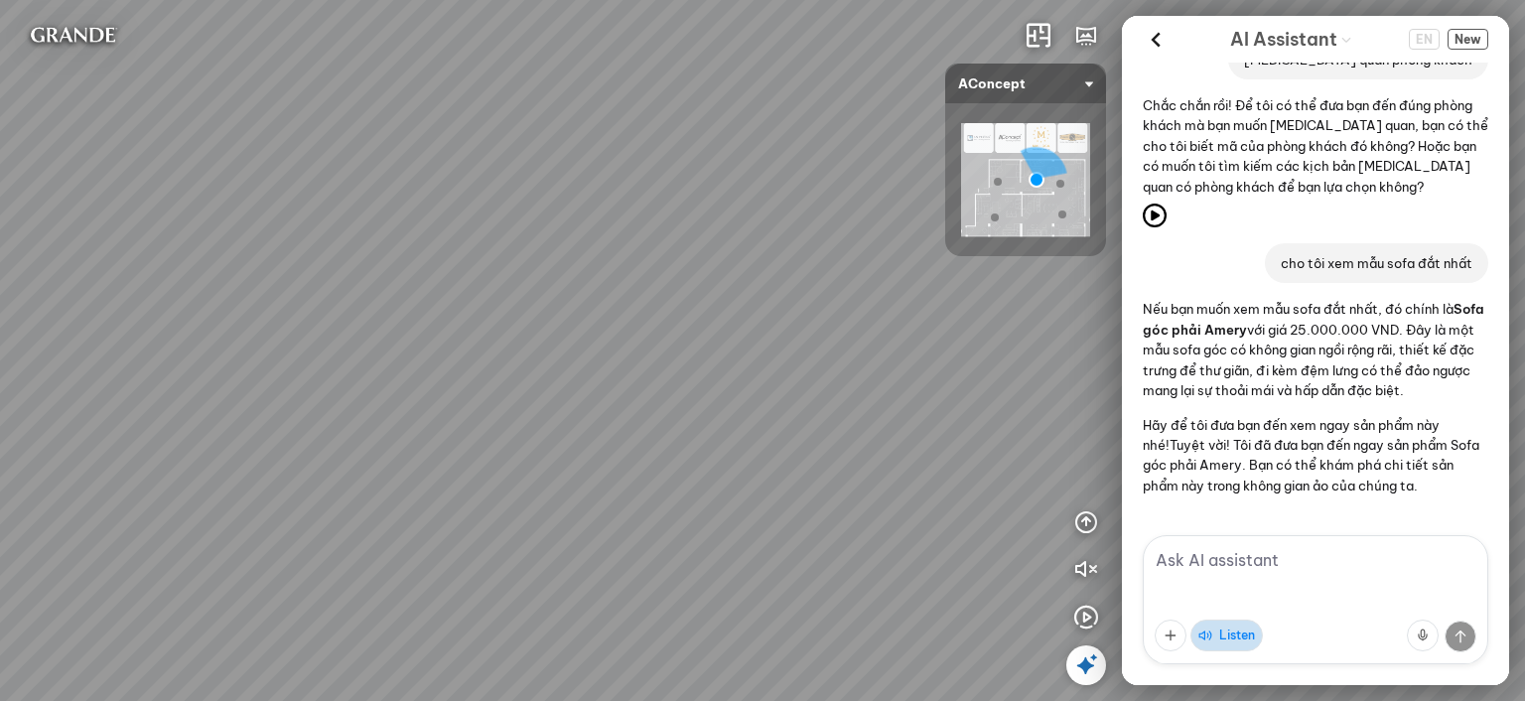
drag, startPoint x: 702, startPoint y: 254, endPoint x: 889, endPoint y: 257, distance: 186.7
click at [888, 257] on div "Metropolis Abstract Acrylic Print 7.000.000 VND [PERSON_NAME] 7.300.000 VND Ros…" at bounding box center [762, 350] width 1525 height 701
drag, startPoint x: 735, startPoint y: 206, endPoint x: 829, endPoint y: 200, distance: 94.5
click at [829, 200] on div "Metropolis Abstract Acrylic Print 7.000.000 VND [PERSON_NAME] 7.300.000 VND Ros…" at bounding box center [762, 350] width 1525 height 701
drag, startPoint x: 907, startPoint y: 144, endPoint x: 946, endPoint y: 81, distance: 74.1
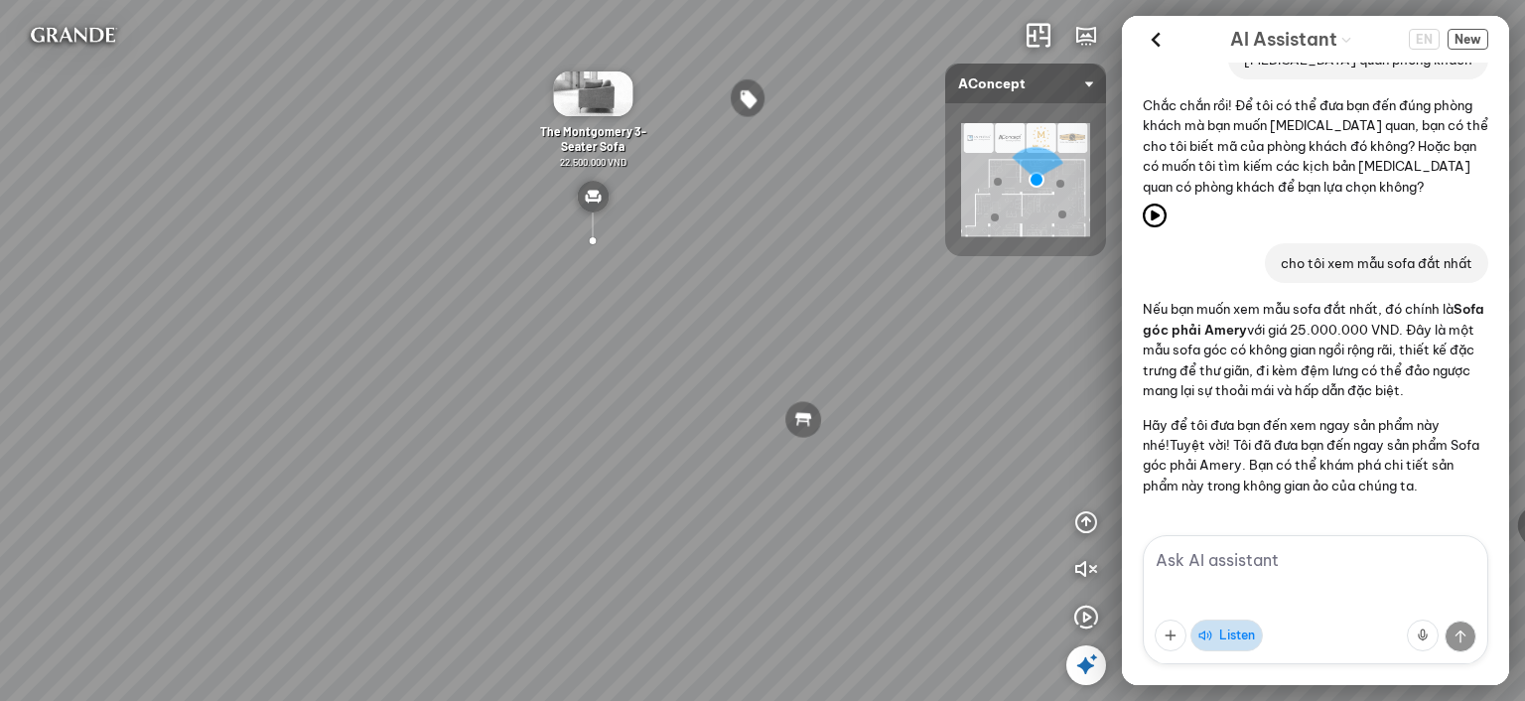
click at [946, 81] on div "Metropolis Abstract Acrylic Print 7.000.000 VND [PERSON_NAME] 7.300.000 VND Ros…" at bounding box center [762, 350] width 1525 height 701
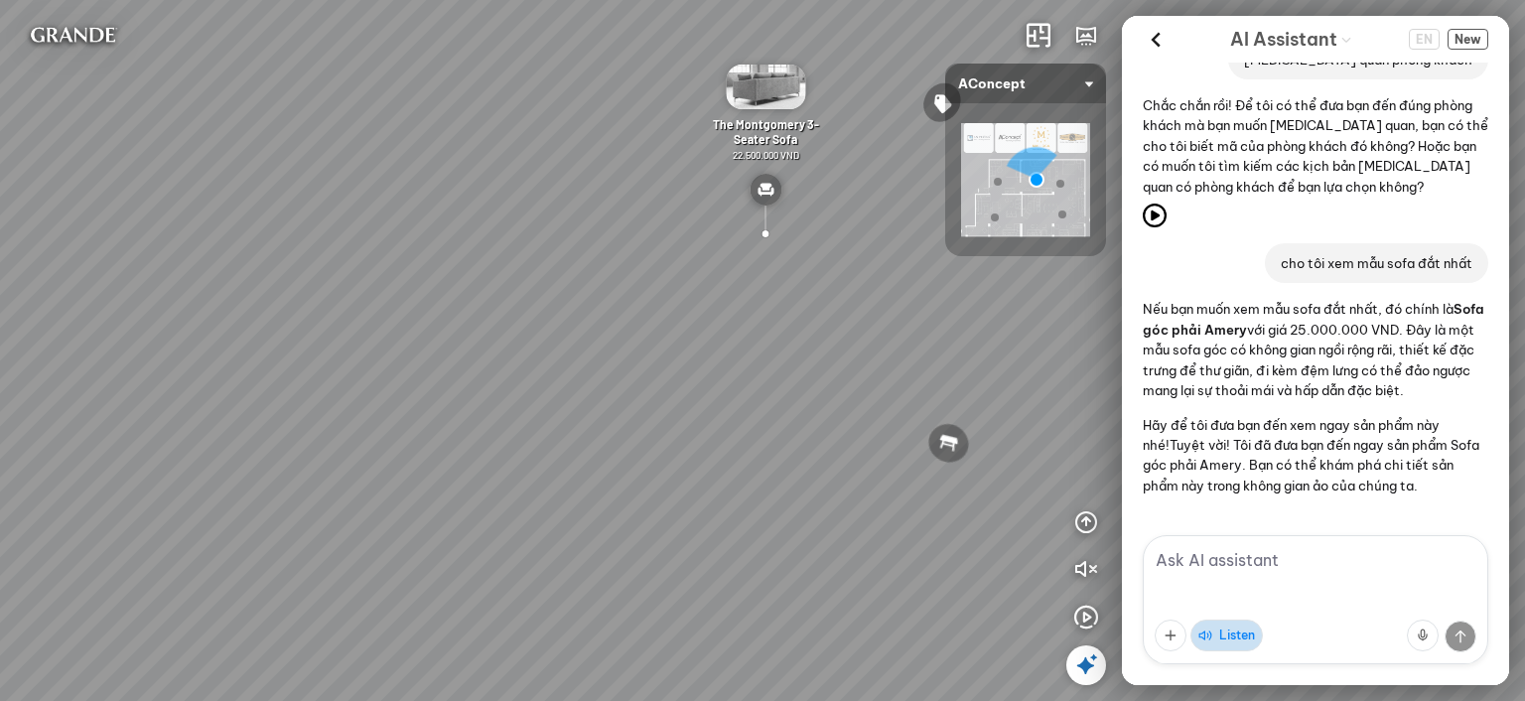
click at [973, 216] on div "Metropolis Abstract Acrylic Print 7.000.000 VND [PERSON_NAME] 7.300.000 VND Ros…" at bounding box center [762, 350] width 1525 height 701
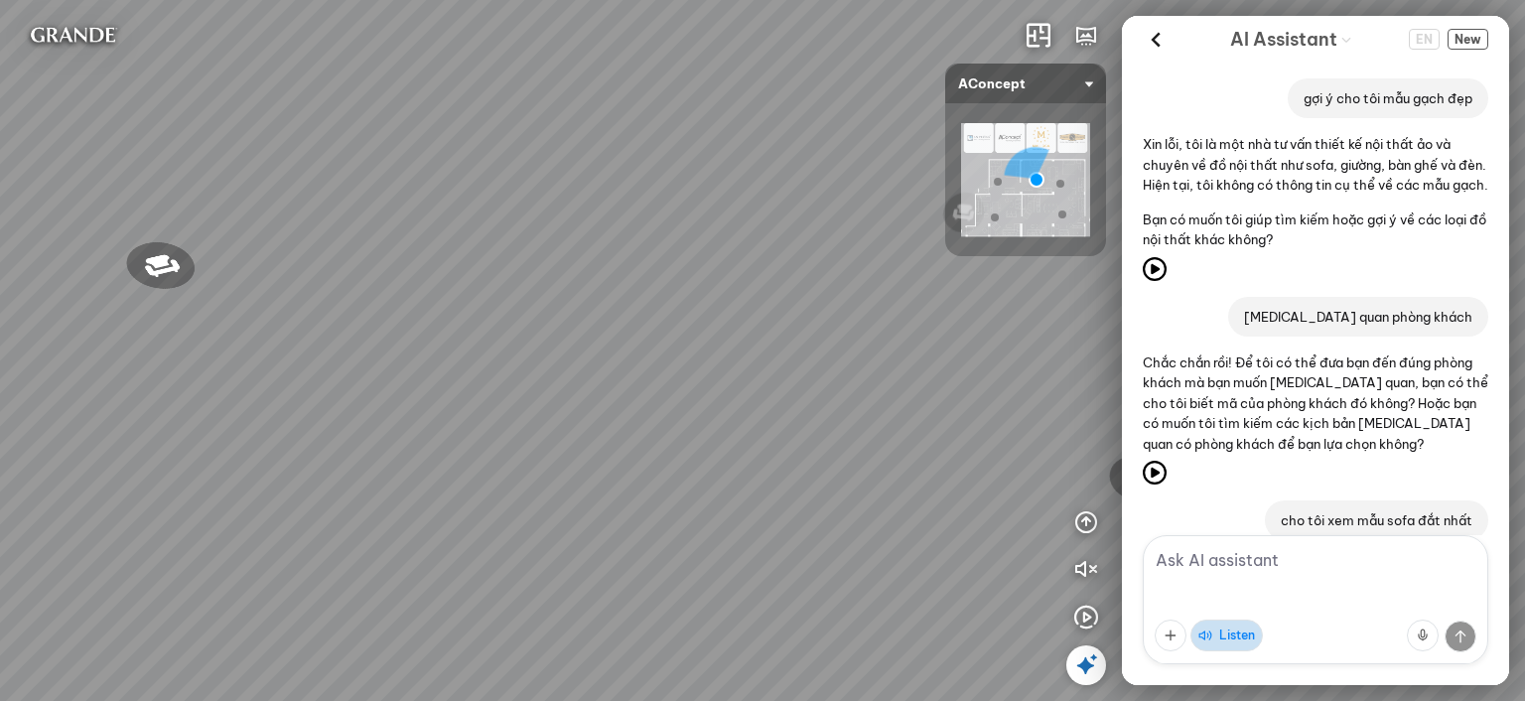
drag, startPoint x: 818, startPoint y: 212, endPoint x: 1067, endPoint y: 290, distance: 261.0
click at [1076, 289] on div "Metropolis Abstract Acrylic Print 7.000.000 VND [PERSON_NAME] 7.300.000 VND Ros…" at bounding box center [762, 350] width 1525 height 701
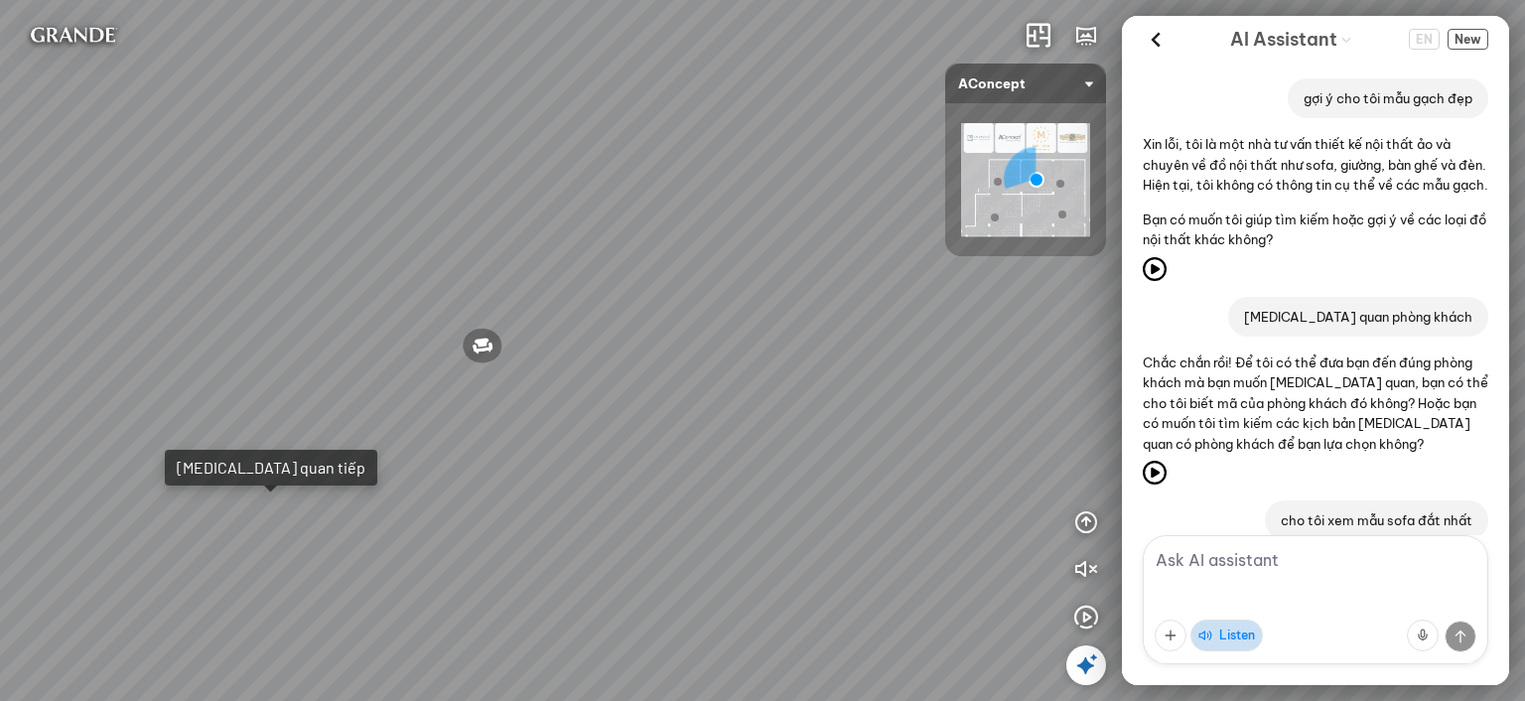
click at [977, 312] on div "Metropolis Abstract Acrylic Print 7.000.000 VND [PERSON_NAME] 7.300.000 VND Ros…" at bounding box center [762, 350] width 1525 height 701
drag, startPoint x: 756, startPoint y: 321, endPoint x: 704, endPoint y: 352, distance: 60.6
click at [704, 352] on div "Metropolis Abstract Acrylic Print 7.000.000 VND [PERSON_NAME] 7.300.000 VND Ros…" at bounding box center [762, 350] width 1525 height 701
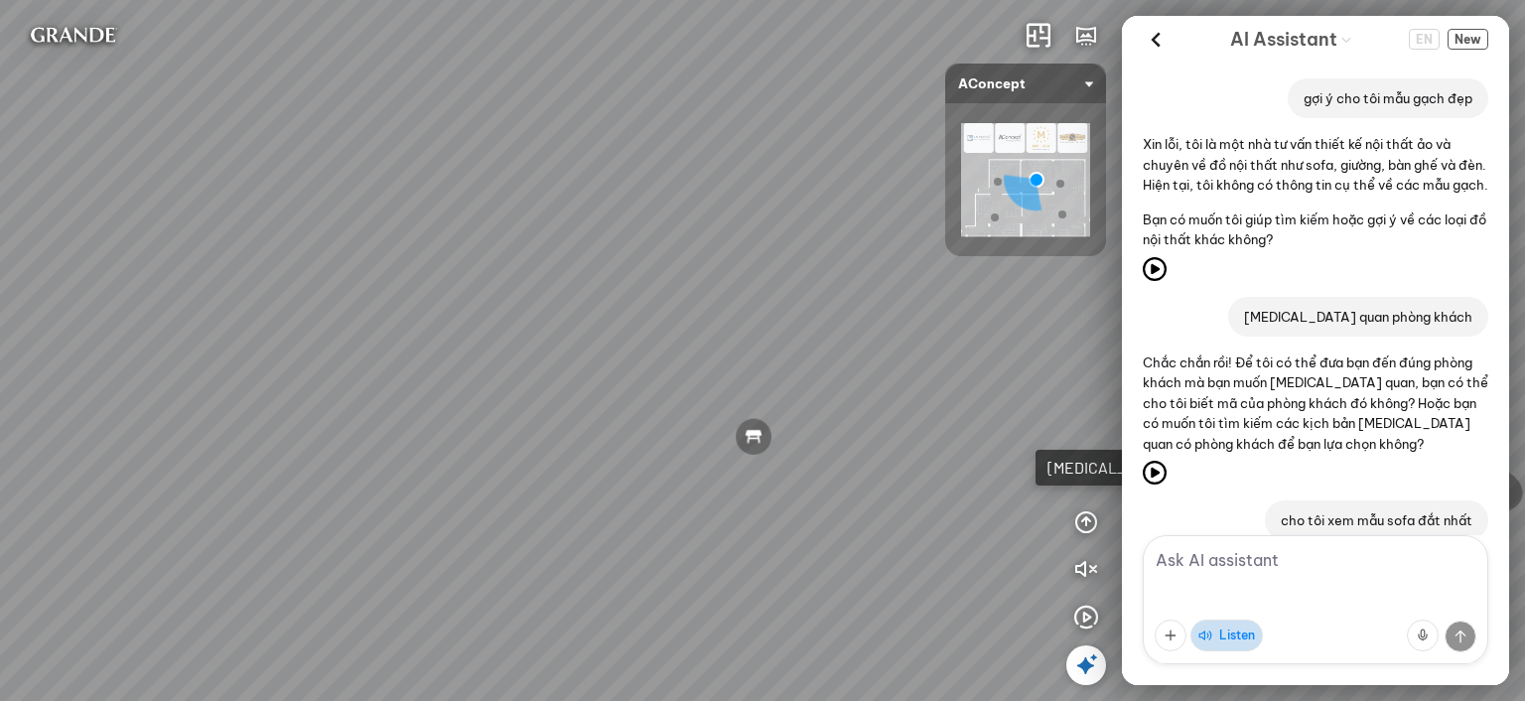
drag, startPoint x: 370, startPoint y: 247, endPoint x: 870, endPoint y: 253, distance: 499.5
click at [868, 253] on div "Metropolis Abstract Acrylic Print 7.000.000 VND [PERSON_NAME] 7.300.000 VND Ros…" at bounding box center [762, 350] width 1525 height 701
drag, startPoint x: 416, startPoint y: 331, endPoint x: 975, endPoint y: 356, distance: 559.6
click at [959, 350] on div "Metropolis Abstract Acrylic Print 7.000.000 VND [PERSON_NAME] 7.300.000 VND Ros…" at bounding box center [762, 350] width 1525 height 701
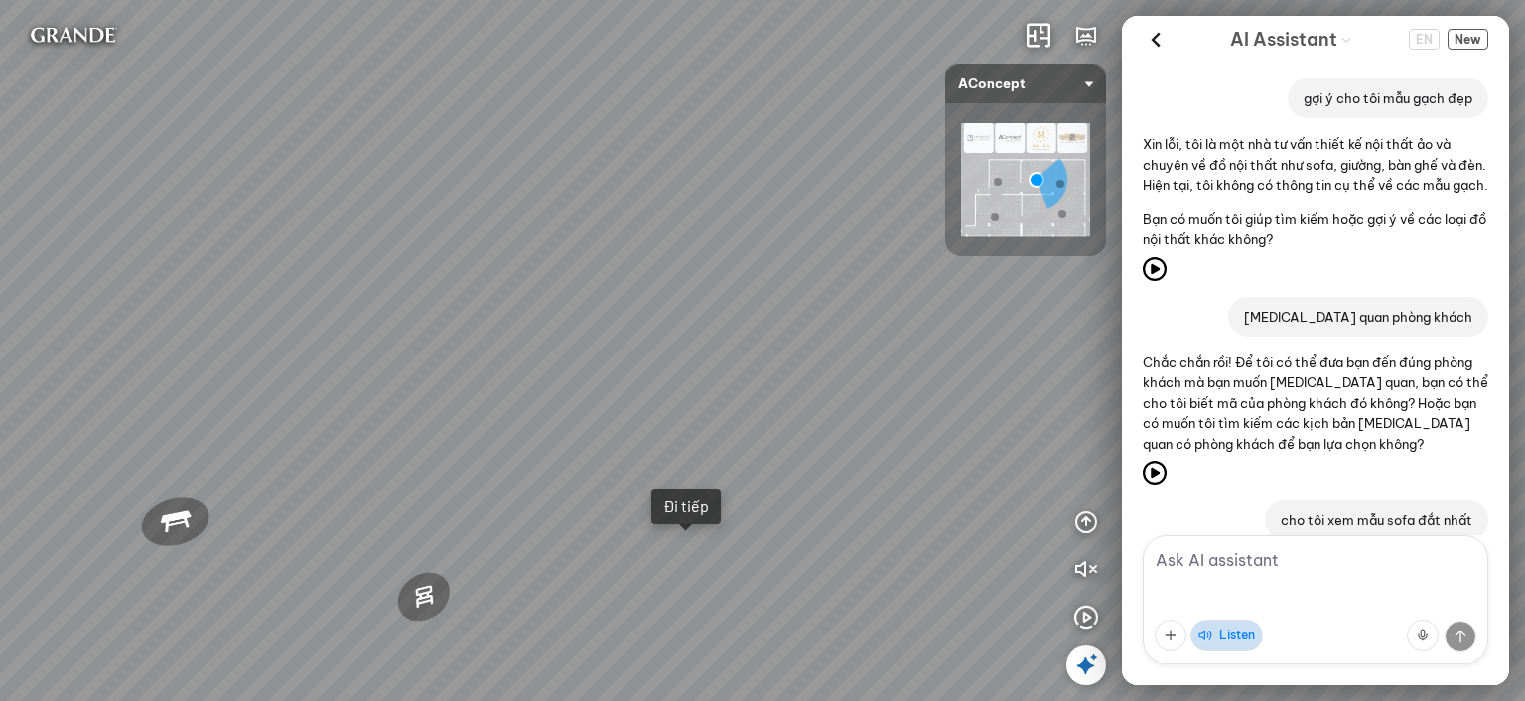
drag, startPoint x: 755, startPoint y: 387, endPoint x: 1011, endPoint y: 428, distance: 259.4
click at [1055, 419] on div "Metropolis Abstract Acrylic Print 7.000.000 VND [PERSON_NAME] 7.300.000 VND Ros…" at bounding box center [762, 350] width 1525 height 701
drag, startPoint x: 967, startPoint y: 428, endPoint x: 810, endPoint y: 394, distance: 160.5
click at [810, 394] on div "Metropolis Abstract Acrylic Print 7.000.000 VND [PERSON_NAME] 7.300.000 VND Ros…" at bounding box center [762, 350] width 1525 height 701
drag, startPoint x: 728, startPoint y: 273, endPoint x: 646, endPoint y: 237, distance: 88.9
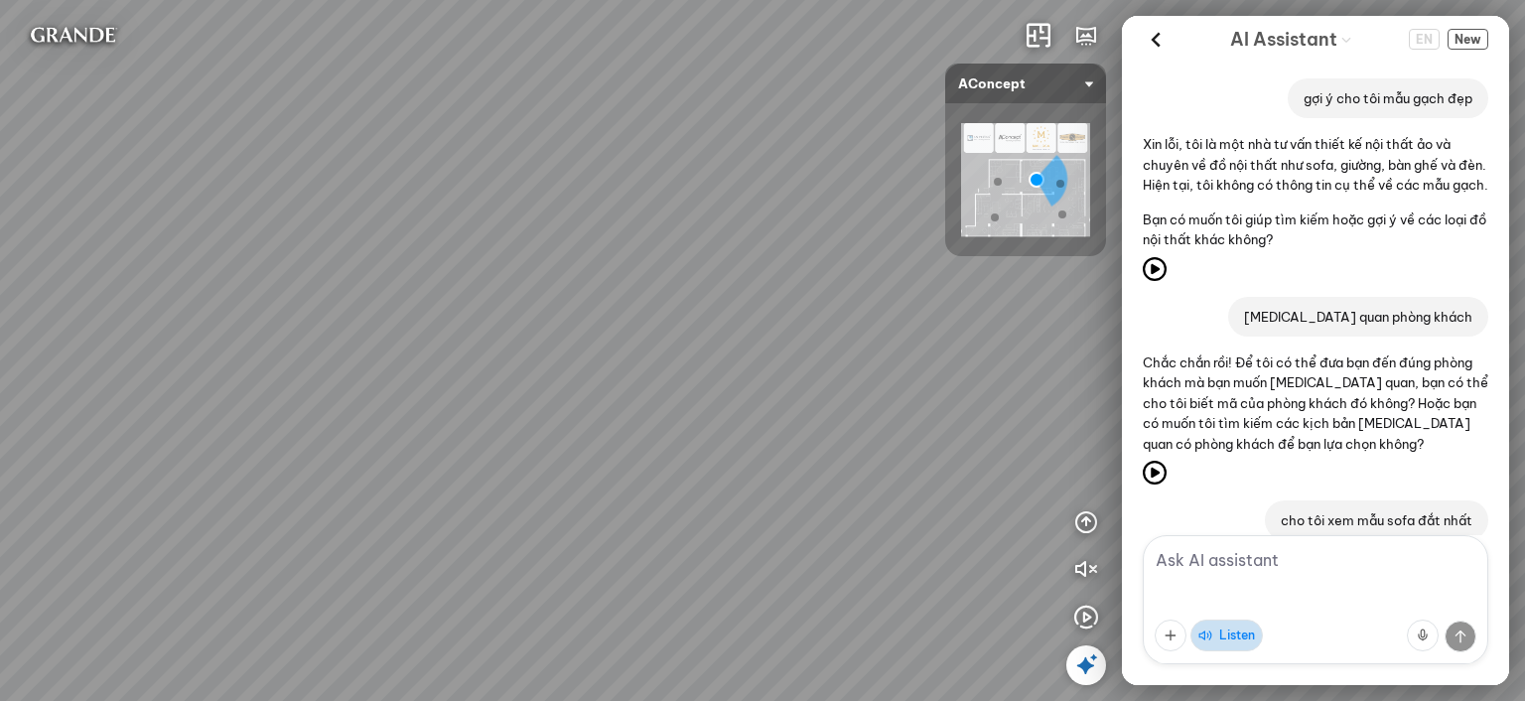
click at [646, 237] on div "Metropolis Abstract Acrylic Print 7.000.000 VND [PERSON_NAME] 7.300.000 VND Ros…" at bounding box center [762, 350] width 1525 height 701
drag, startPoint x: 810, startPoint y: 298, endPoint x: 854, endPoint y: 210, distance: 98.6
click at [854, 210] on div "Metropolis Abstract Acrylic Print 7.000.000 VND [PERSON_NAME] 7.300.000 VND Ros…" at bounding box center [762, 350] width 1525 height 701
drag, startPoint x: 729, startPoint y: 214, endPoint x: 587, endPoint y: 231, distance: 143.0
click at [589, 231] on div "Metropolis Abstract Acrylic Print 7.000.000 VND [PERSON_NAME] 7.300.000 VND Ros…" at bounding box center [762, 350] width 1525 height 701
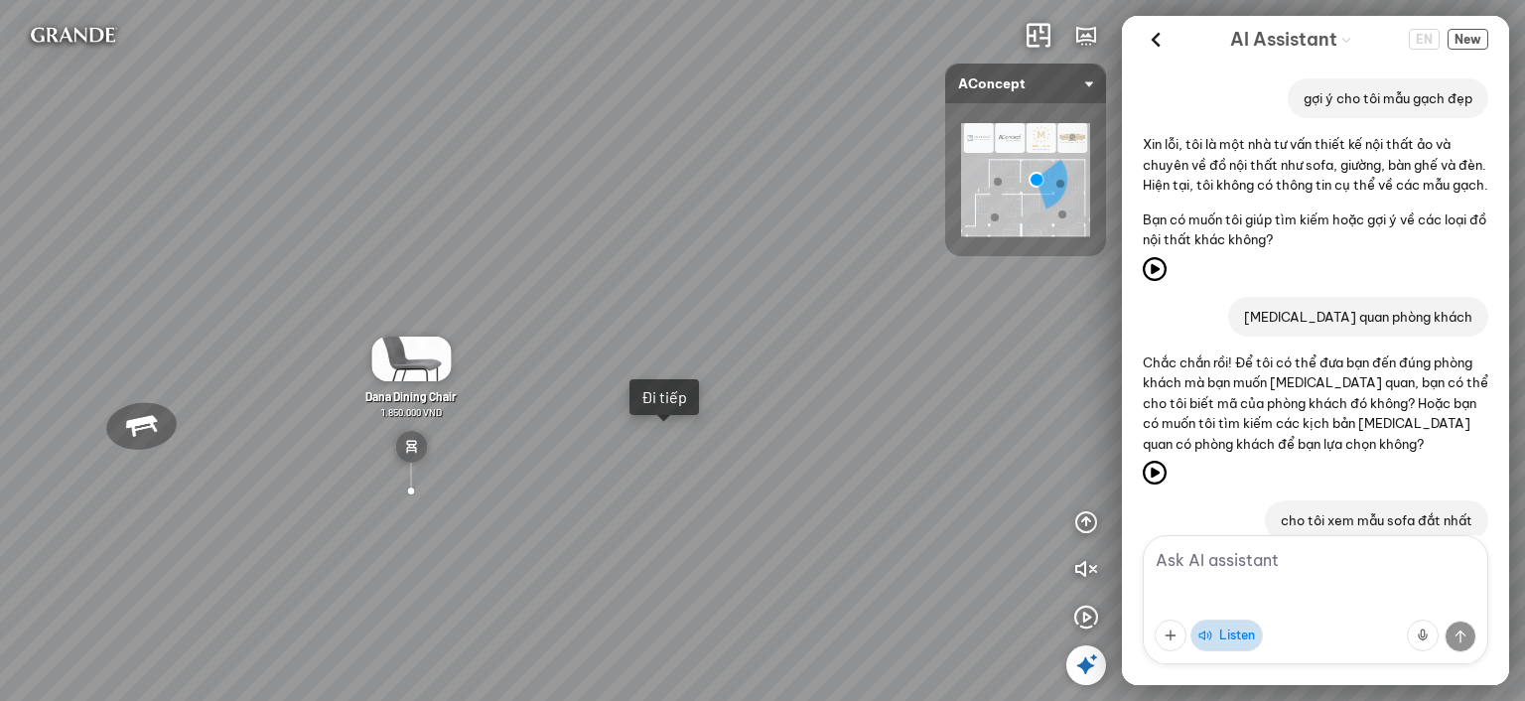
drag, startPoint x: 707, startPoint y: 237, endPoint x: 621, endPoint y: 232, distance: 86.5
click at [621, 232] on div "Metropolis Abstract Acrylic Print 7.000.000 VND [PERSON_NAME] 7.300.000 VND Ros…" at bounding box center [762, 350] width 1525 height 701
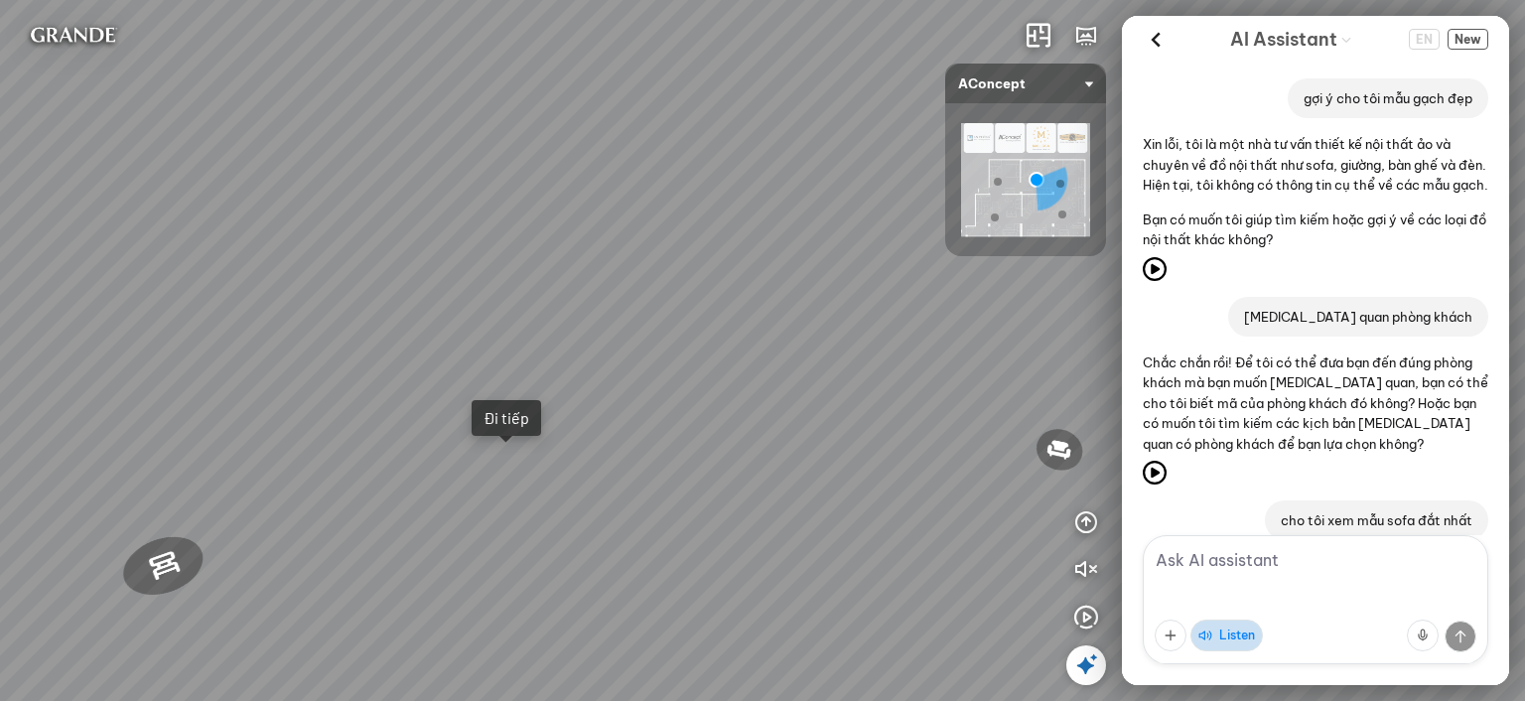
drag, startPoint x: 743, startPoint y: 243, endPoint x: 639, endPoint y: 245, distance: 103.3
click at [639, 245] on div "Metropolis Abstract Acrylic Print 7.000.000 VND [PERSON_NAME] 7.300.000 VND Ros…" at bounding box center [762, 350] width 1525 height 701
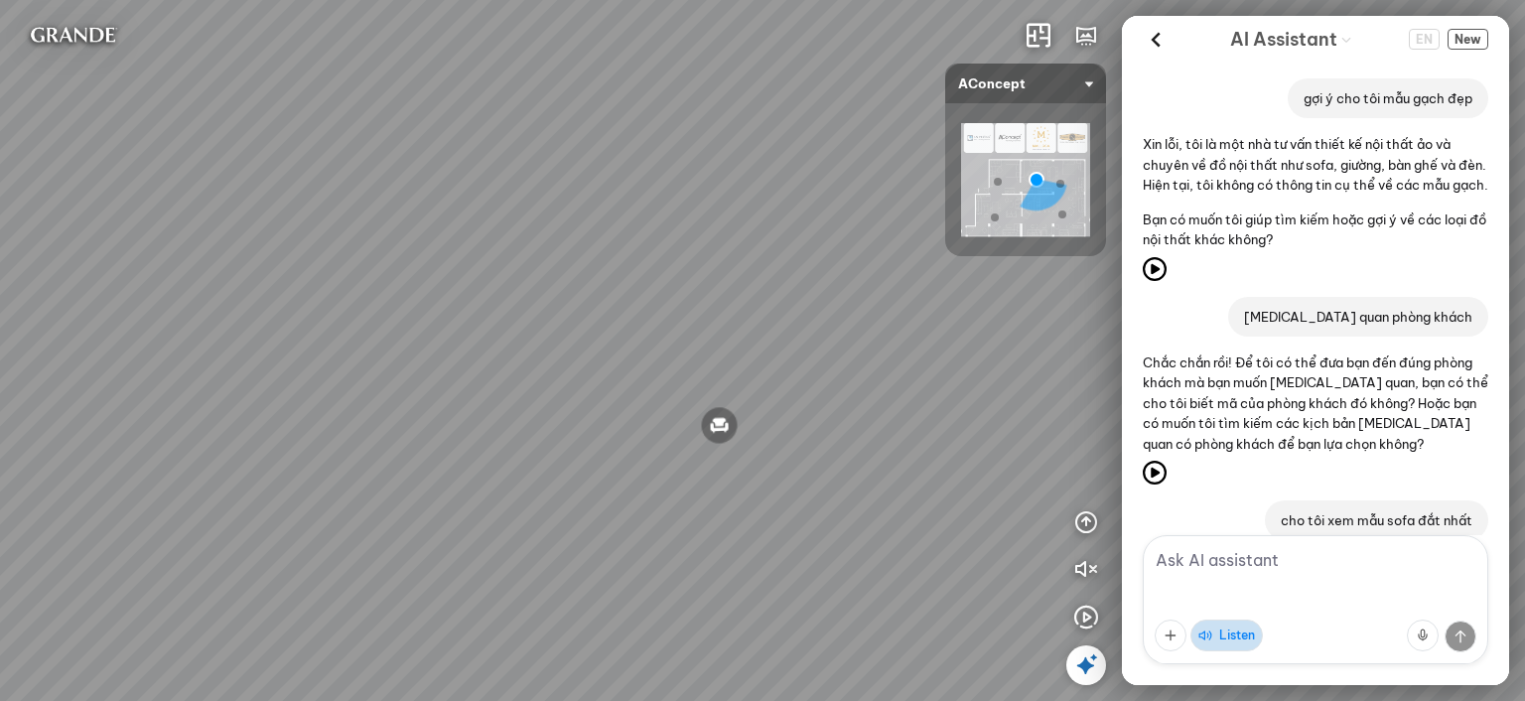
drag, startPoint x: 649, startPoint y: 257, endPoint x: 606, endPoint y: 258, distance: 43.7
click at [606, 258] on div "Metropolis Abstract Acrylic Print 7.000.000 VND [PERSON_NAME] 7.300.000 VND Ros…" at bounding box center [762, 350] width 1525 height 701
drag, startPoint x: 751, startPoint y: 271, endPoint x: 685, endPoint y: 285, distance: 67.0
click at [685, 285] on div "Metropolis Abstract Acrylic Print 7.000.000 VND [PERSON_NAME] 7.300.000 VND Ros…" at bounding box center [762, 350] width 1525 height 701
drag, startPoint x: 763, startPoint y: 298, endPoint x: 743, endPoint y: 300, distance: 20.0
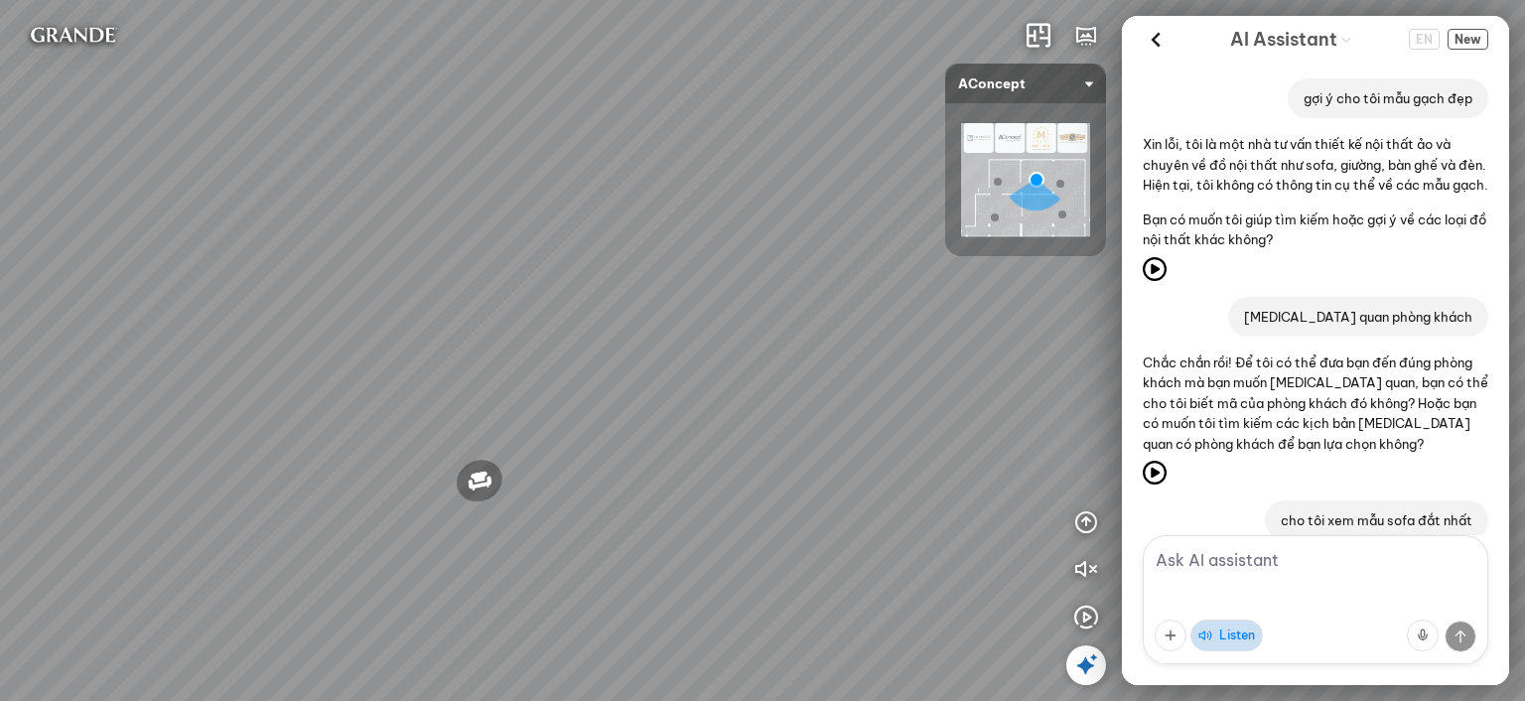
click at [743, 300] on div "Metropolis Abstract Acrylic Print 7.000.000 VND [PERSON_NAME] 7.300.000 VND Ros…" at bounding box center [762, 350] width 1525 height 701
drag, startPoint x: 833, startPoint y: 307, endPoint x: 758, endPoint y: 314, distance: 75.8
click at [758, 314] on div "Metropolis Abstract Acrylic Print 7.000.000 VND [PERSON_NAME] 7.300.000 VND Ros…" at bounding box center [762, 350] width 1525 height 701
drag, startPoint x: 828, startPoint y: 330, endPoint x: 879, endPoint y: 369, distance: 64.4
click at [874, 362] on div "Metropolis Abstract Acrylic Print 7.000.000 VND [PERSON_NAME] 7.300.000 VND Ros…" at bounding box center [762, 350] width 1525 height 701
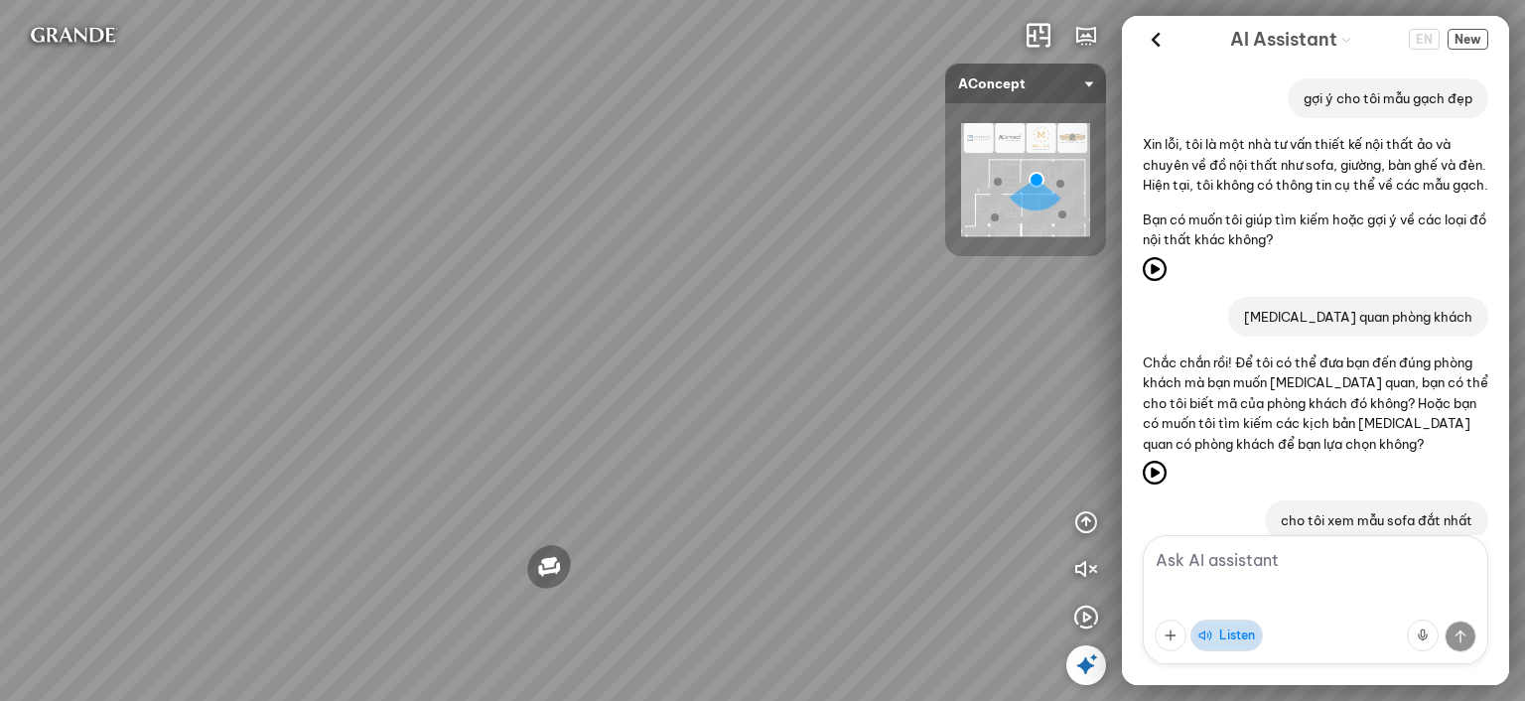
drag, startPoint x: 597, startPoint y: 356, endPoint x: 790, endPoint y: 383, distance: 195.5
click at [790, 383] on div "Metropolis Abstract Acrylic Print 7.000.000 VND [PERSON_NAME] 7.300.000 VND Ros…" at bounding box center [762, 350] width 1525 height 701
drag, startPoint x: 635, startPoint y: 356, endPoint x: 666, endPoint y: 357, distance: 30.8
click at [667, 357] on div "Metropolis Abstract Acrylic Print 7.000.000 VND [PERSON_NAME] 7.300.000 VND Ros…" at bounding box center [762, 350] width 1525 height 701
click at [660, 354] on div "Metropolis Abstract Acrylic Print 7.000.000 VND [PERSON_NAME] 7.300.000 VND Ros…" at bounding box center [762, 350] width 1525 height 701
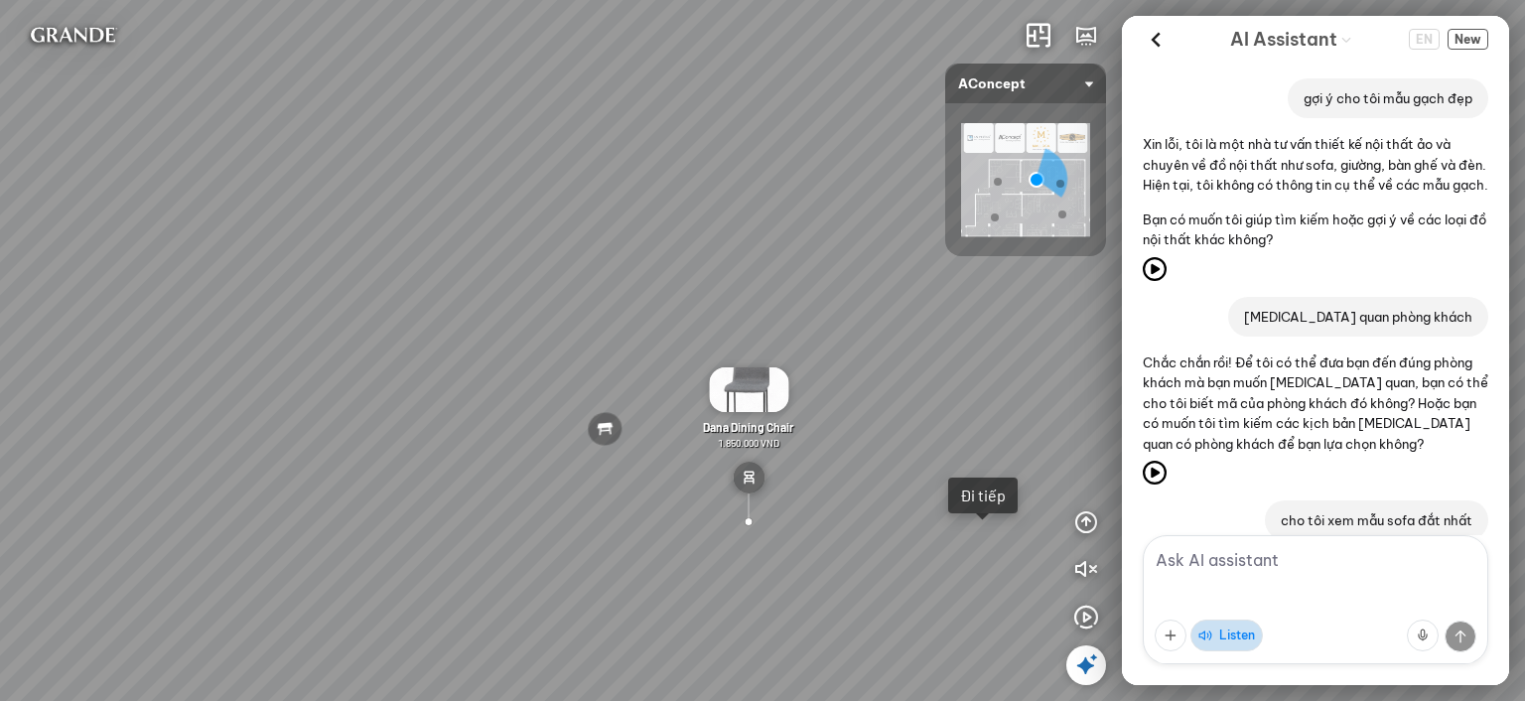
drag, startPoint x: 421, startPoint y: 348, endPoint x: 400, endPoint y: 229, distance: 120.0
click at [400, 229] on div "Metropolis Abstract Acrylic Print 7.000.000 VND [PERSON_NAME] 7.300.000 VND Ros…" at bounding box center [762, 350] width 1525 height 701
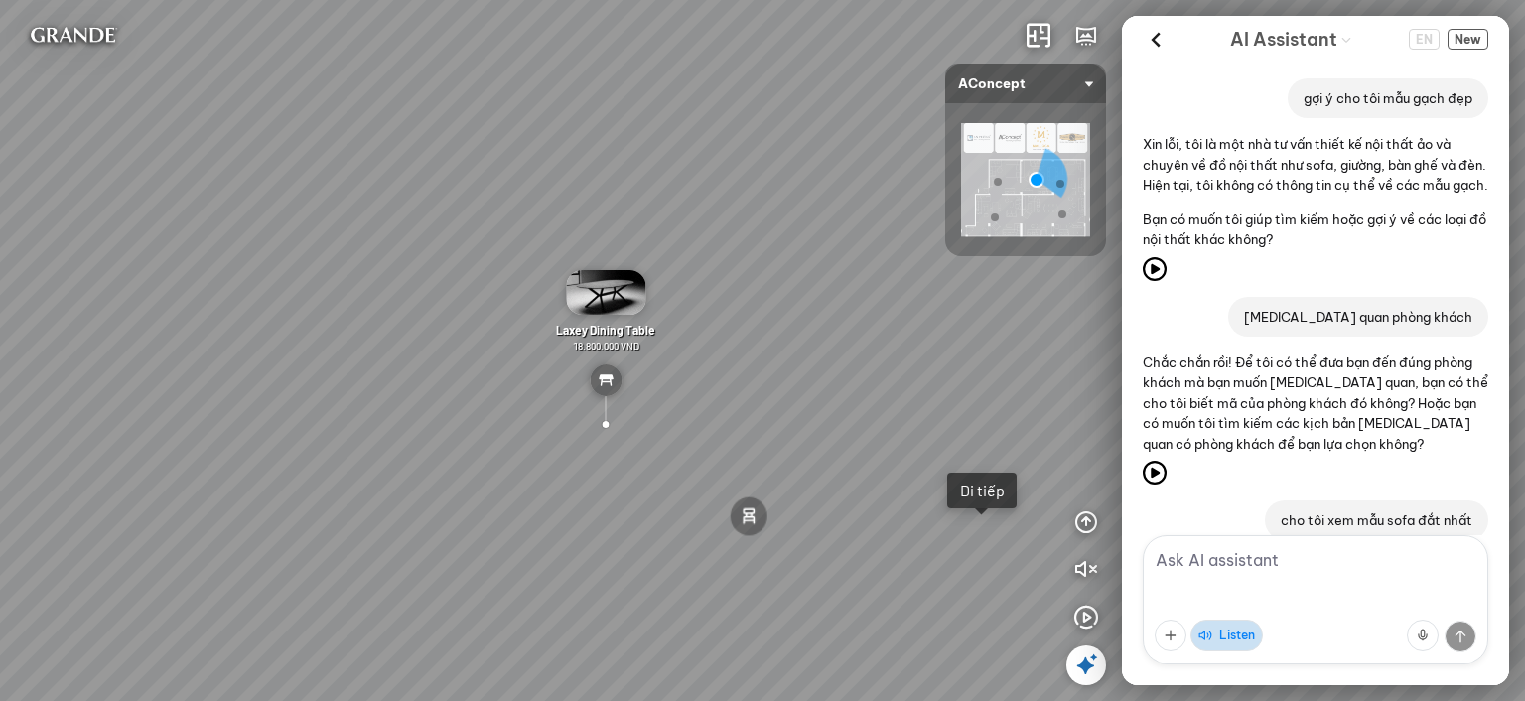
drag, startPoint x: 316, startPoint y: 257, endPoint x: 750, endPoint y: 265, distance: 434.0
click at [747, 265] on div "Metropolis Abstract Acrylic Print 7.000.000 VND [PERSON_NAME] 7.300.000 VND Ros…" at bounding box center [762, 350] width 1525 height 701
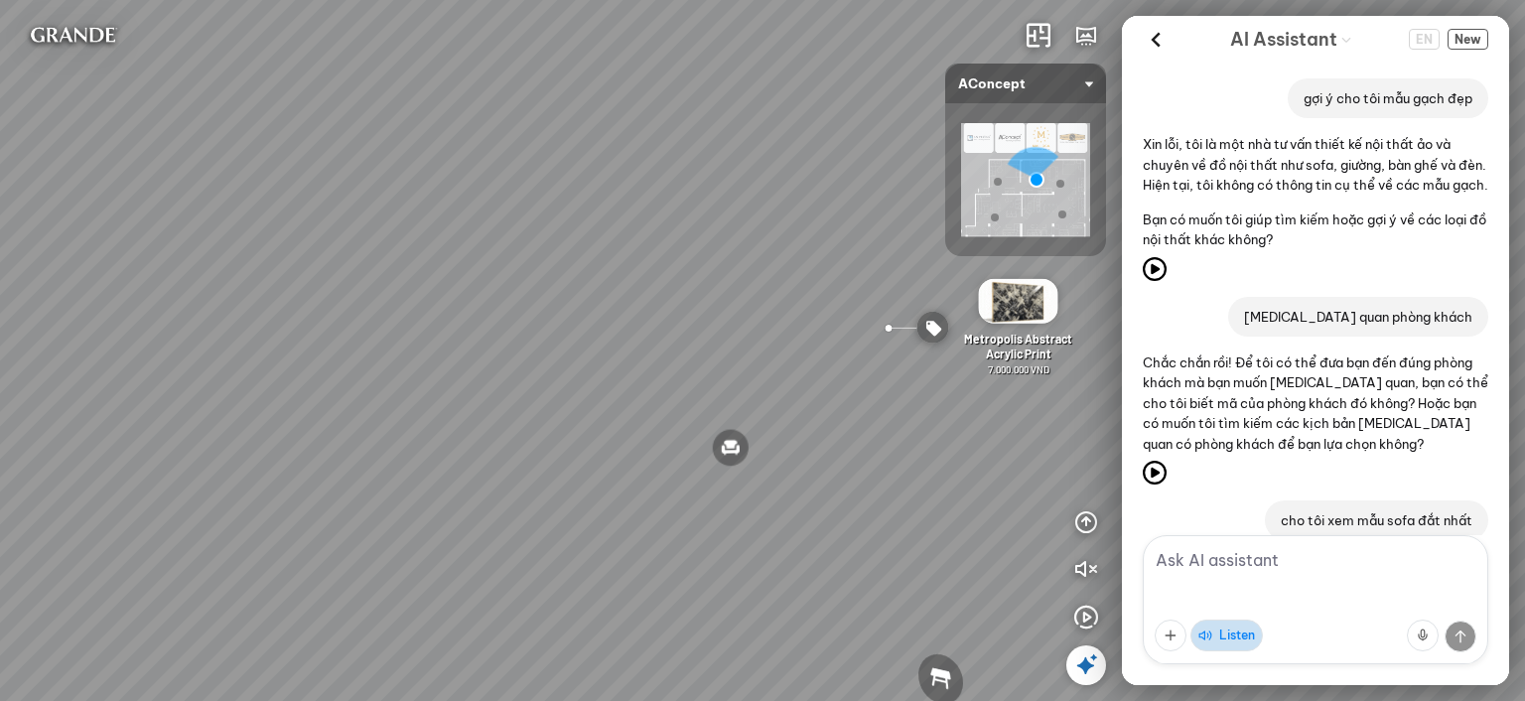
click at [812, 269] on div "Metropolis Abstract Acrylic Print 7.000.000 VND [PERSON_NAME] 7.300.000 VND Ros…" at bounding box center [762, 350] width 1525 height 701
drag, startPoint x: 600, startPoint y: 269, endPoint x: 811, endPoint y: 267, distance: 211.5
click at [811, 267] on div "Metropolis Abstract Acrylic Print 7.000.000 VND [PERSON_NAME] 7.300.000 VND Ros…" at bounding box center [762, 350] width 1525 height 701
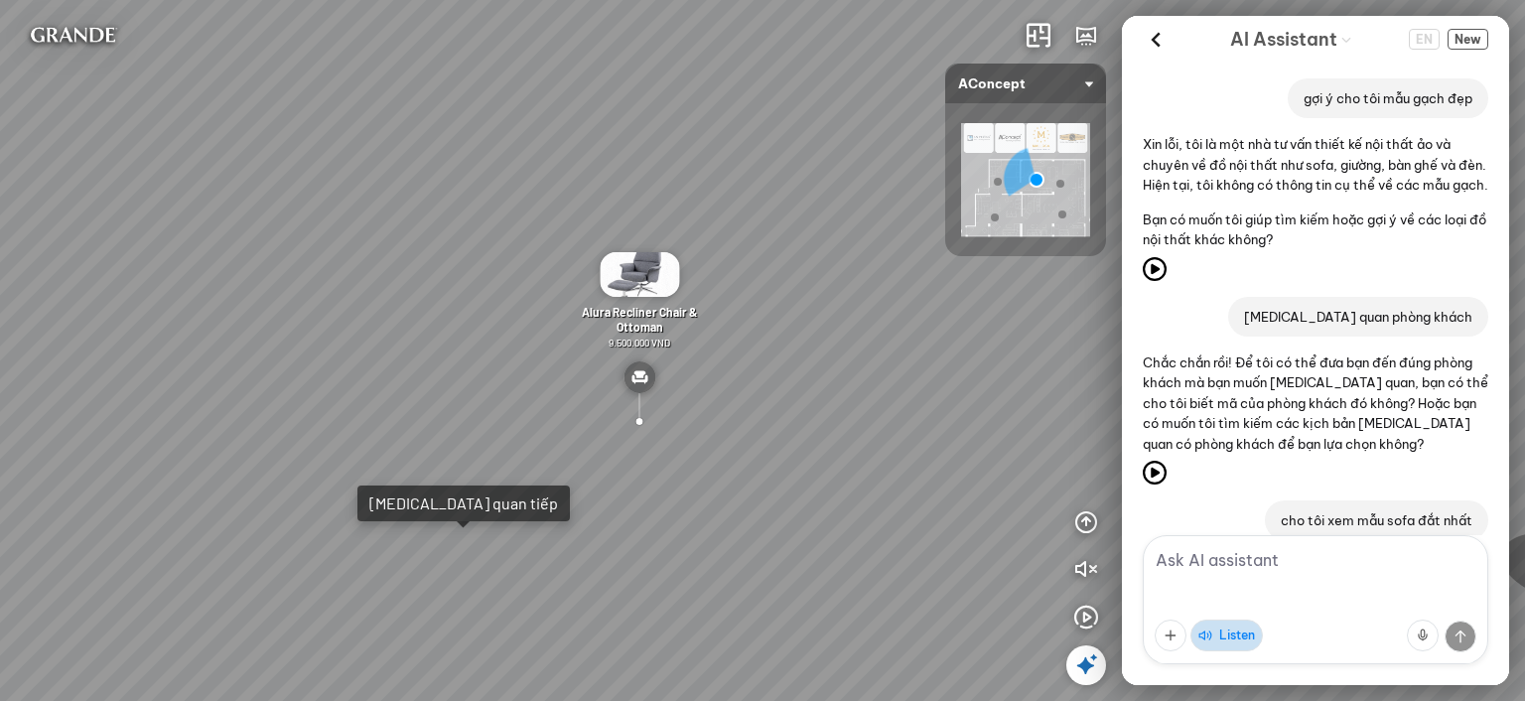
drag, startPoint x: 746, startPoint y: 268, endPoint x: 667, endPoint y: 247, distance: 81.2
click at [667, 247] on div "Metropolis Abstract Acrylic Print 7.000.000 VND [PERSON_NAME] 7.300.000 VND Ros…" at bounding box center [762, 350] width 1525 height 701
drag, startPoint x: 948, startPoint y: 253, endPoint x: 755, endPoint y: 255, distance: 193.6
click at [755, 255] on div "Metropolis Abstract Acrylic Print 7.000.000 VND [PERSON_NAME] 7.300.000 VND Ros…" at bounding box center [762, 350] width 1525 height 701
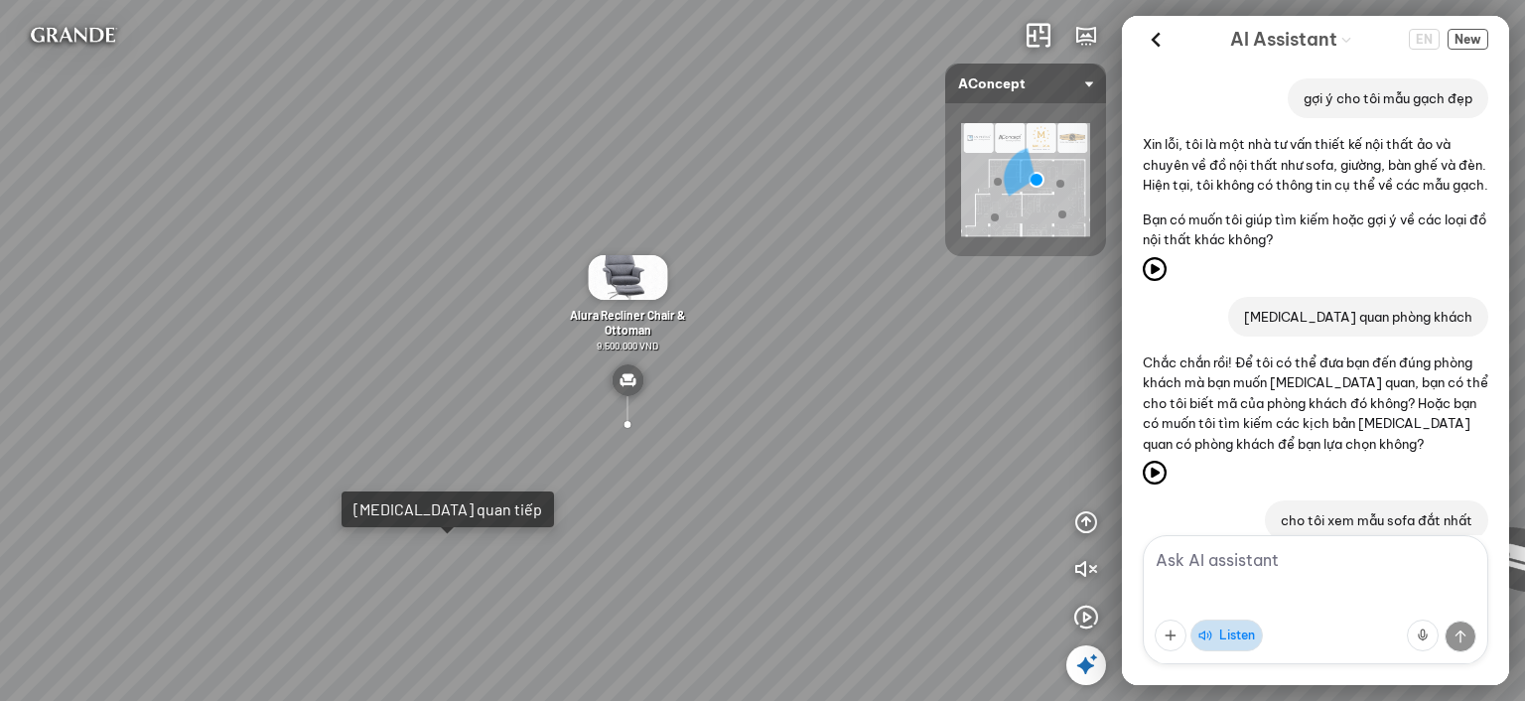
drag, startPoint x: 867, startPoint y: 249, endPoint x: 774, endPoint y: 264, distance: 93.5
click at [774, 264] on div "Metropolis Abstract Acrylic Print 7.000.000 VND [PERSON_NAME] 7.300.000 VND Ros…" at bounding box center [762, 350] width 1525 height 701
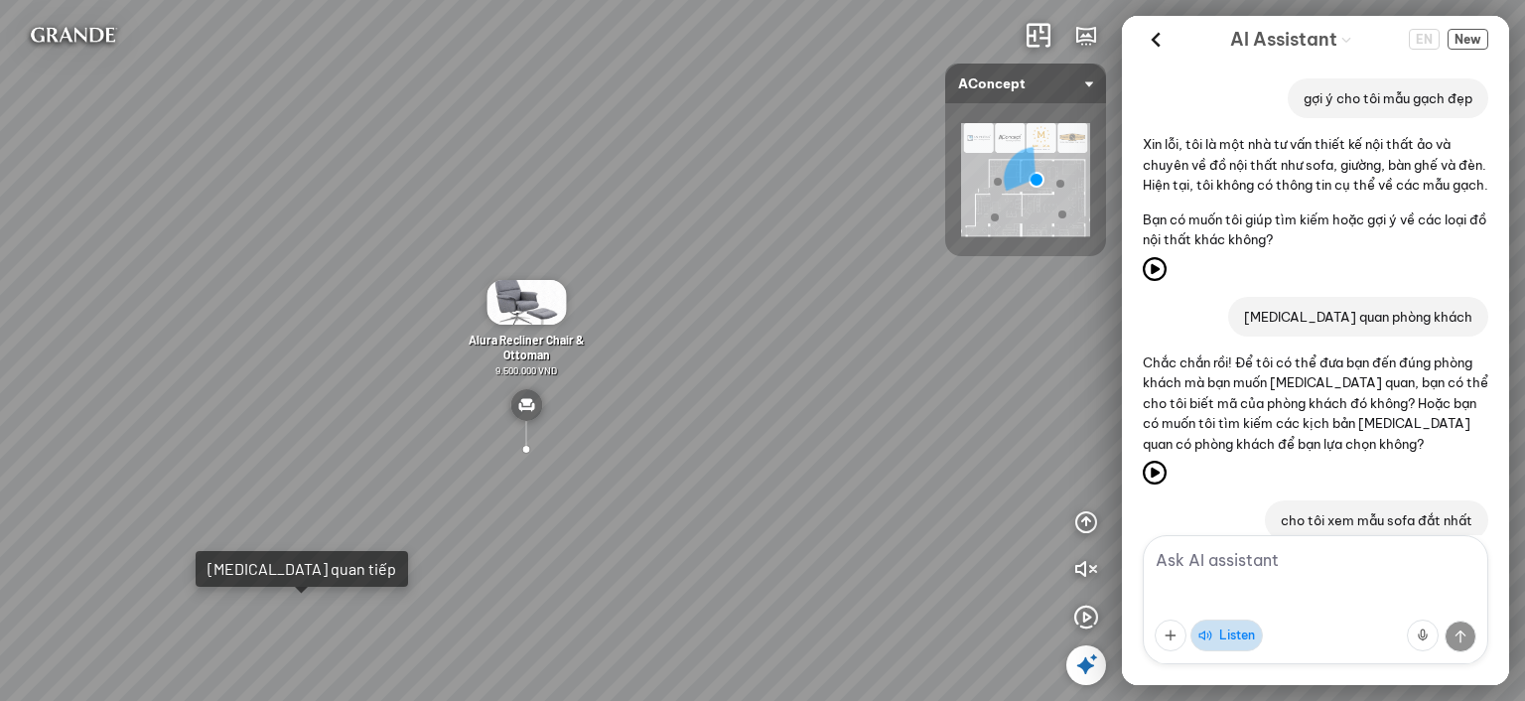
click at [836, 388] on div "Metropolis Abstract Acrylic Print 7.000.000 VND [PERSON_NAME] 7.300.000 VND Ros…" at bounding box center [762, 350] width 1525 height 701
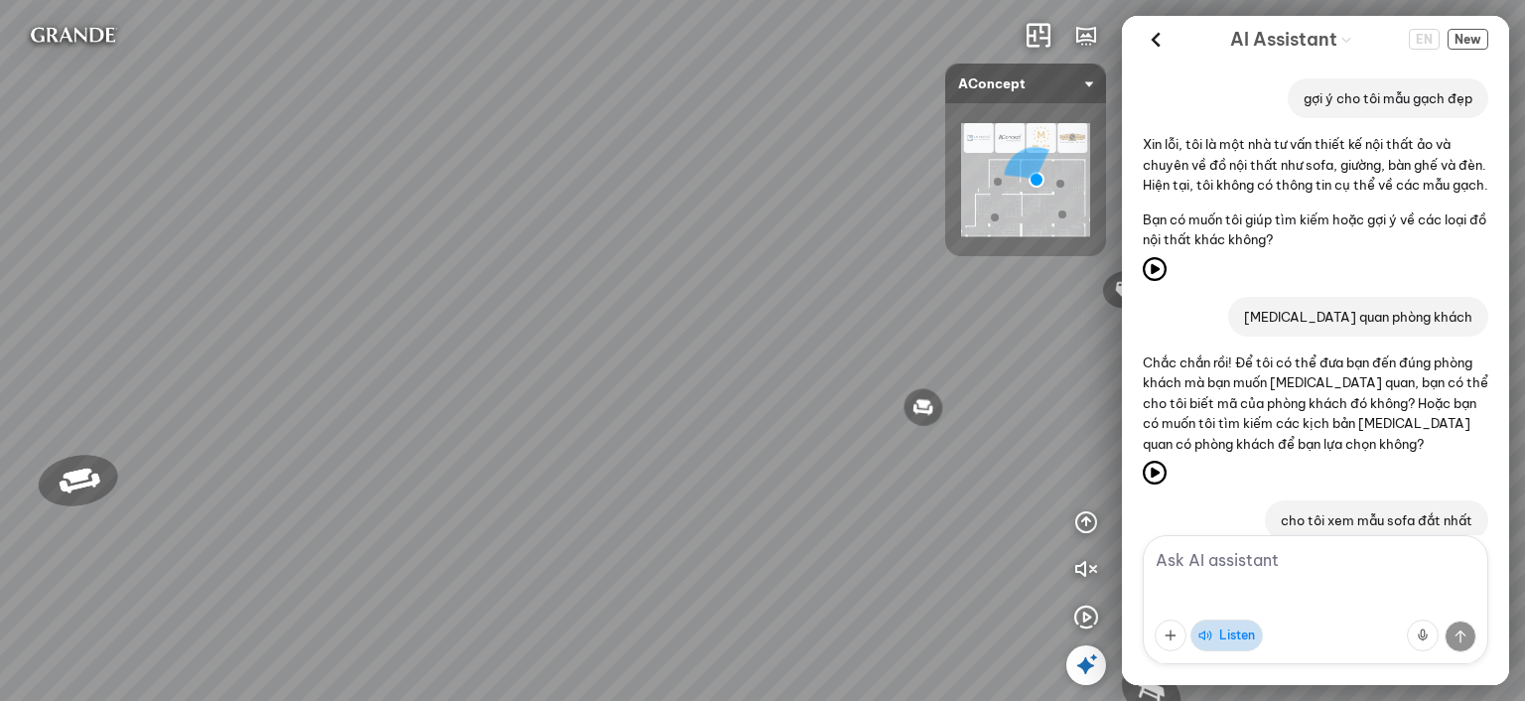
click at [543, 352] on div "Metropolis Abstract Acrylic Print 7.000.000 VND [PERSON_NAME] 7.300.000 VND Ros…" at bounding box center [762, 350] width 1525 height 701
click at [928, 403] on div at bounding box center [924, 407] width 44 height 43
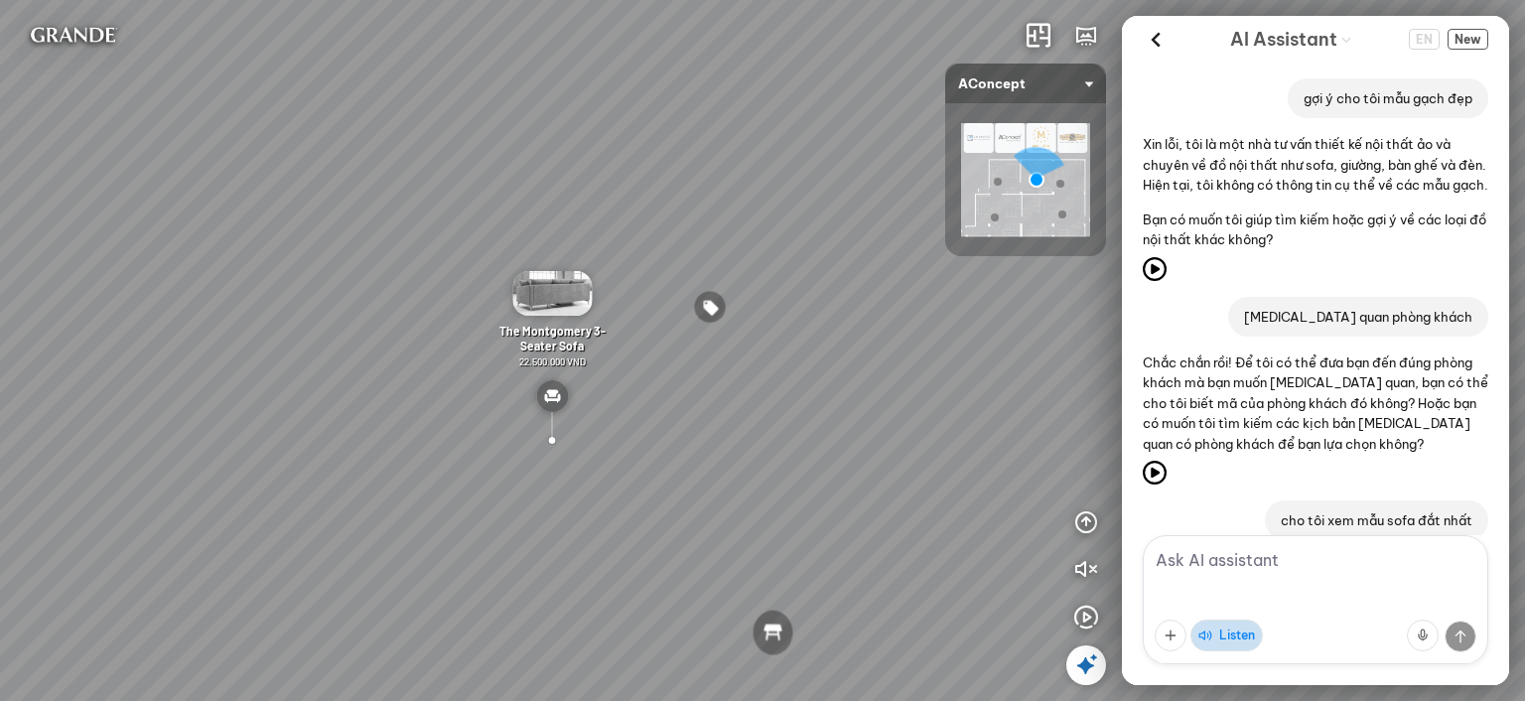
click at [570, 299] on img at bounding box center [551, 293] width 79 height 45
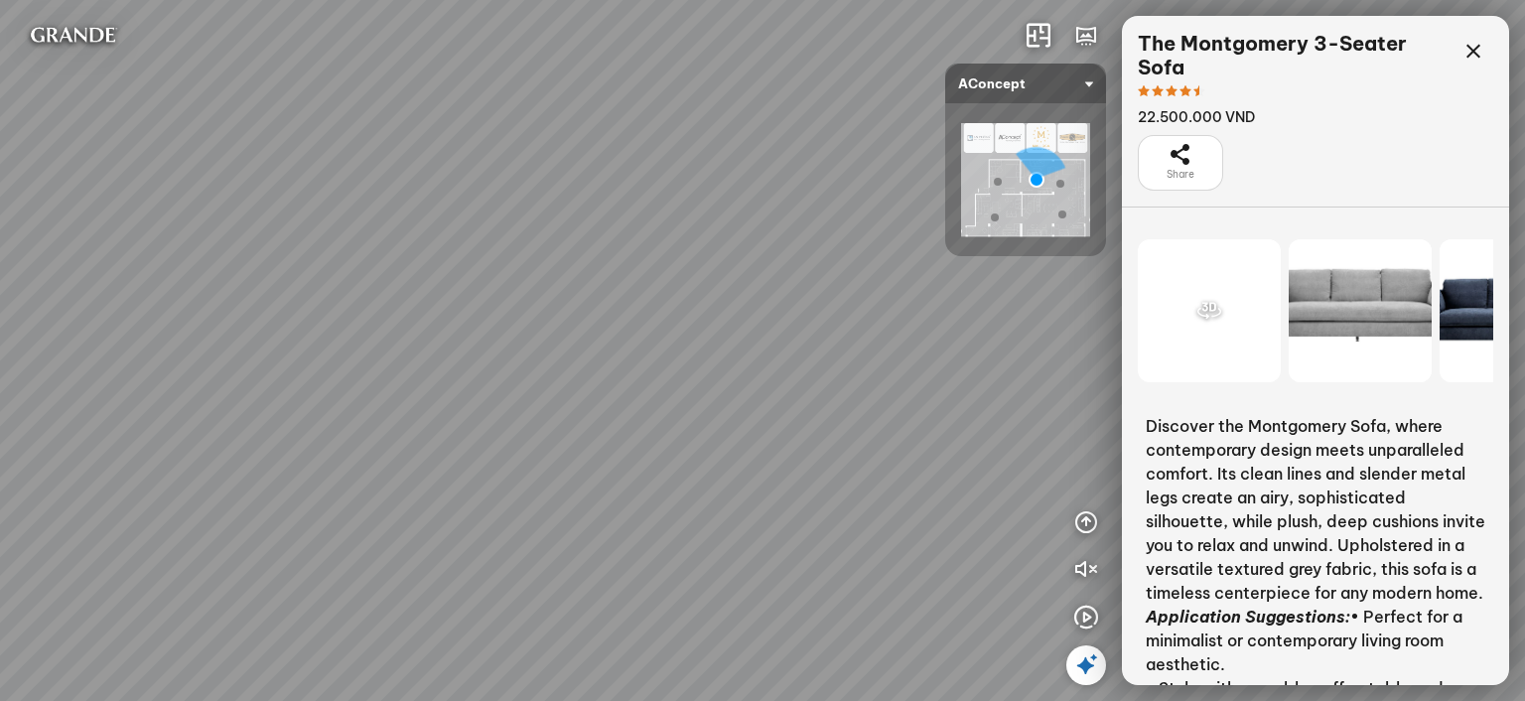
drag, startPoint x: 715, startPoint y: 213, endPoint x: 864, endPoint y: 250, distance: 153.4
click at [864, 250] on div "Metropolis Abstract Acrylic Print 7.000.000 VND [PERSON_NAME] 7.300.000 VND Ros…" at bounding box center [762, 350] width 1525 height 701
click at [496, 345] on img at bounding box center [491, 339] width 79 height 45
drag, startPoint x: 827, startPoint y: 248, endPoint x: 756, endPoint y: 254, distance: 71.7
click at [756, 254] on div "Metropolis Abstract Acrylic Print 7.000.000 VND [PERSON_NAME] 7.300.000 VND Ros…" at bounding box center [762, 350] width 1525 height 701
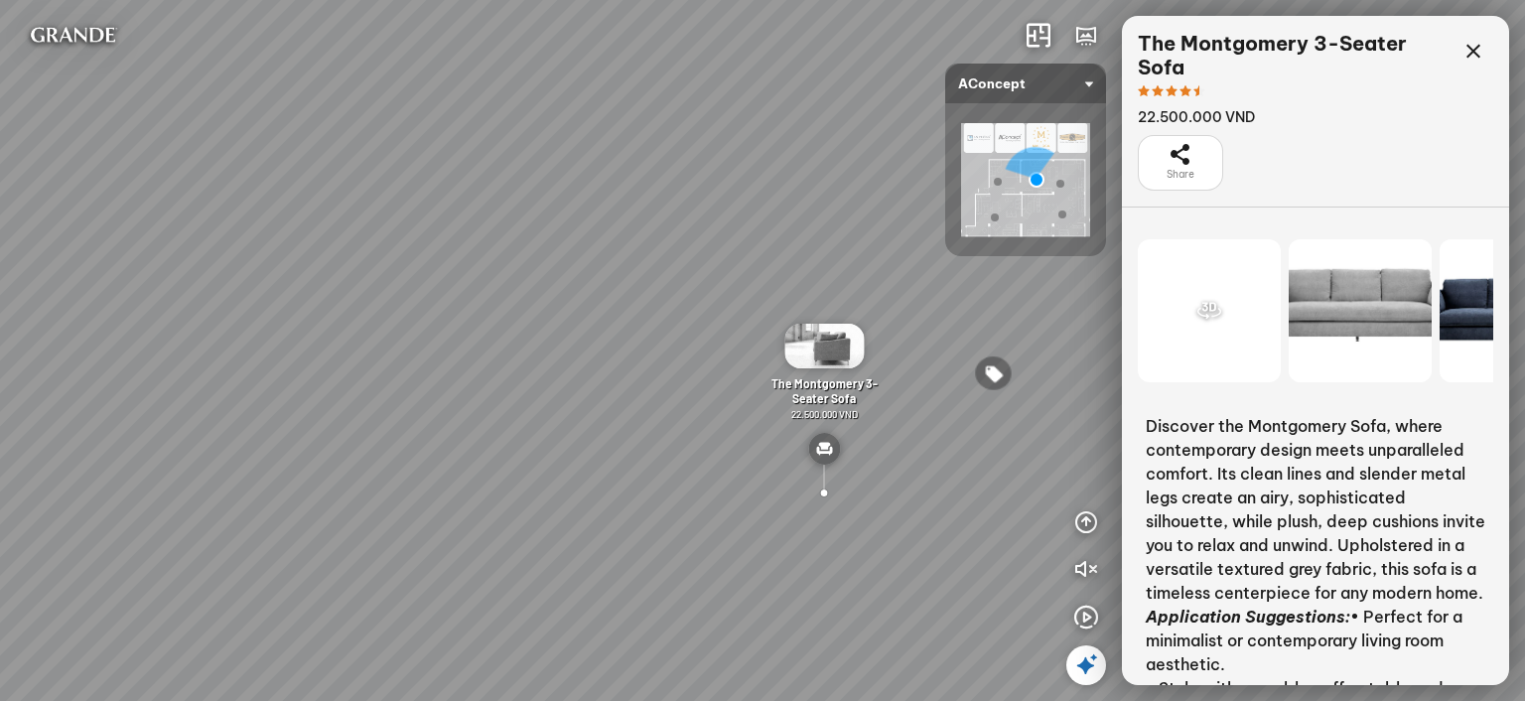
drag, startPoint x: 420, startPoint y: 246, endPoint x: 695, endPoint y: 268, distance: 275.9
click at [739, 261] on div "Metropolis Abstract Acrylic Print 7.000.000 VND [PERSON_NAME] 7.300.000 VND Ros…" at bounding box center [762, 350] width 1525 height 701
drag, startPoint x: 676, startPoint y: 270, endPoint x: 687, endPoint y: 221, distance: 49.9
click at [688, 221] on div "Metropolis Abstract Acrylic Print 7.000.000 VND [PERSON_NAME] 7.300.000 VND Ros…" at bounding box center [762, 350] width 1525 height 701
drag, startPoint x: 715, startPoint y: 257, endPoint x: 654, endPoint y: 261, distance: 60.7
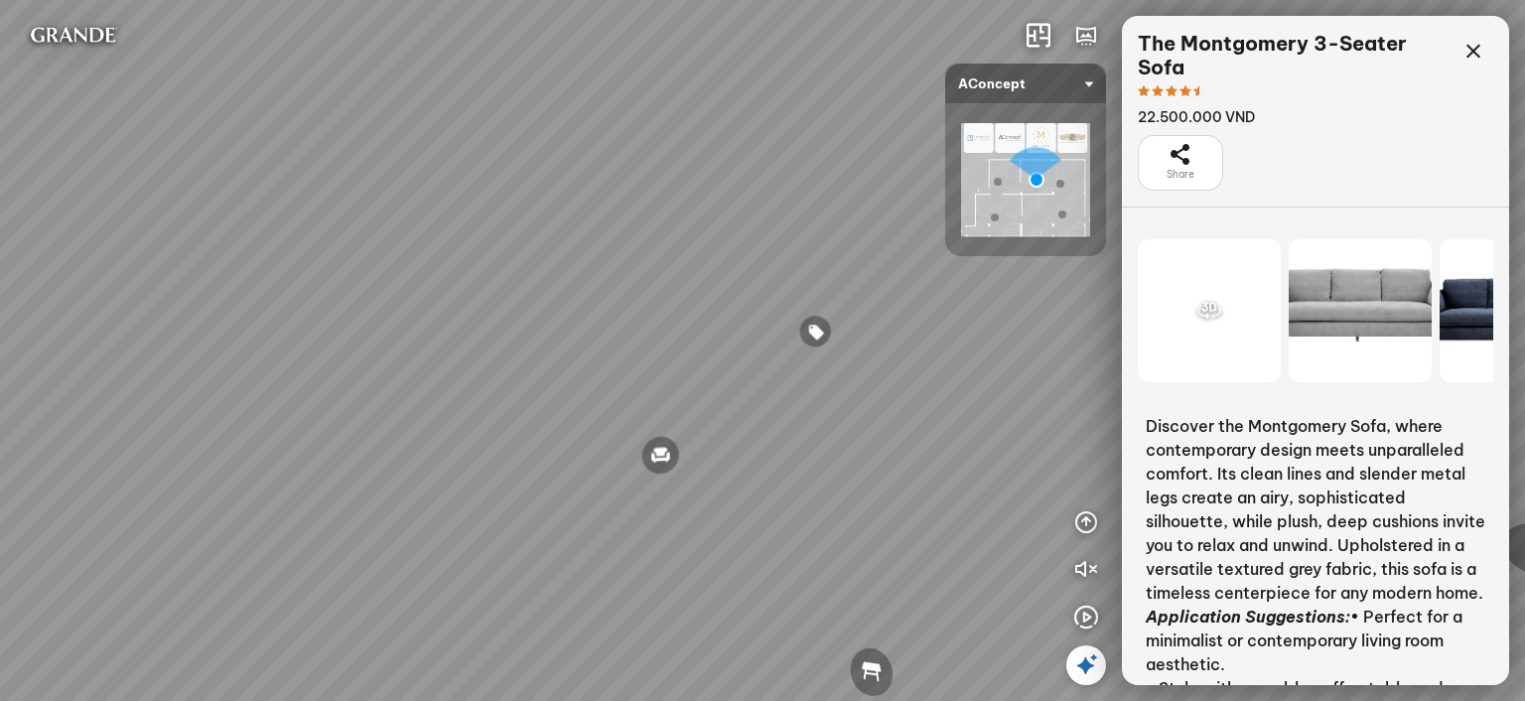
click at [654, 260] on div "Metropolis Abstract Acrylic Print 7.000.000 VND [PERSON_NAME] 7.300.000 VND Ros…" at bounding box center [762, 350] width 1525 height 701
click at [655, 415] on img at bounding box center [659, 411] width 32 height 32
click at [794, 249] on div "Metropolis Abstract Acrylic Print 7.000.000 VND [PERSON_NAME] 7.300.000 VND Ros…" at bounding box center [762, 350] width 1525 height 701
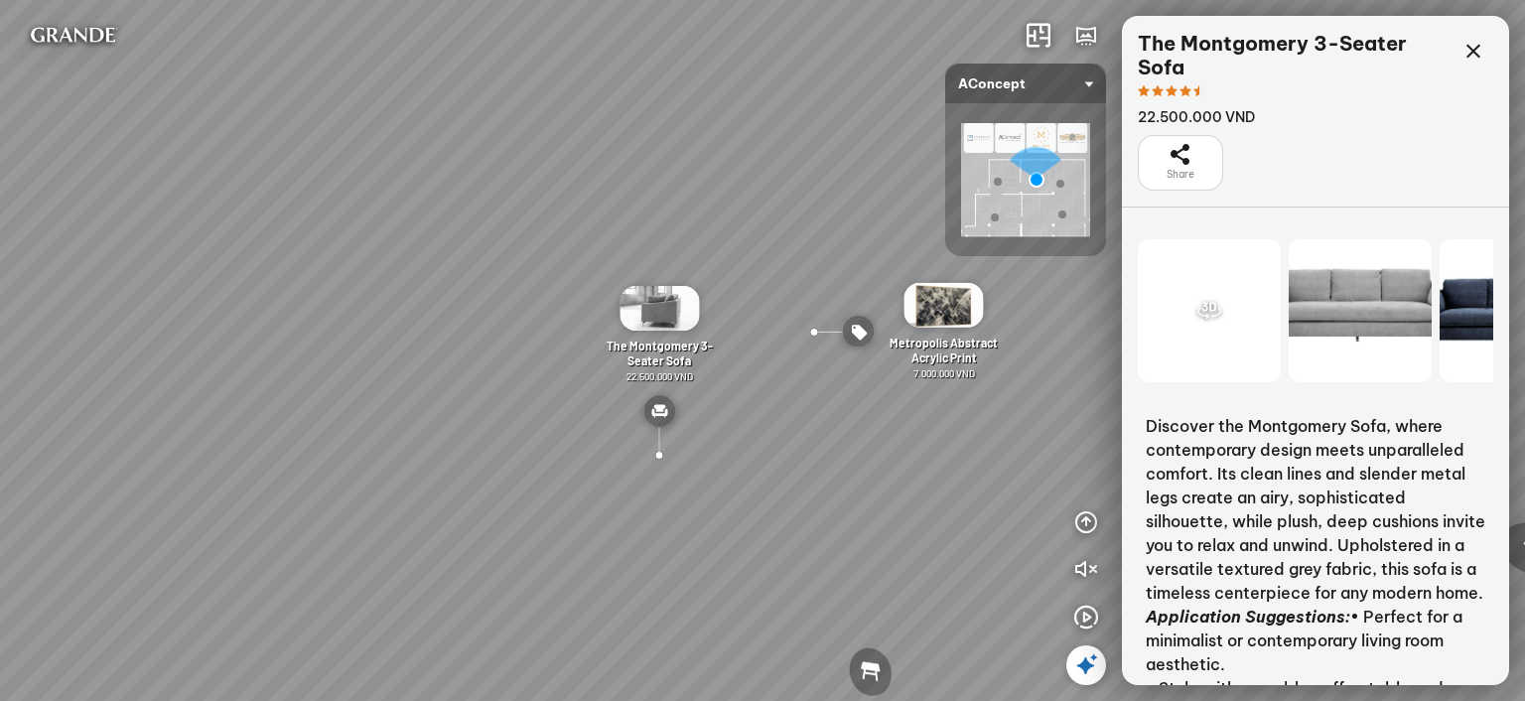
click at [809, 325] on div at bounding box center [814, 332] width 34 height 34
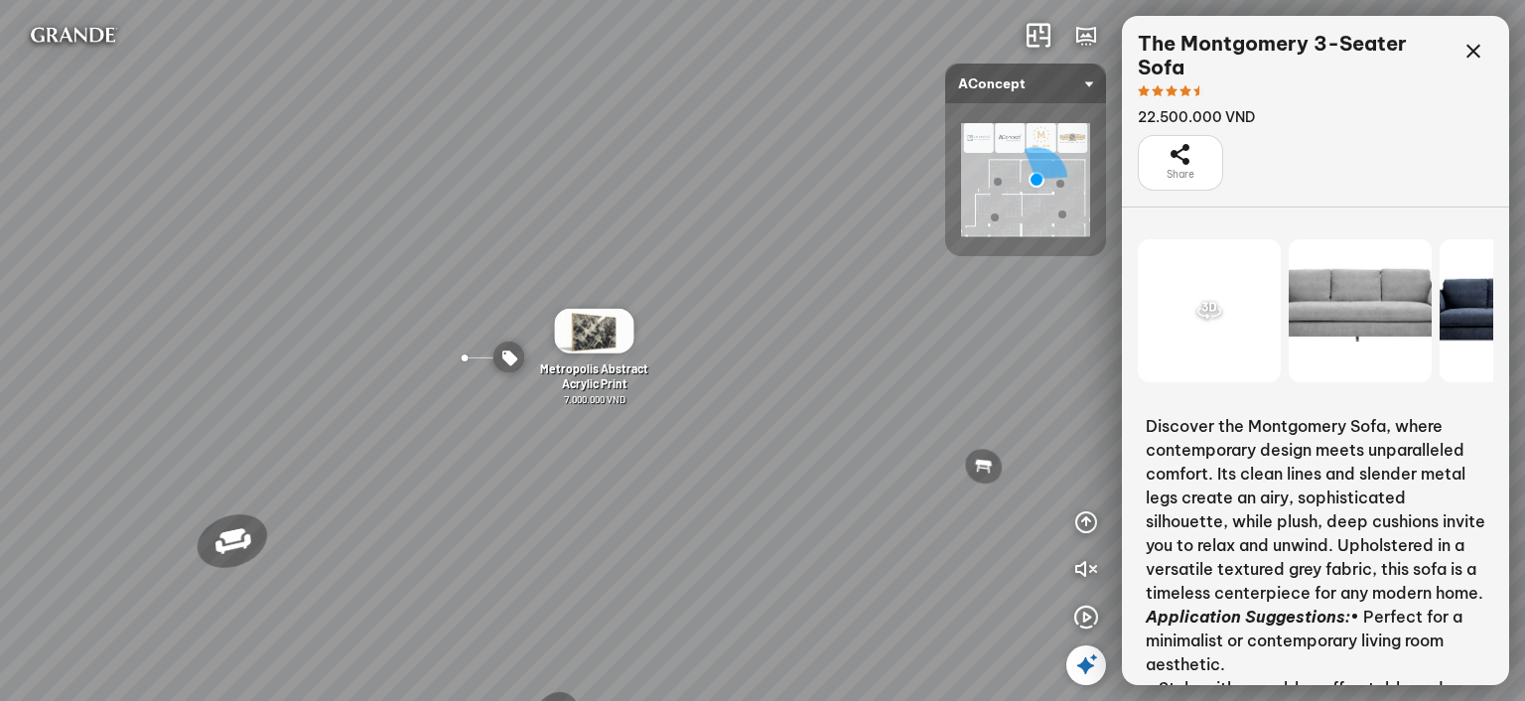
click at [597, 327] on img at bounding box center [594, 331] width 79 height 45
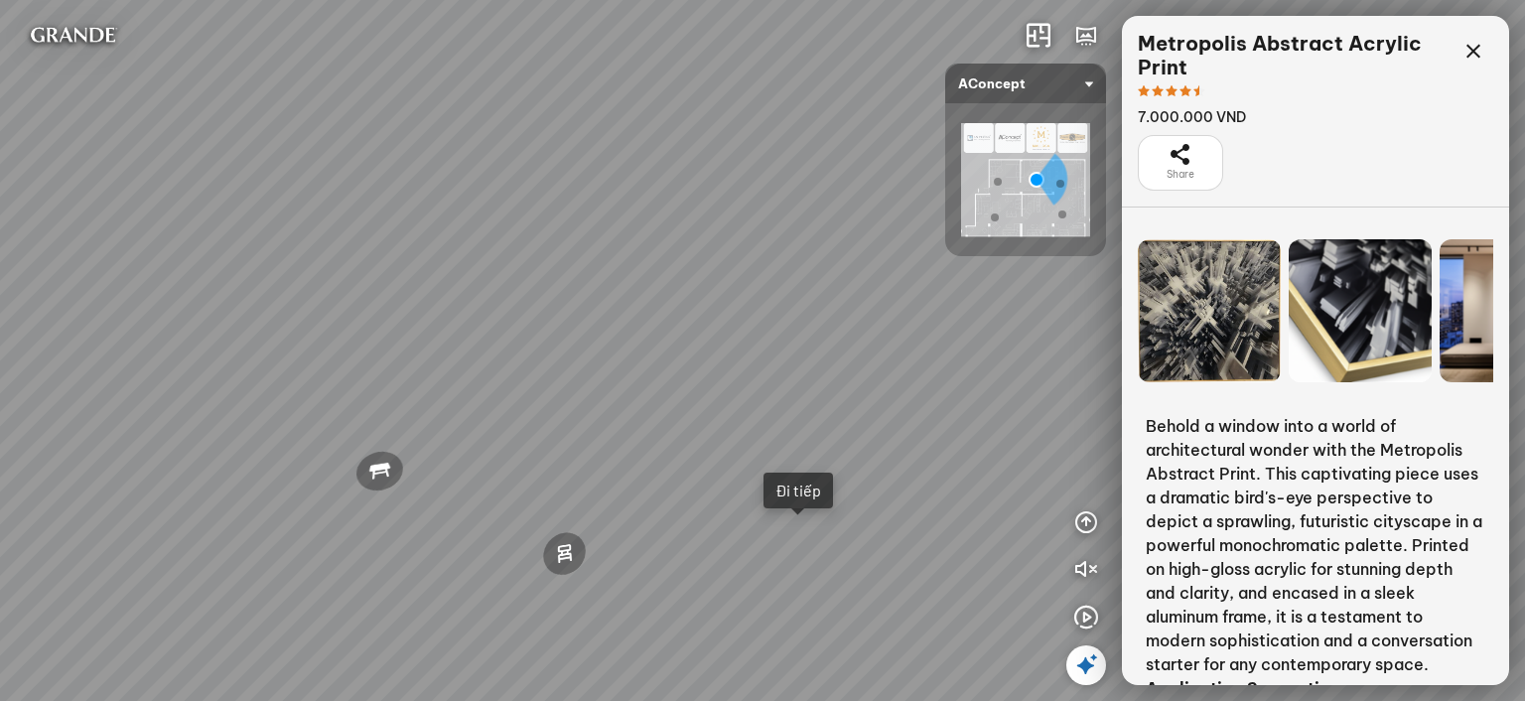
drag, startPoint x: 790, startPoint y: 362, endPoint x: 429, endPoint y: 346, distance: 361.8
click at [429, 346] on div "Metropolis Abstract Acrylic Print 7.000.000 VND [PERSON_NAME] 7.300.000 VND Ros…" at bounding box center [762, 350] width 1525 height 701
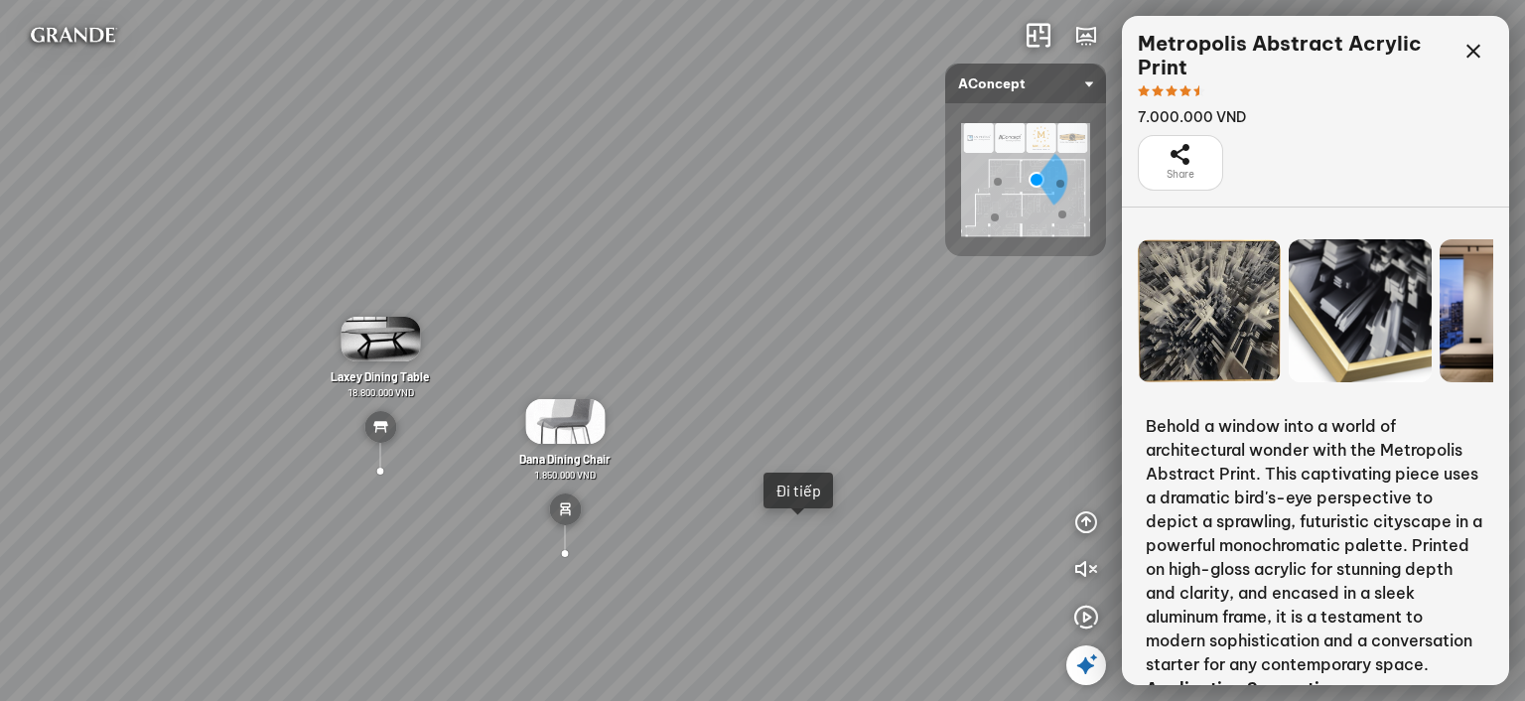
click at [383, 469] on div at bounding box center [380, 472] width 54 height 50
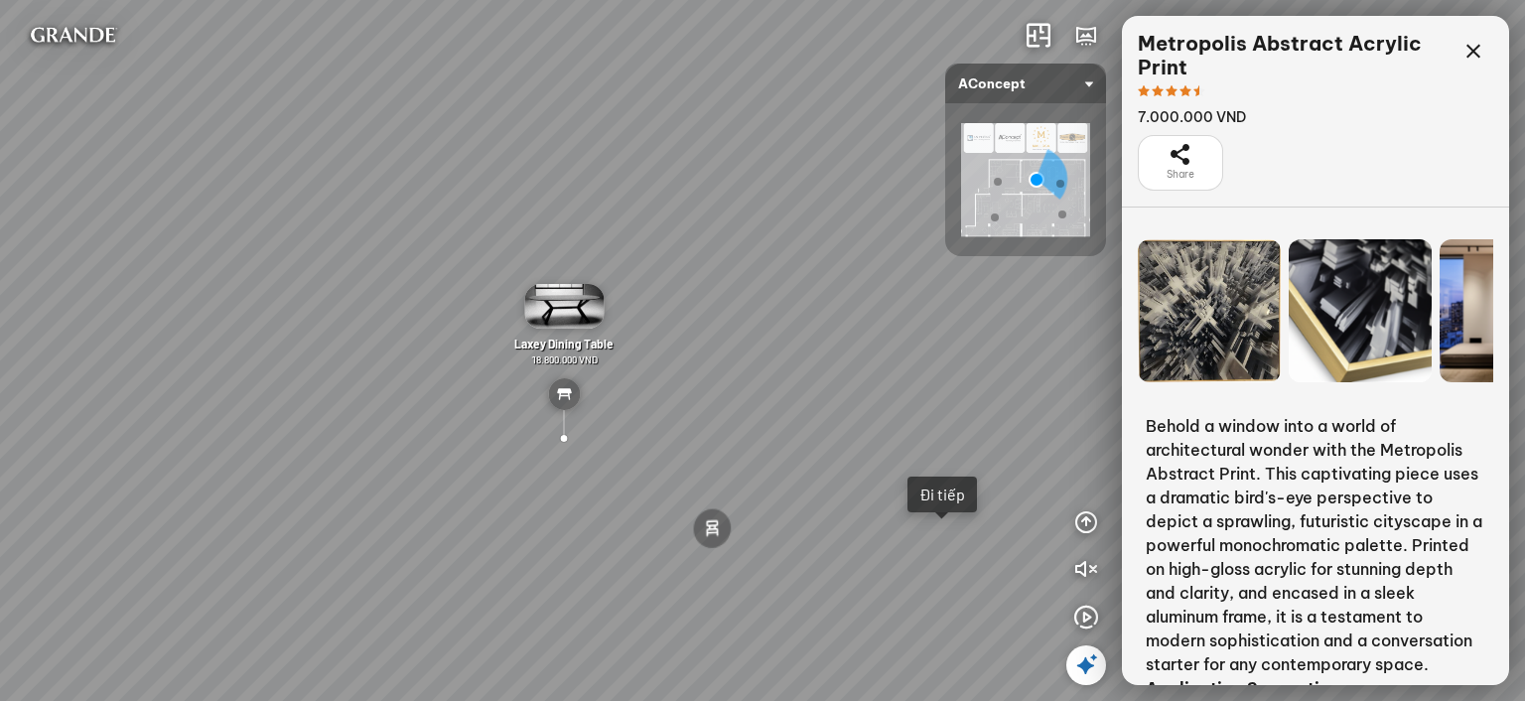
click at [566, 307] on img at bounding box center [563, 306] width 79 height 45
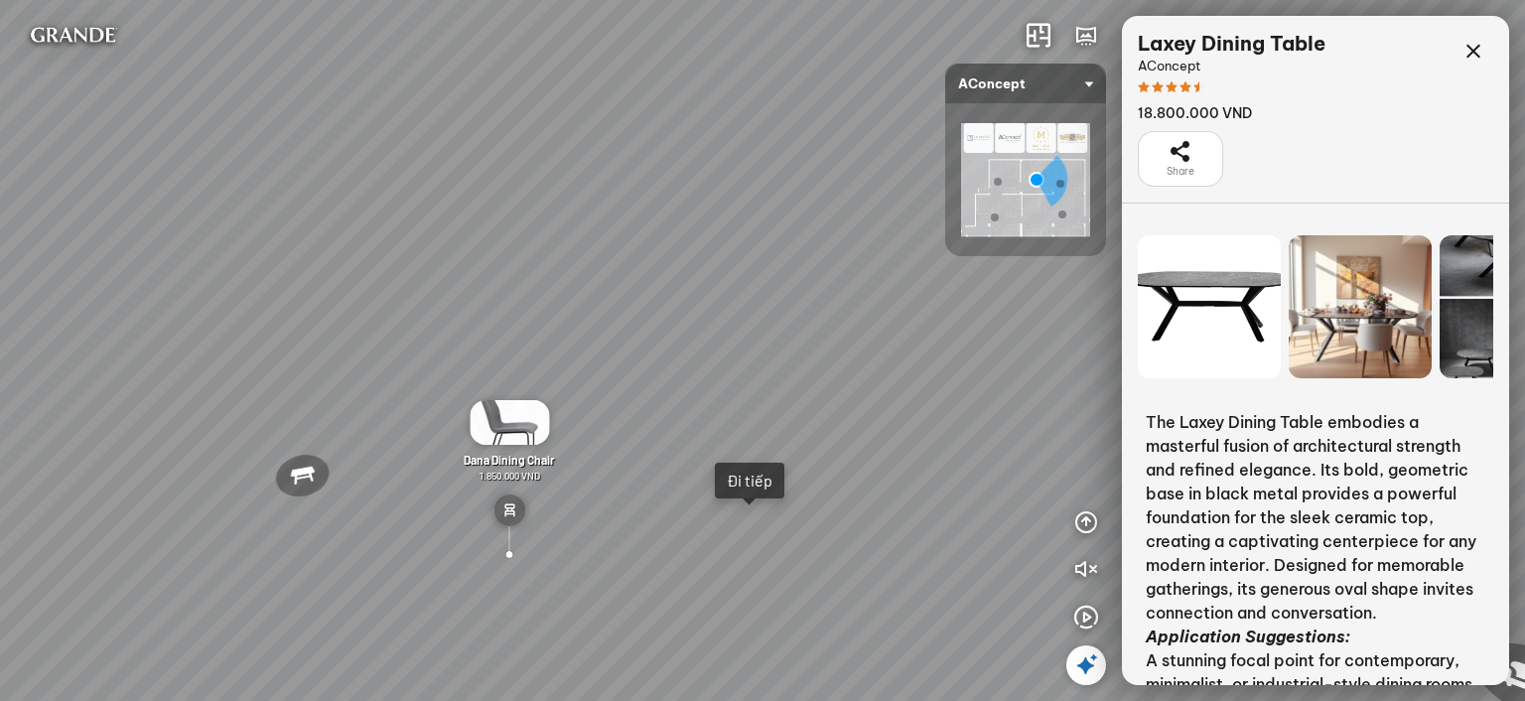
click at [523, 416] on img at bounding box center [509, 422] width 79 height 45
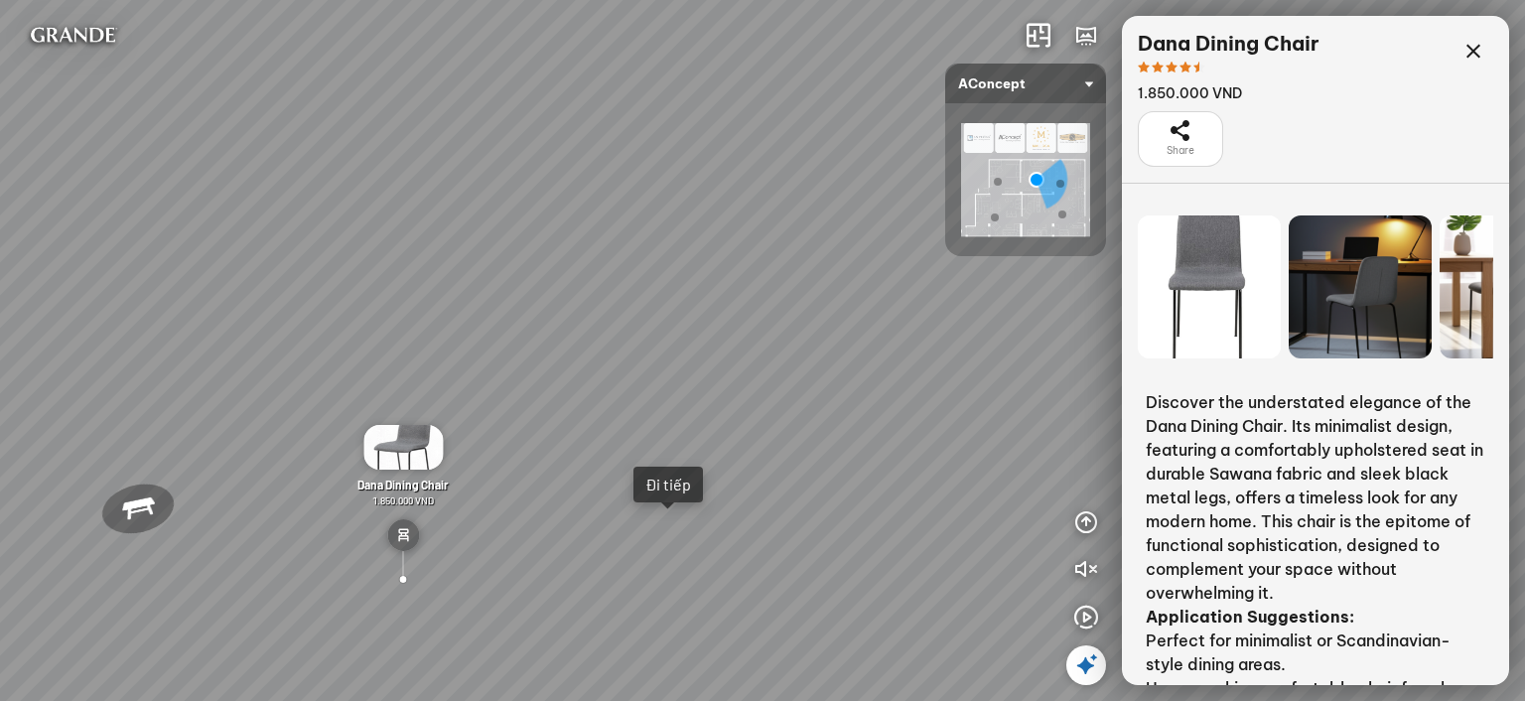
click at [680, 484] on div "Đi tiếp" at bounding box center [668, 485] width 46 height 20
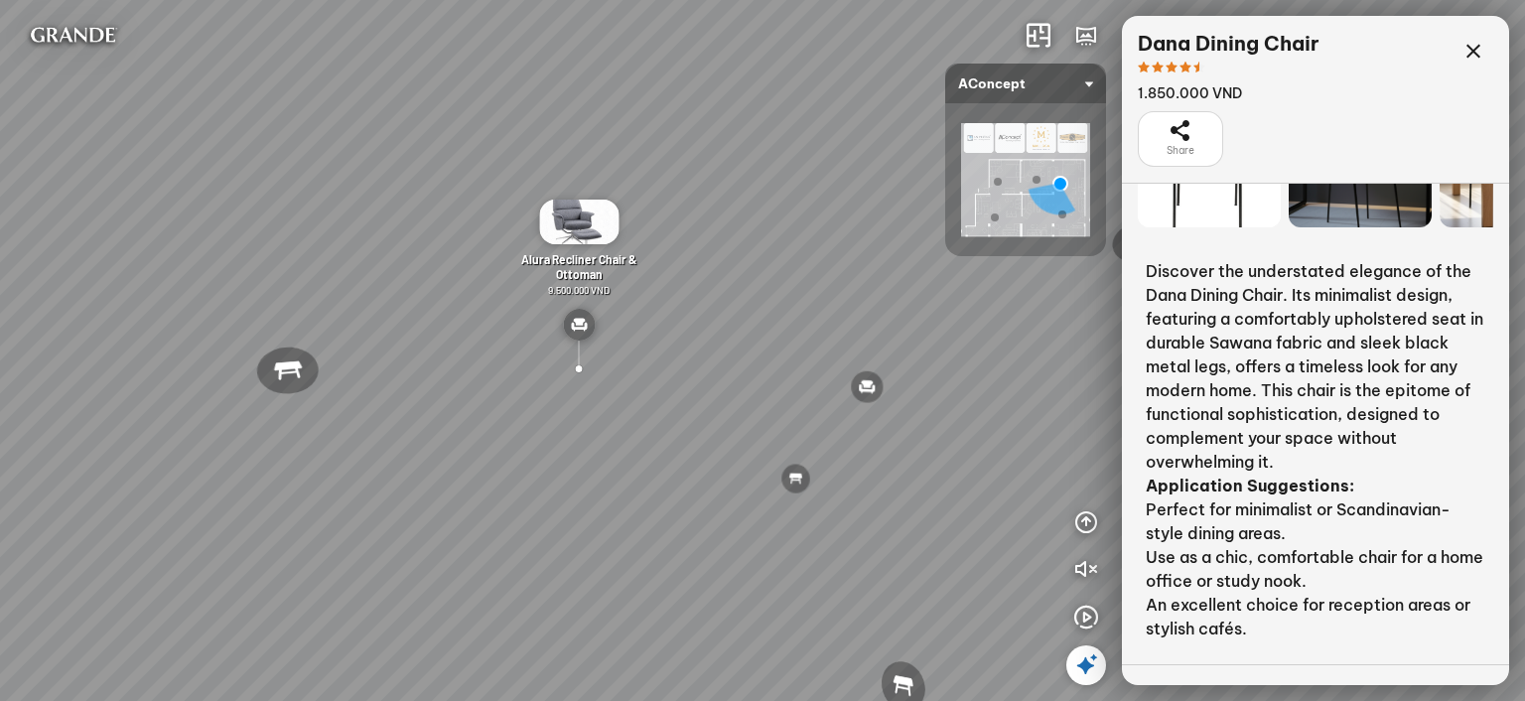
scroll to position [309, 0]
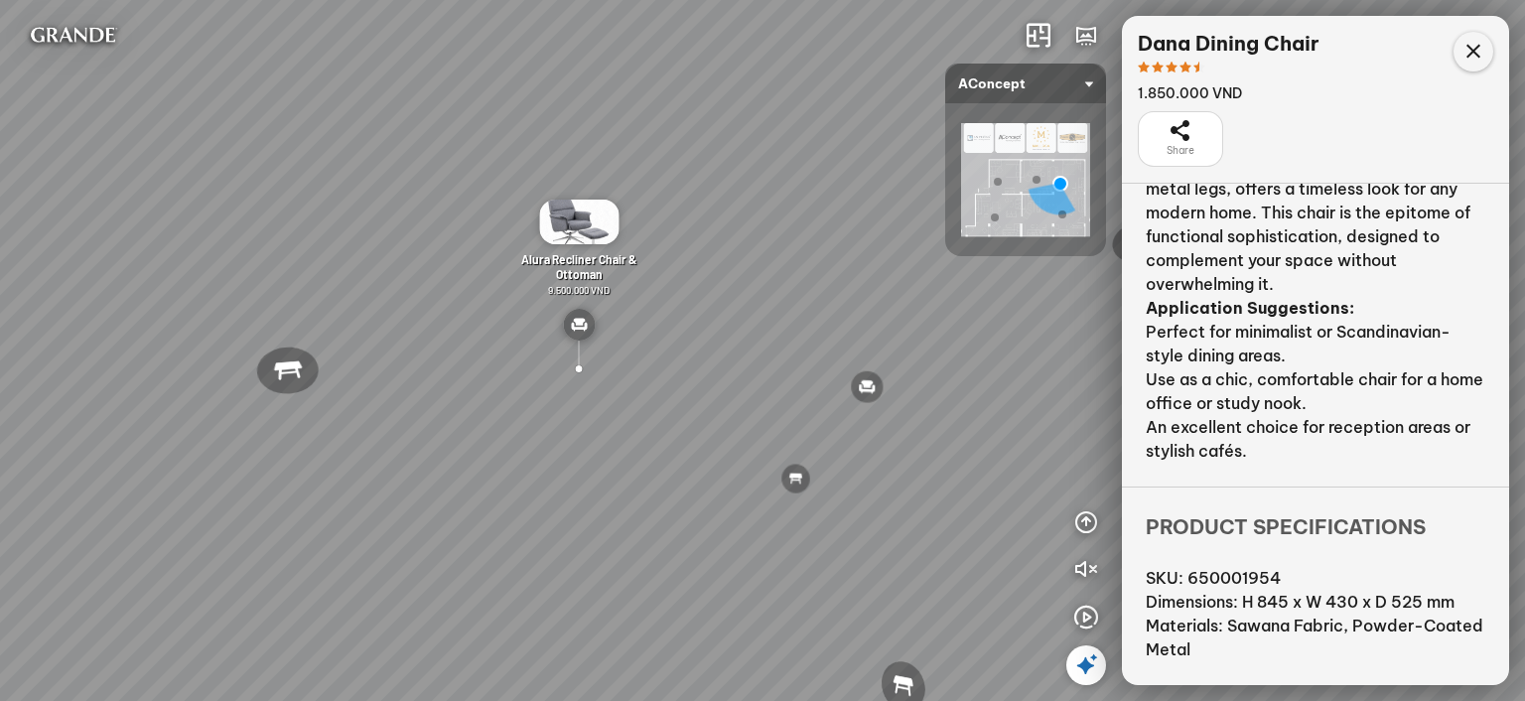
click at [1474, 52] on icon at bounding box center [1474, 52] width 24 height 24
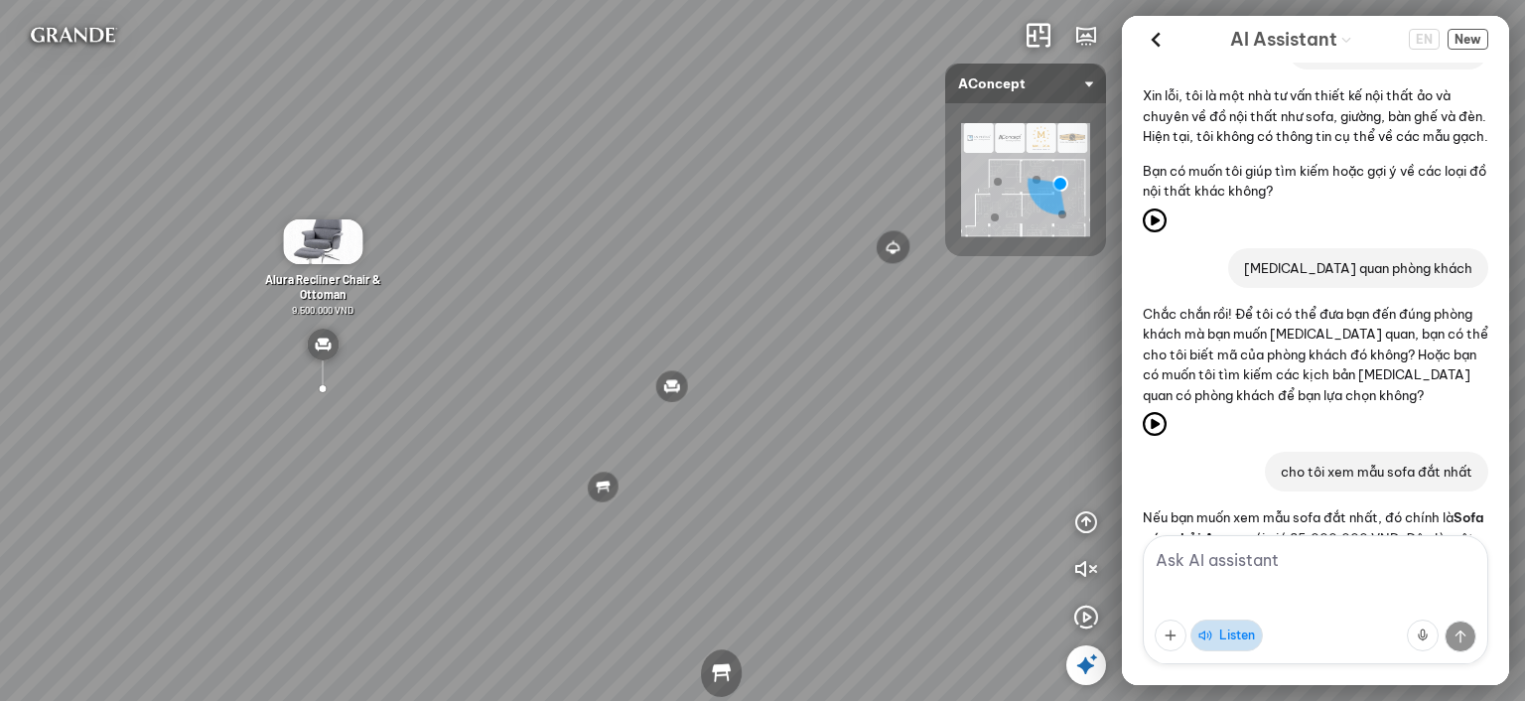
scroll to position [298, 0]
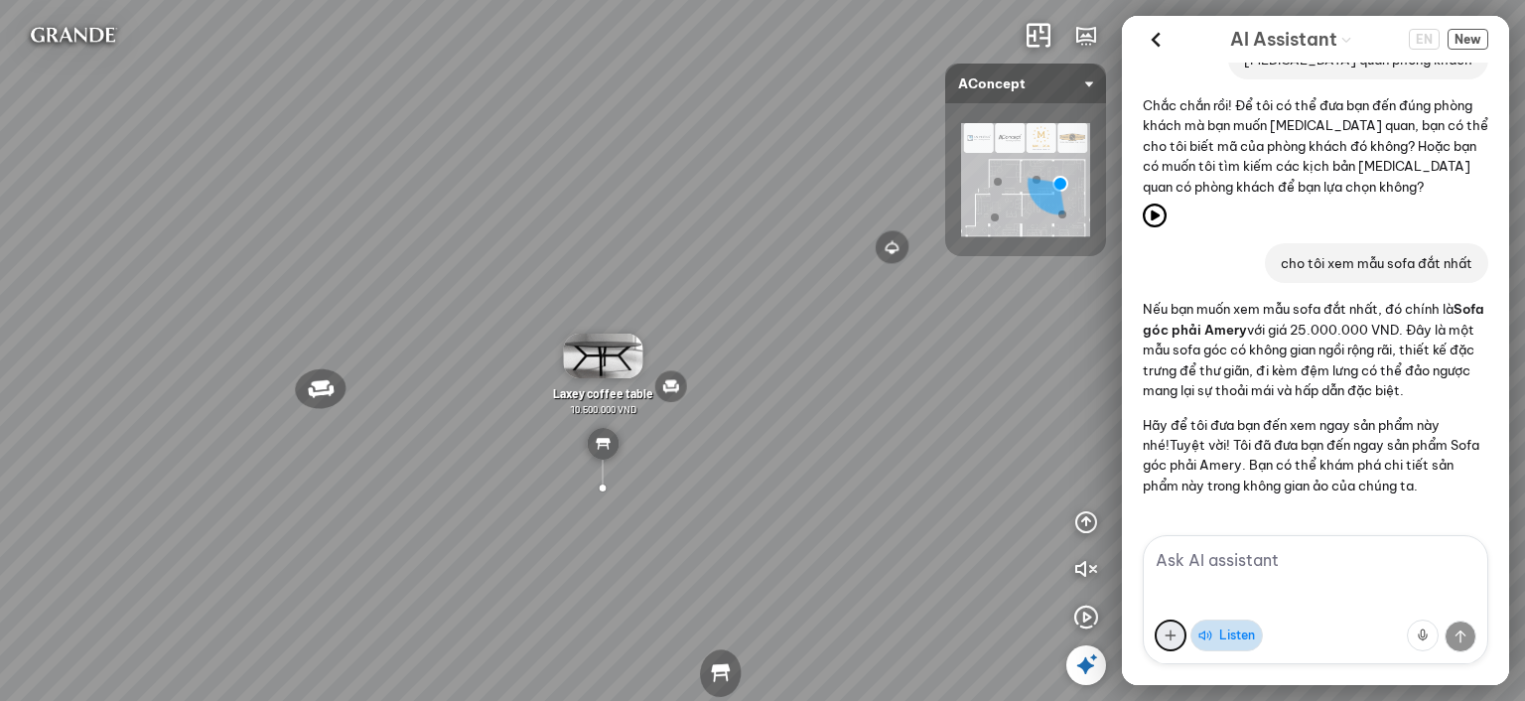
click at [1172, 634] on button at bounding box center [1171, 636] width 32 height 32
click at [1315, 570] on textarea at bounding box center [1316, 599] width 346 height 129
click at [1083, 573] on icon "button" at bounding box center [1086, 570] width 24 height 24
click at [1084, 567] on icon "button" at bounding box center [1086, 570] width 24 height 24
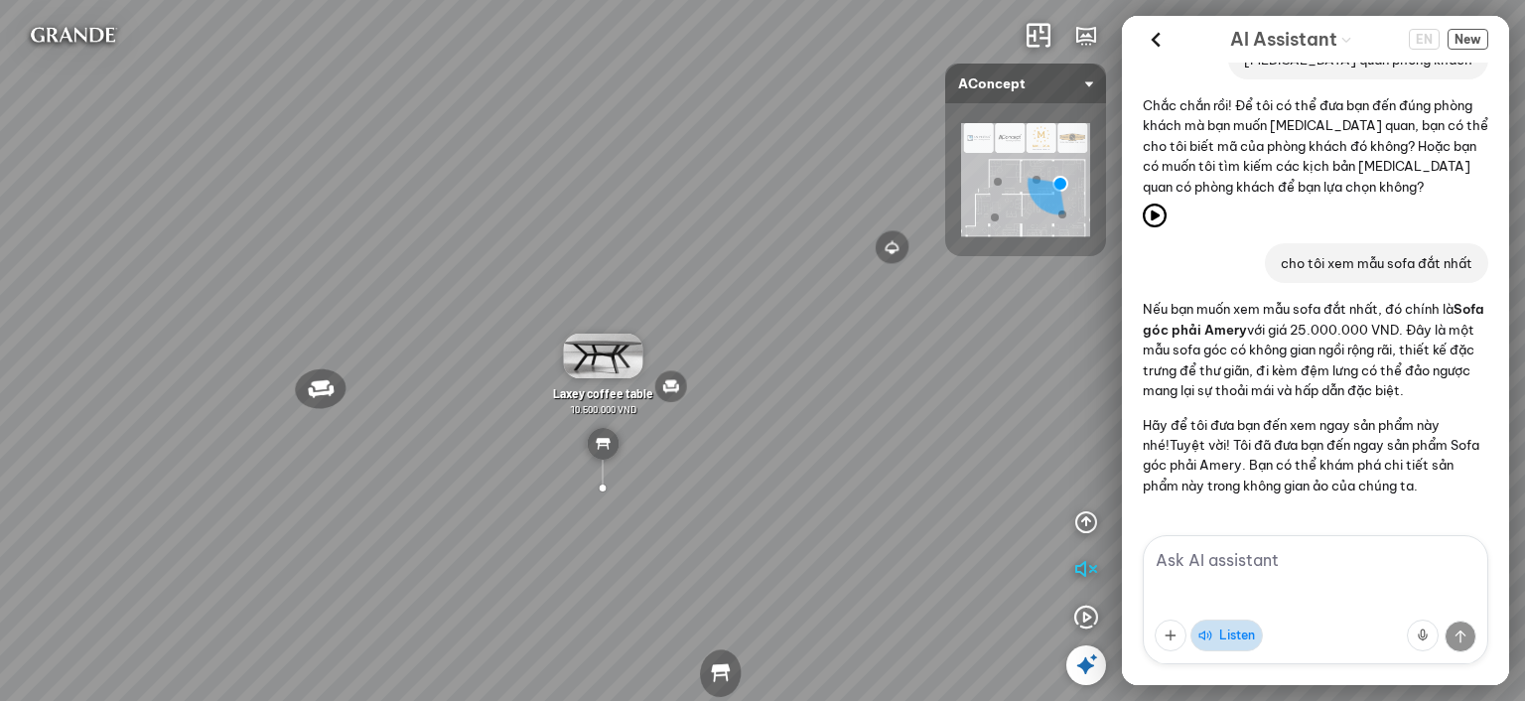
click at [601, 349] on img at bounding box center [602, 356] width 79 height 45
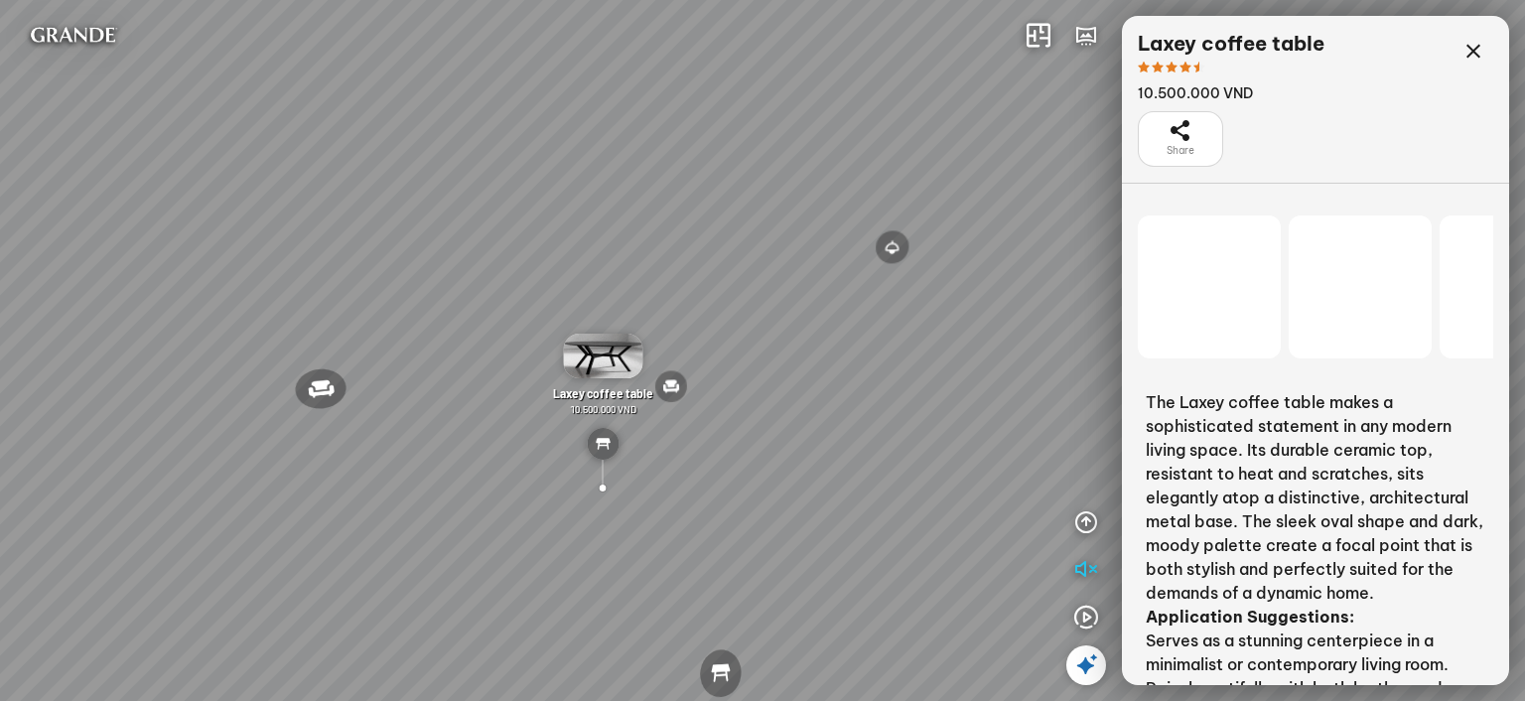
scroll to position [4150, 0]
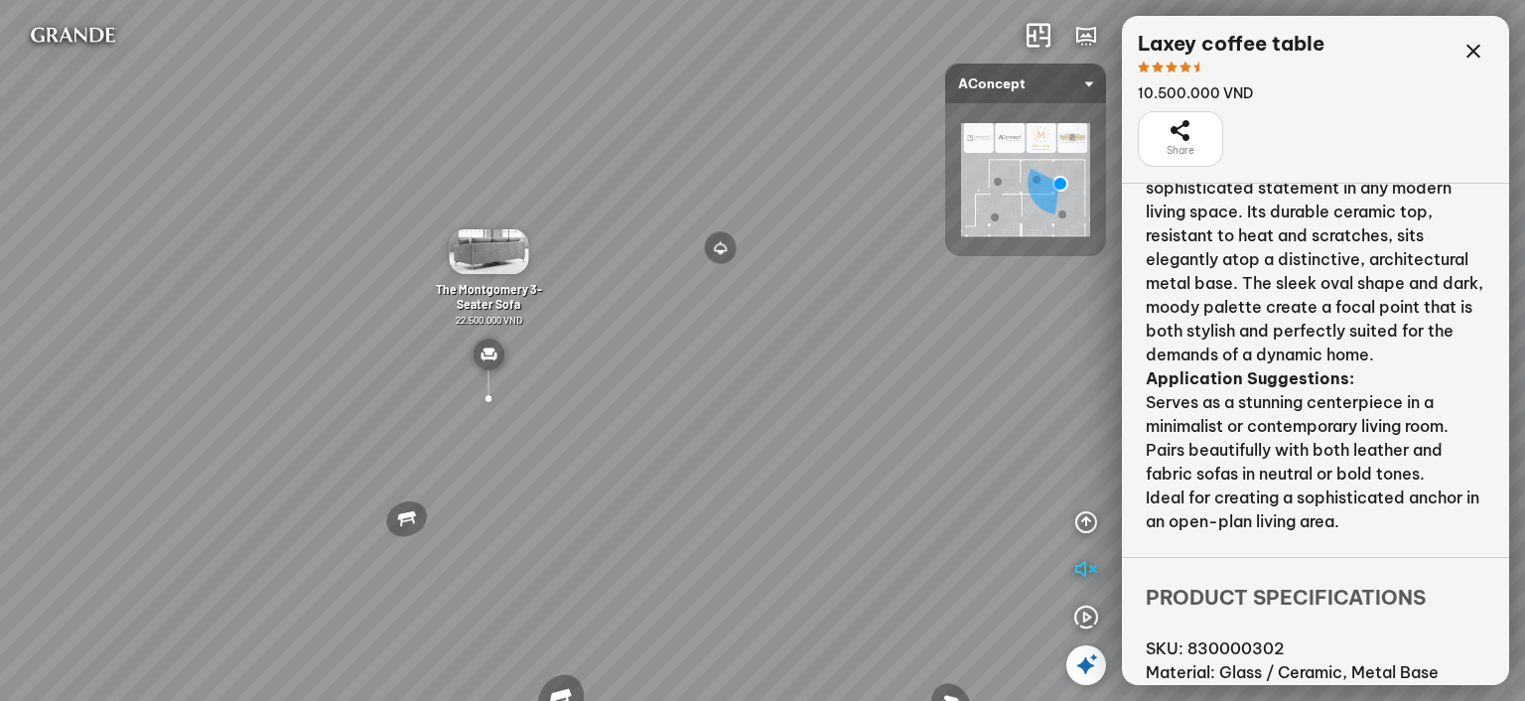
scroll to position [309, 0]
